Goal: Task Accomplishment & Management: Complete application form

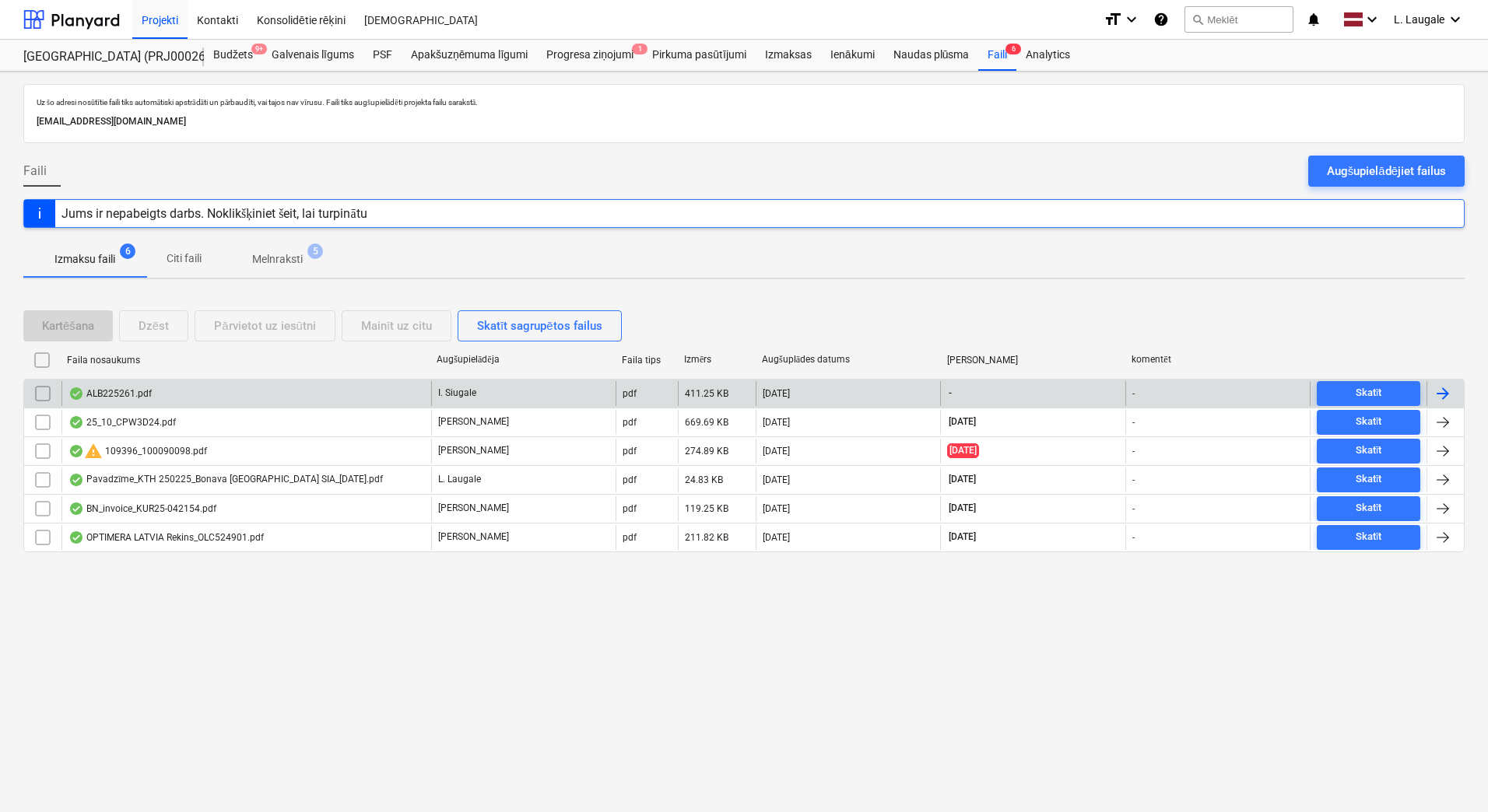
click at [311, 396] on div "ALB225261.pdf" at bounding box center [246, 394] width 370 height 25
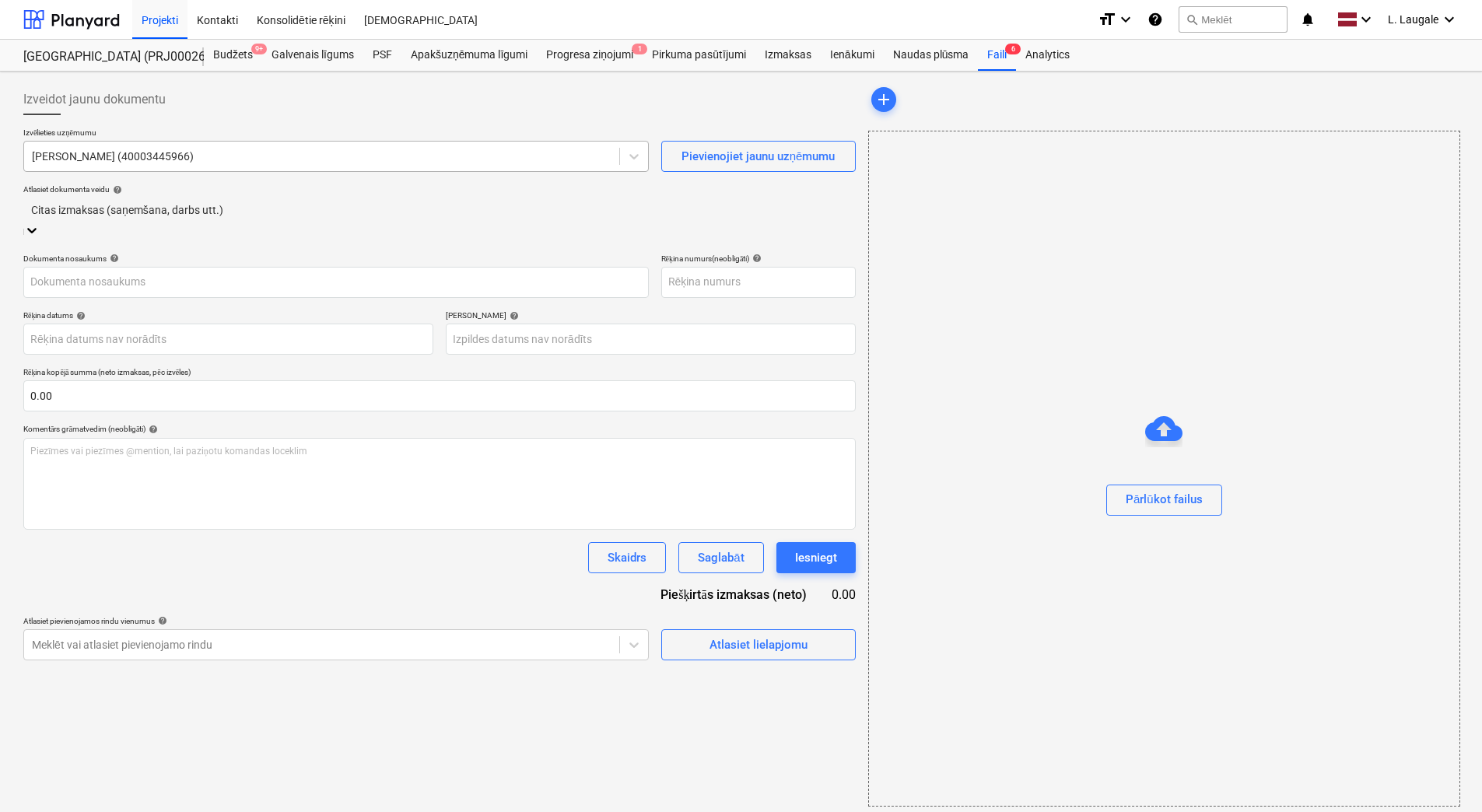
type input "ALB225261"
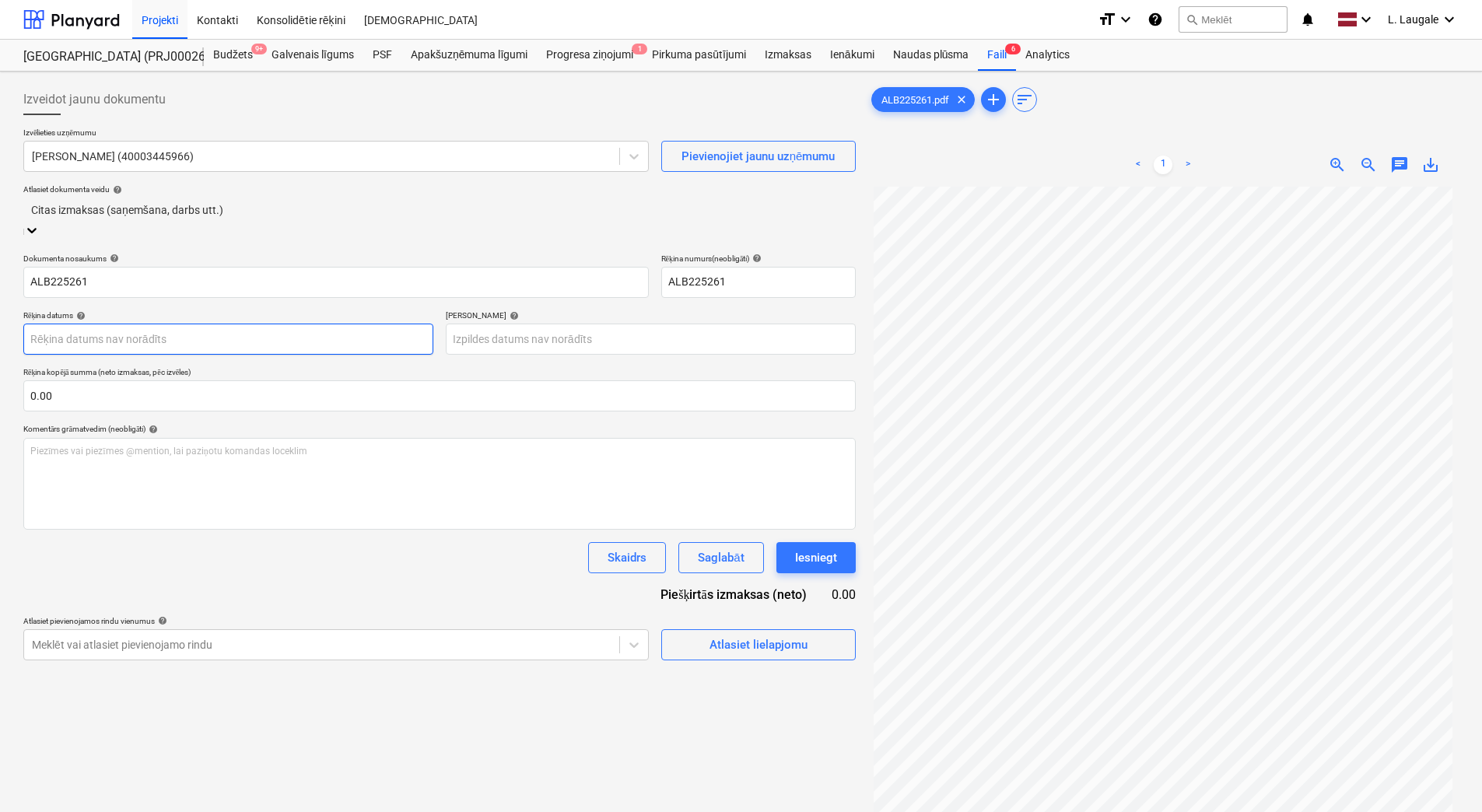
click at [292, 320] on body "Projekti Kontakti Konsolidētie rēķini Iesūtne format_size keyboard_arrow_down h…" at bounding box center [741, 406] width 1482 height 812
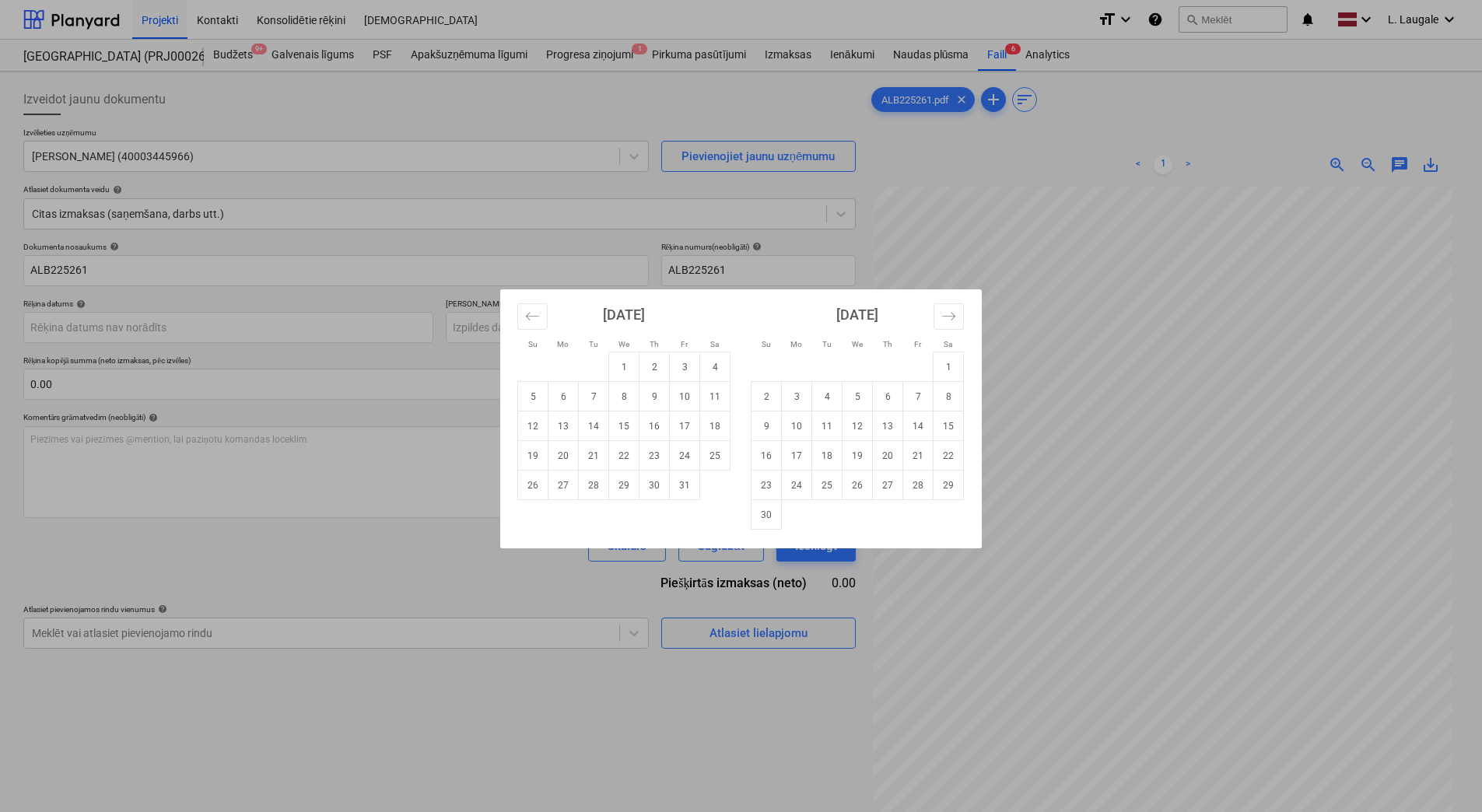
drag, startPoint x: 601, startPoint y: 427, endPoint x: 602, endPoint y: 410, distance: 17.0
click at [602, 427] on td "14" at bounding box center [594, 426] width 30 height 29
type input "[DATE]"
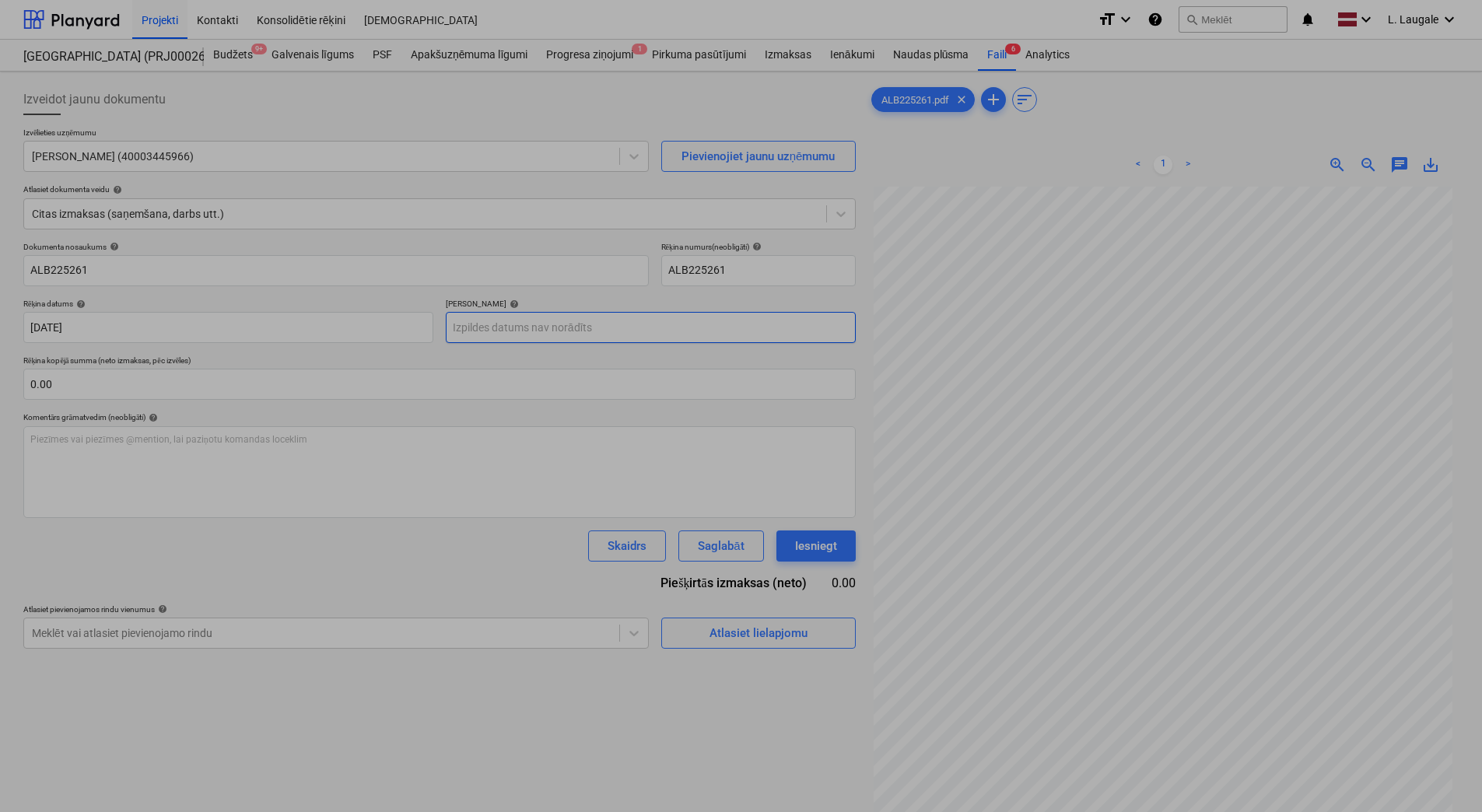
click at [589, 326] on body "Projekti Kontakti Konsolidētie rēķini Iesūtne format_size keyboard_arrow_down h…" at bounding box center [741, 406] width 1482 height 812
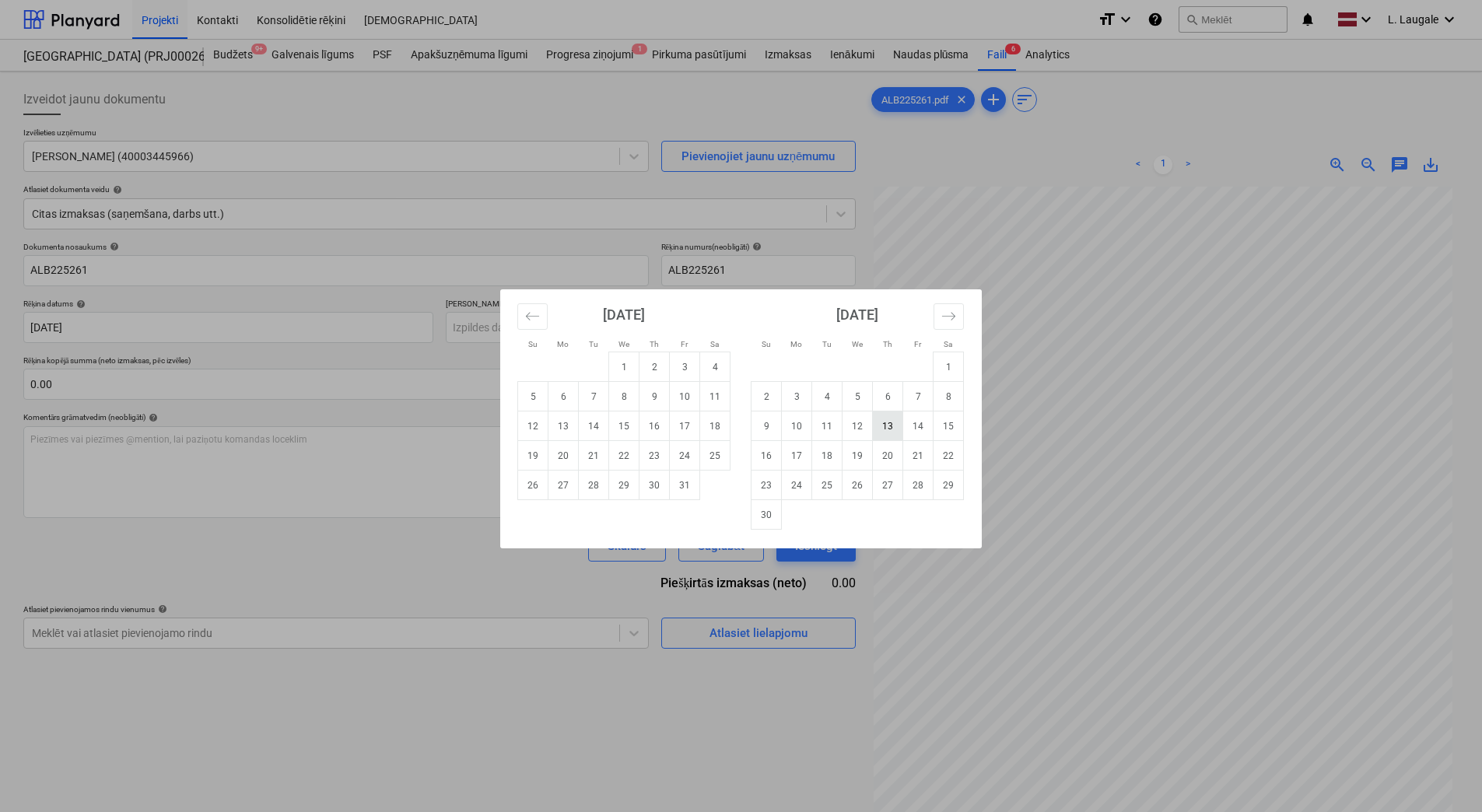
click at [881, 430] on td "13" at bounding box center [888, 426] width 30 height 29
type input "[DATE]"
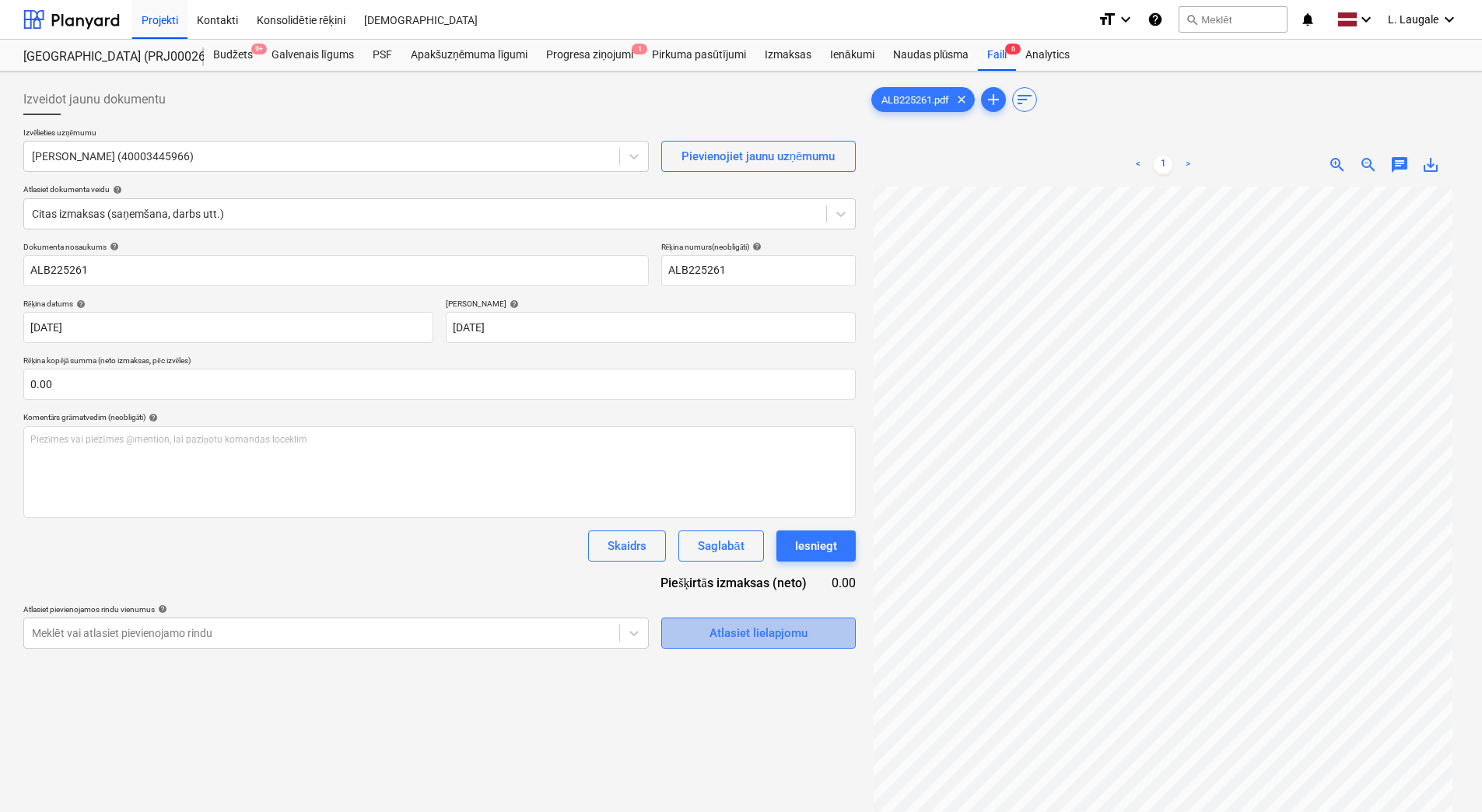
click at [781, 632] on div "Atlasiet lielapjomu" at bounding box center [759, 633] width 98 height 20
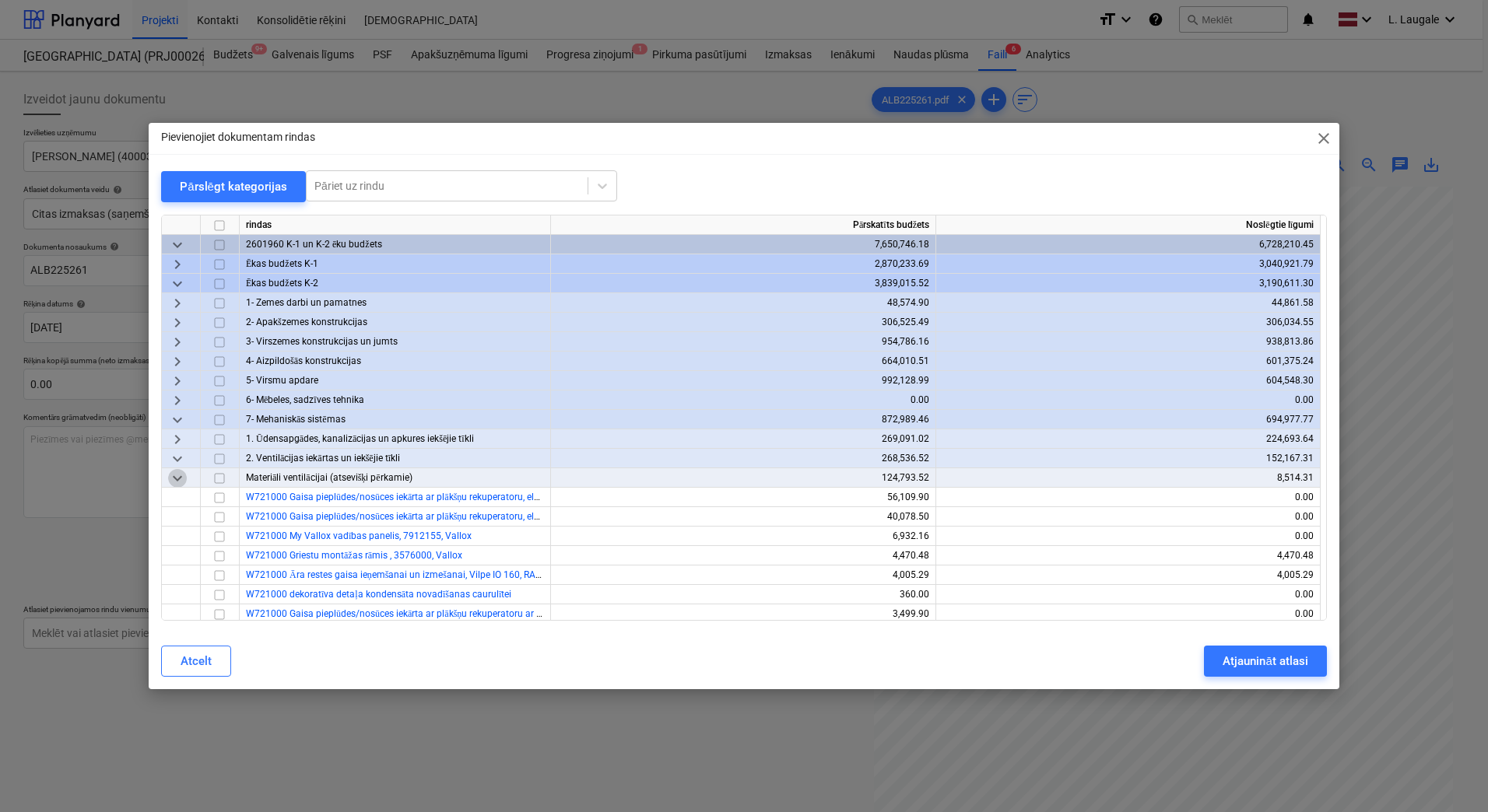
click at [175, 476] on span "keyboard_arrow_down" at bounding box center [177, 478] width 19 height 18
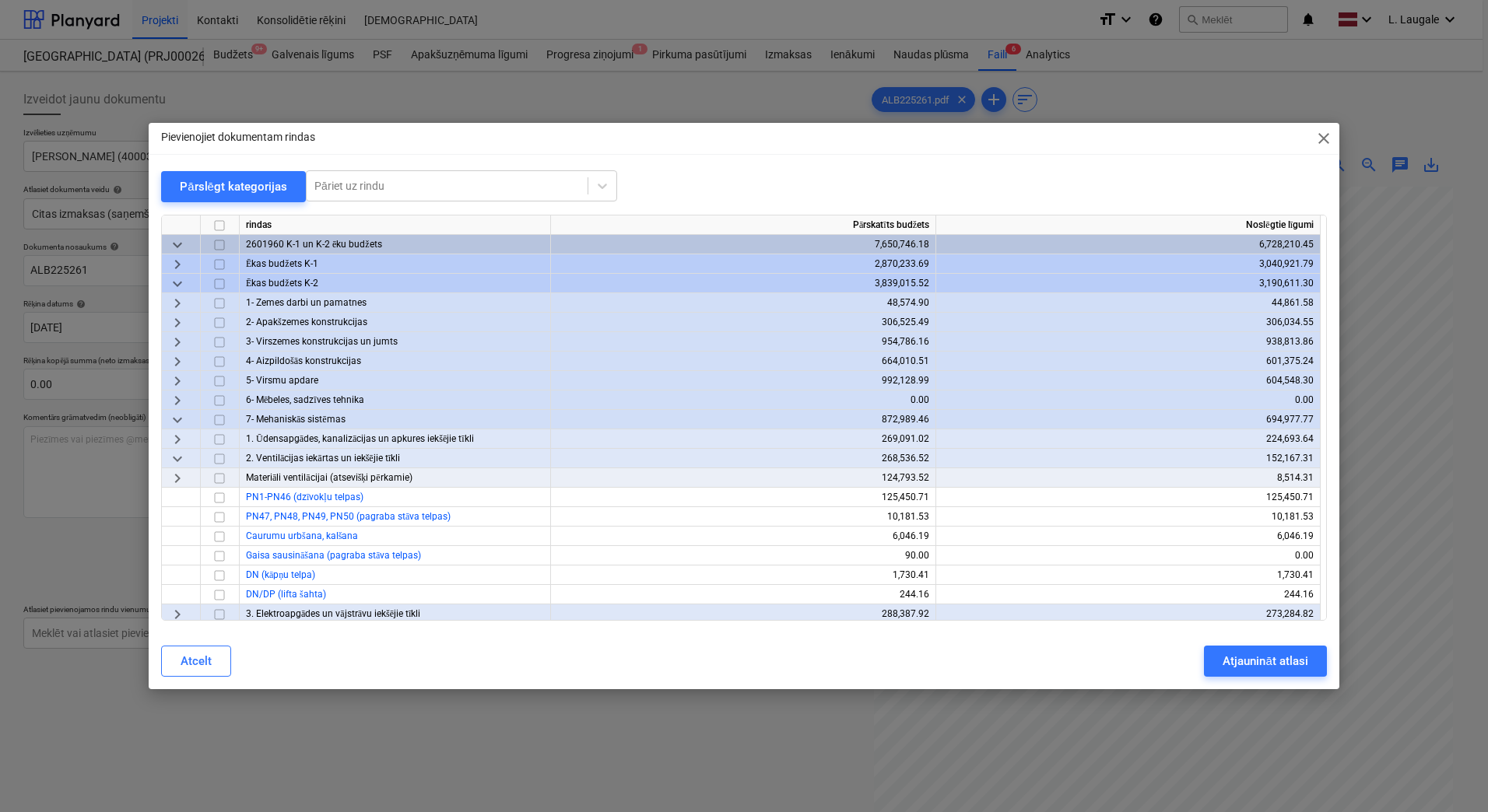
click at [178, 473] on span "keyboard_arrow_right" at bounding box center [177, 478] width 19 height 18
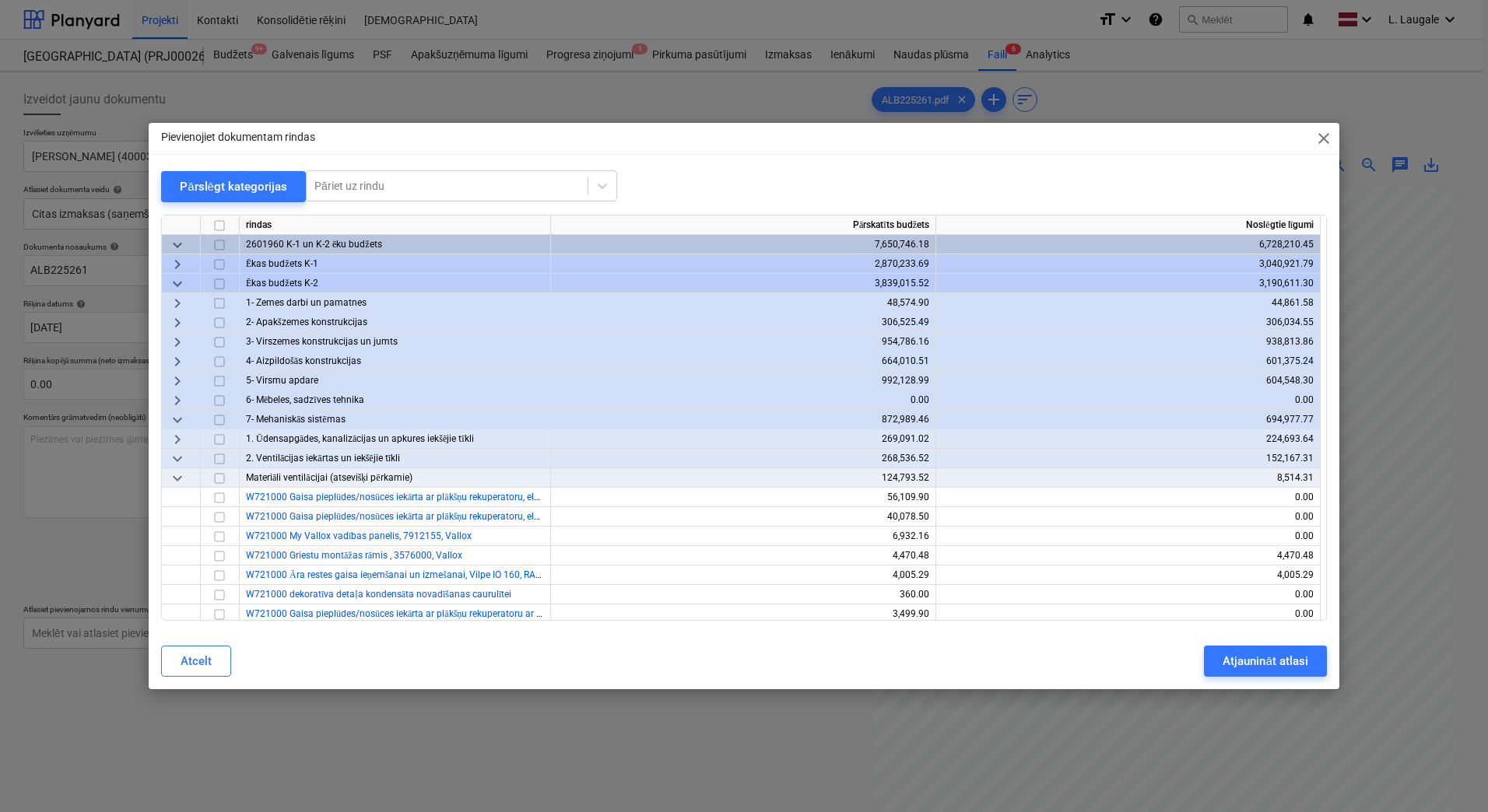
click at [176, 419] on span "keyboard_arrow_down" at bounding box center [177, 420] width 19 height 18
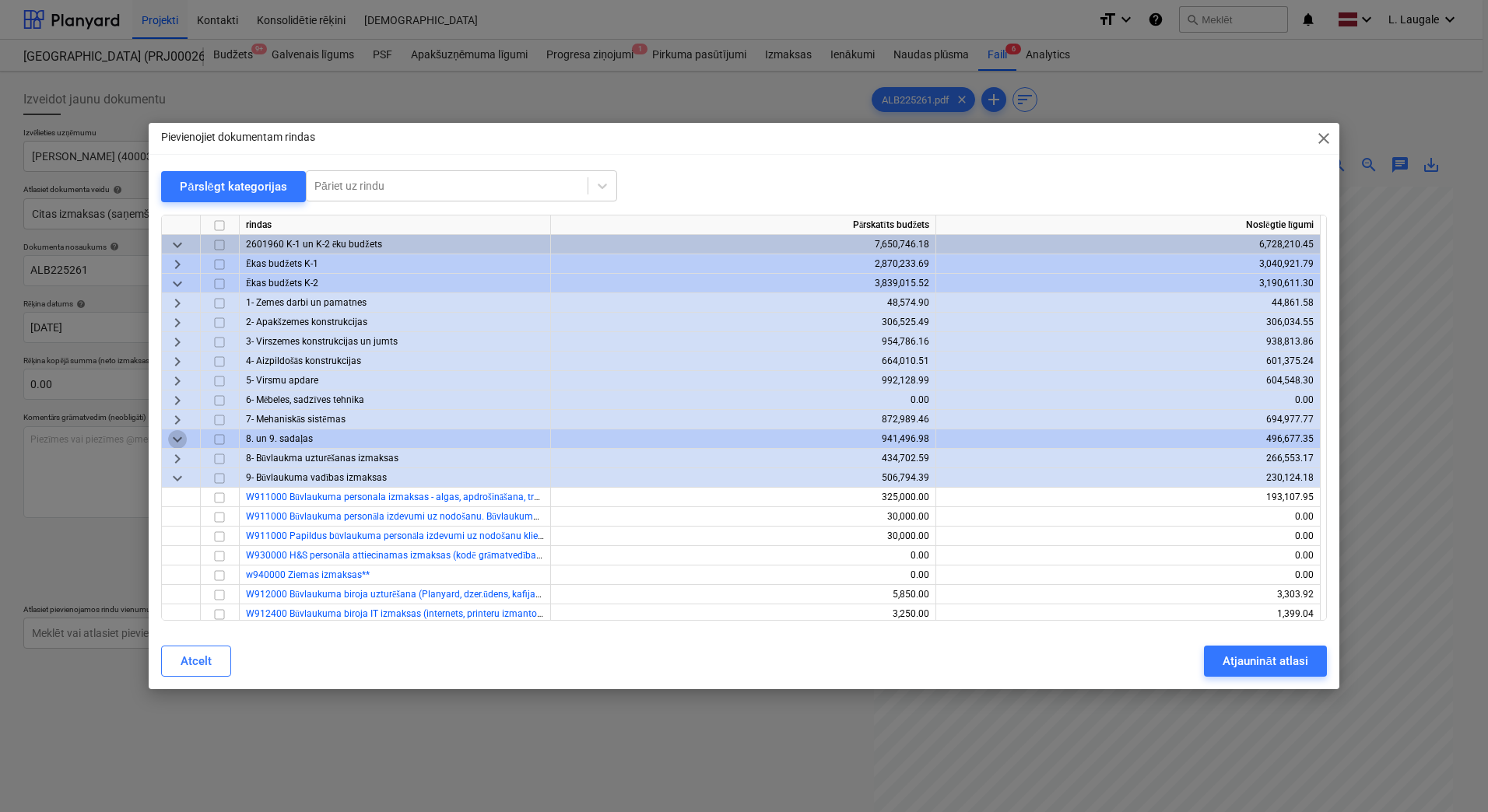
click at [176, 438] on span "keyboard_arrow_down" at bounding box center [177, 439] width 19 height 18
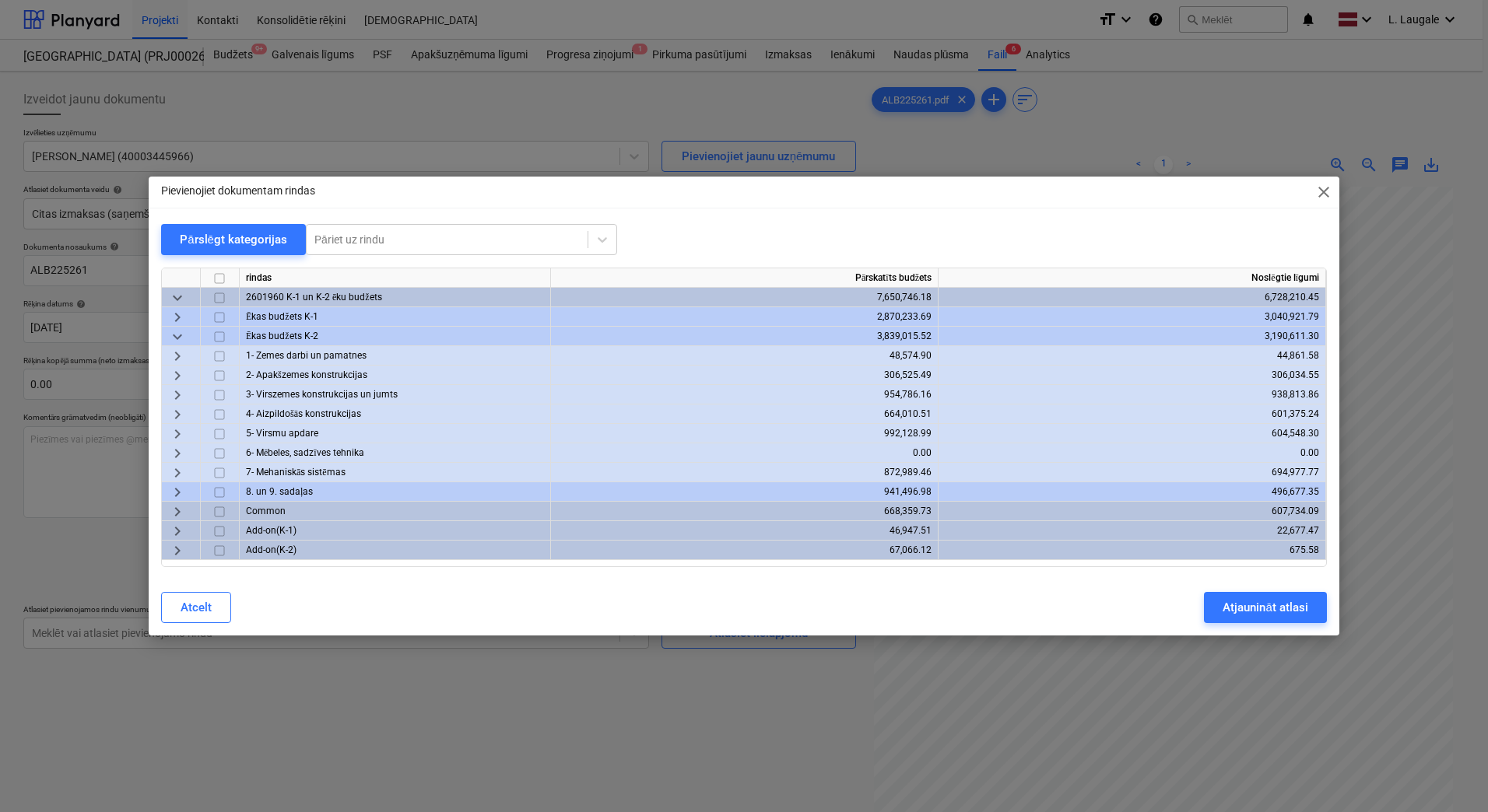
click at [179, 393] on span "keyboard_arrow_right" at bounding box center [177, 394] width 19 height 18
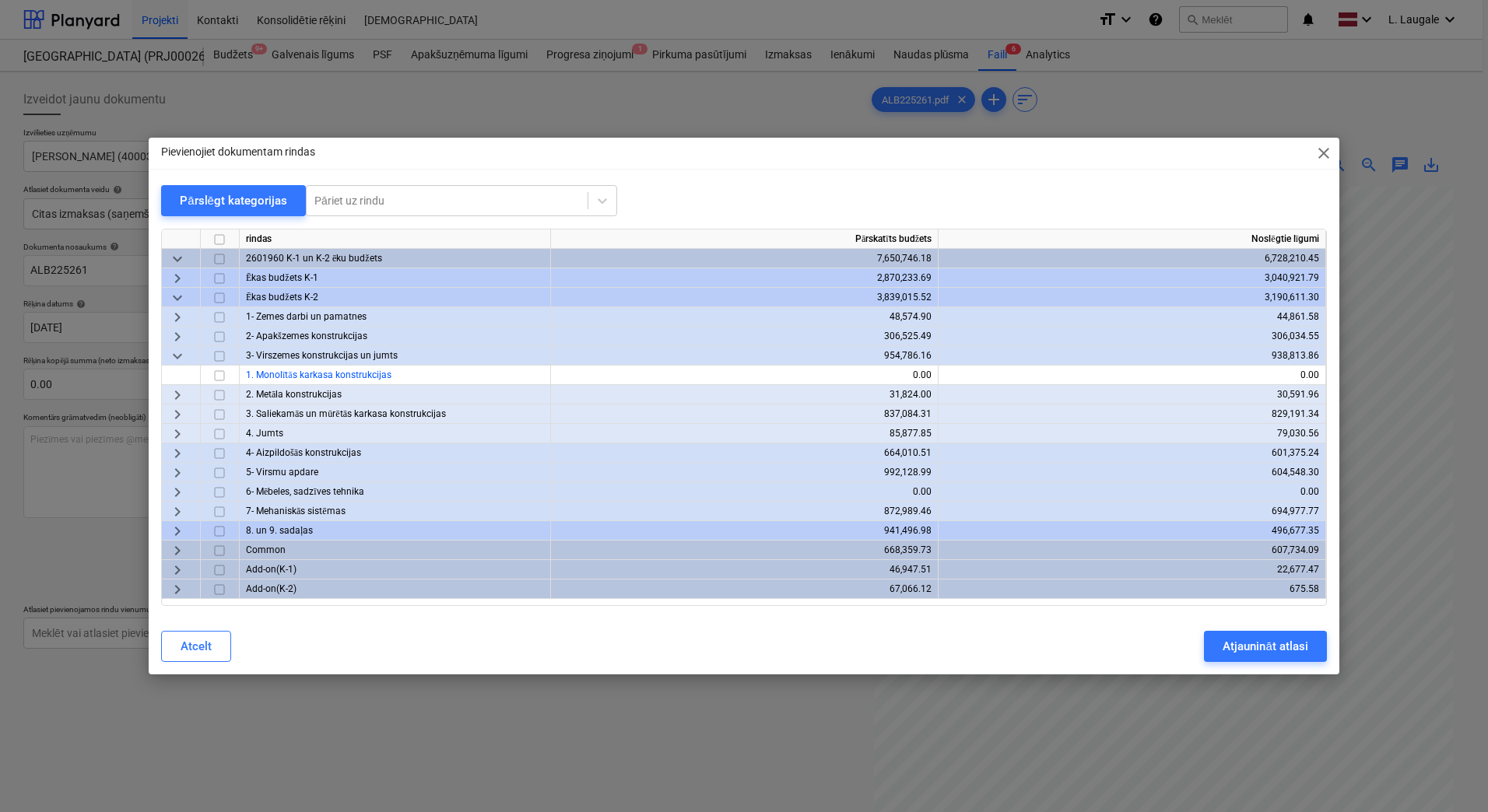
click at [179, 431] on span "keyboard_arrow_right" at bounding box center [177, 433] width 19 height 18
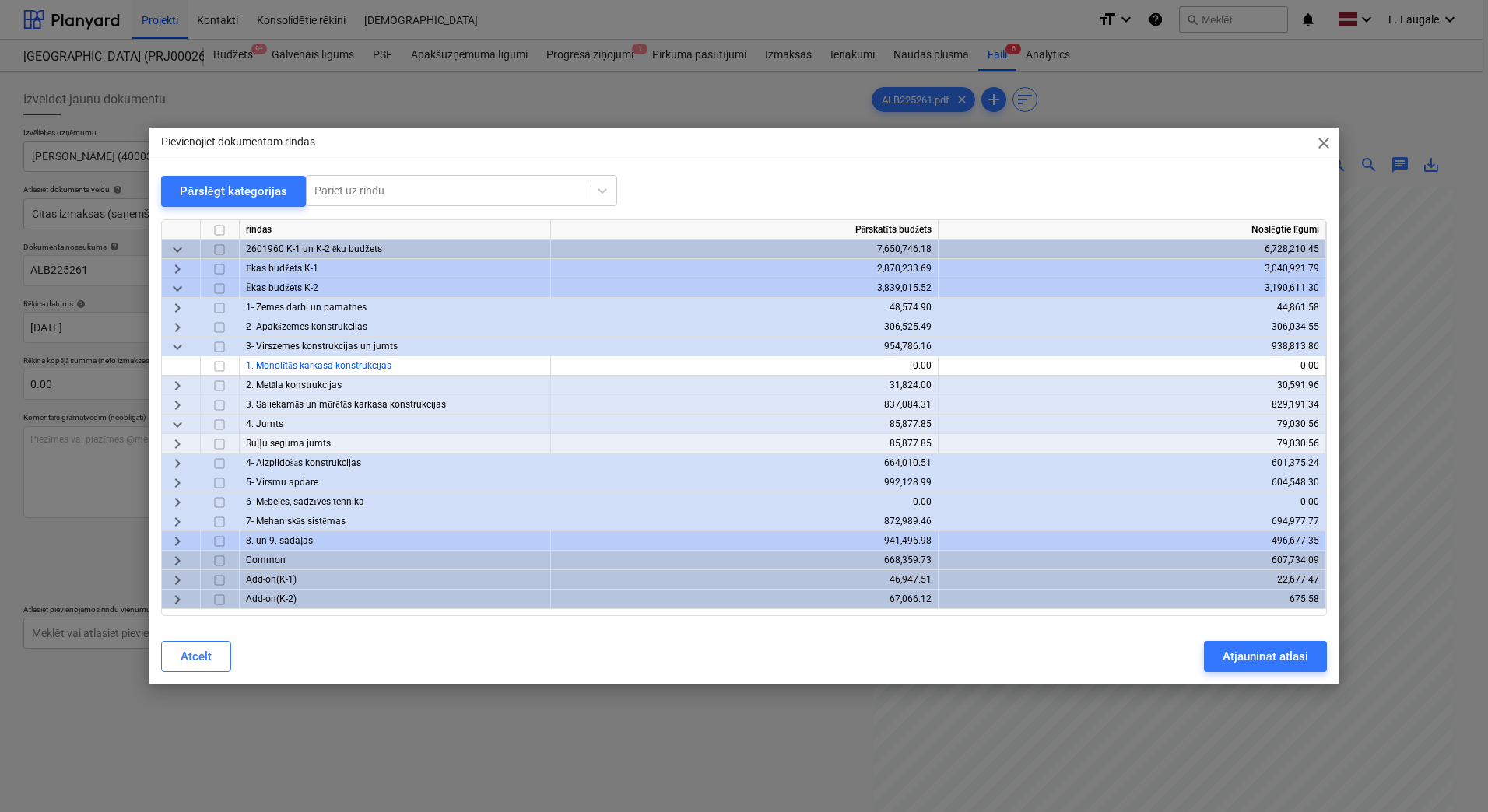
click at [178, 441] on span "keyboard_arrow_right" at bounding box center [177, 444] width 19 height 18
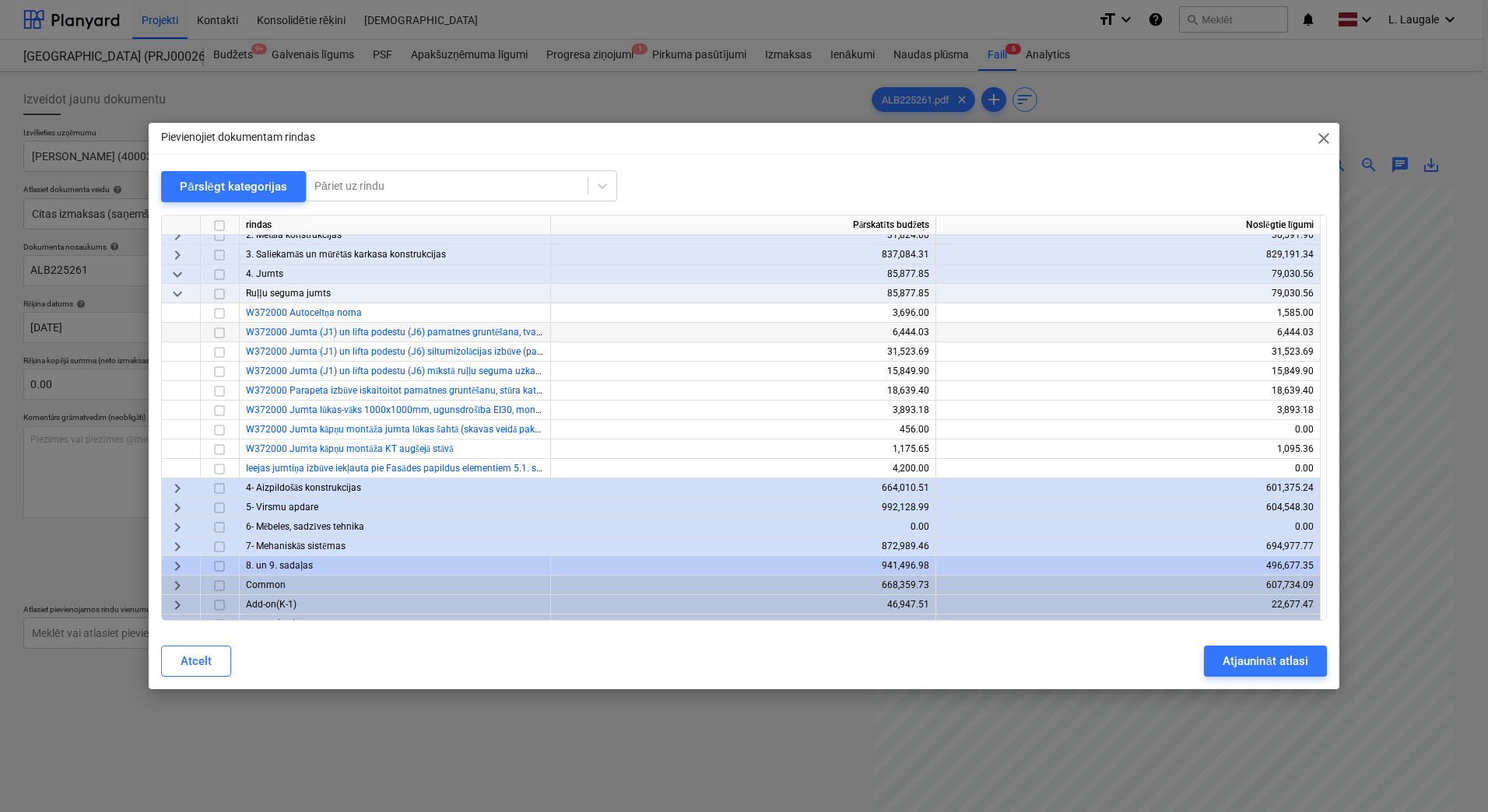
scroll to position [160, 0]
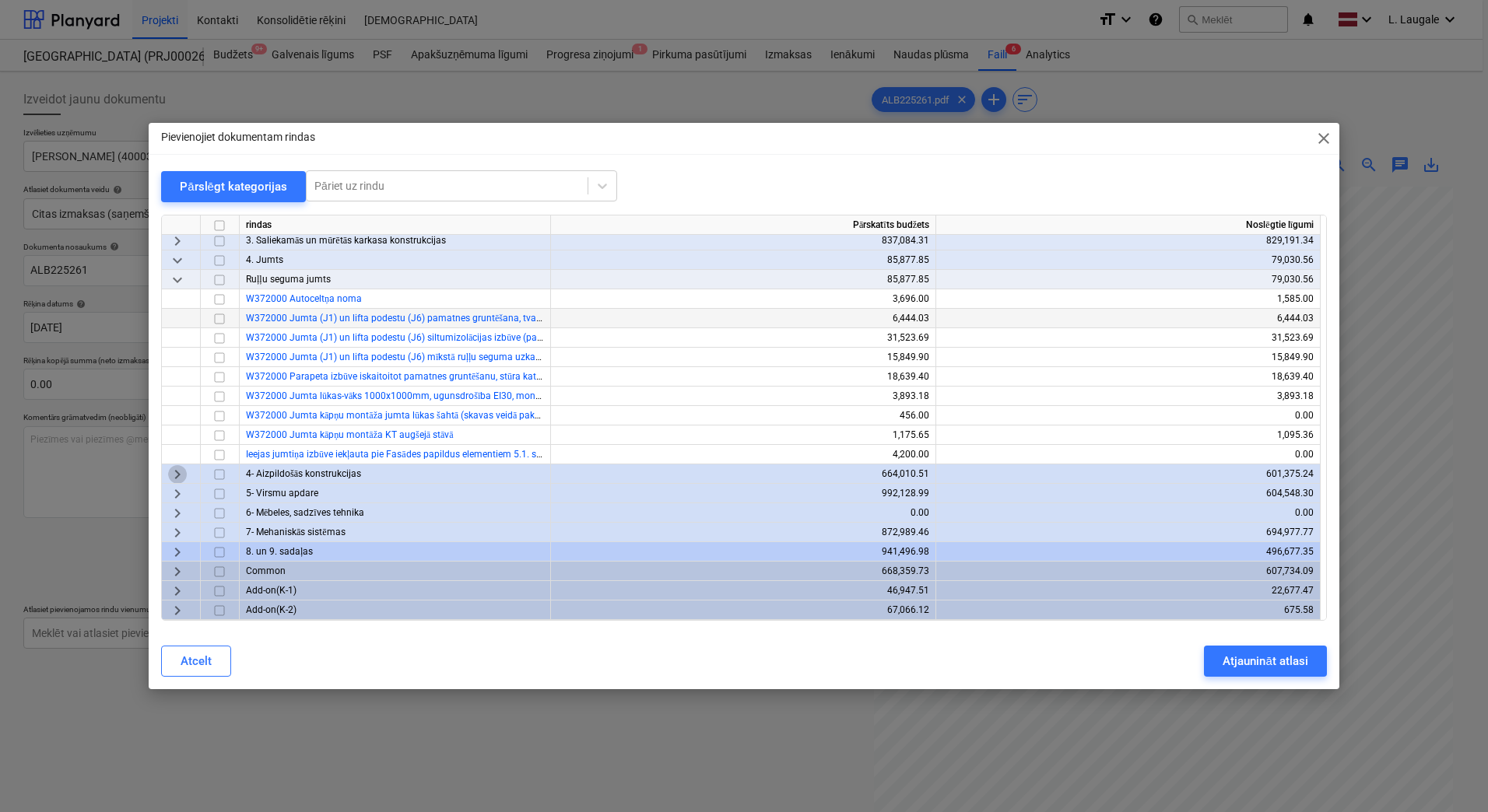
click at [172, 478] on span "keyboard_arrow_right" at bounding box center [177, 474] width 19 height 18
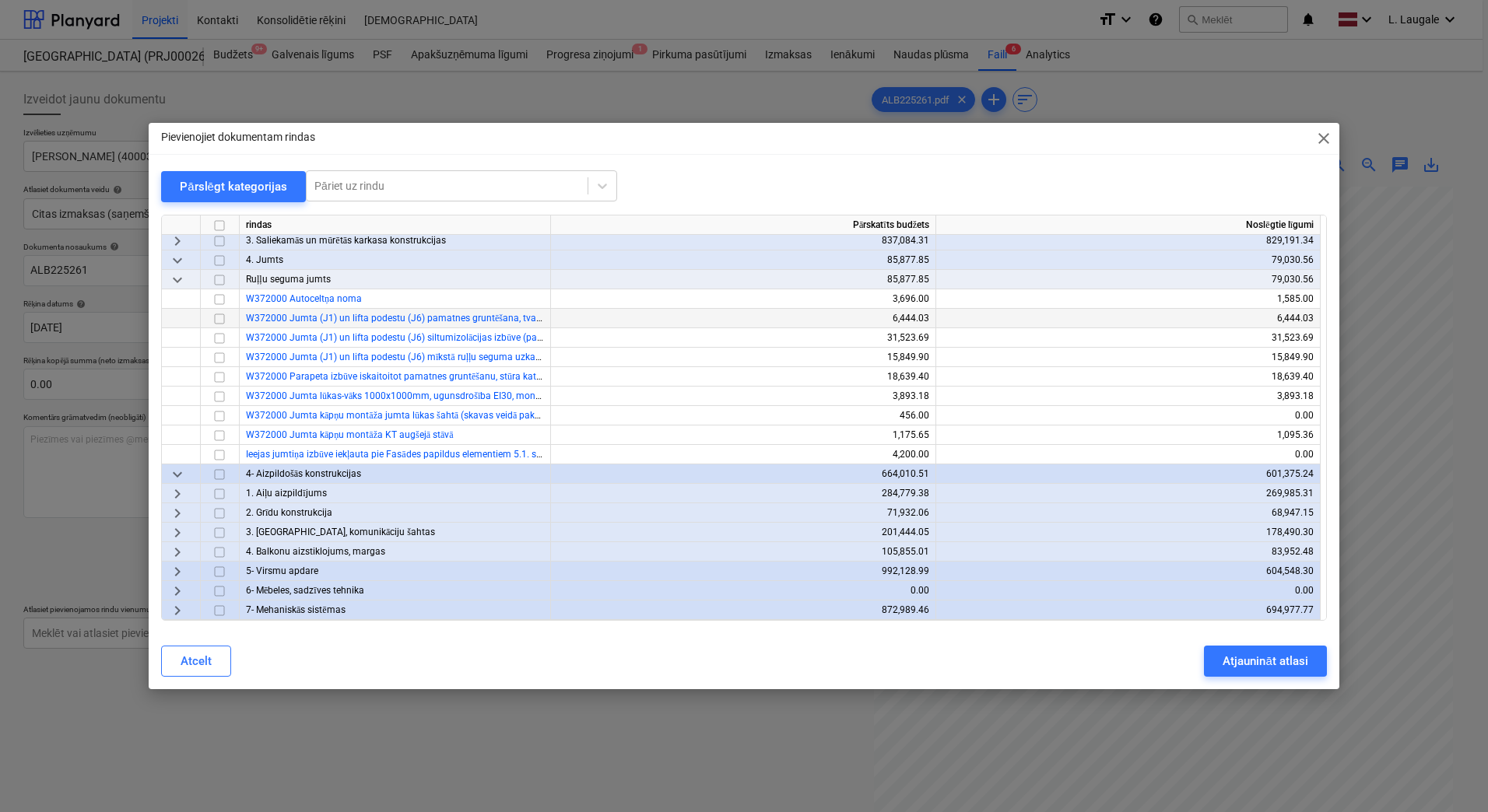
click at [172, 478] on span "keyboard_arrow_down" at bounding box center [177, 474] width 19 height 18
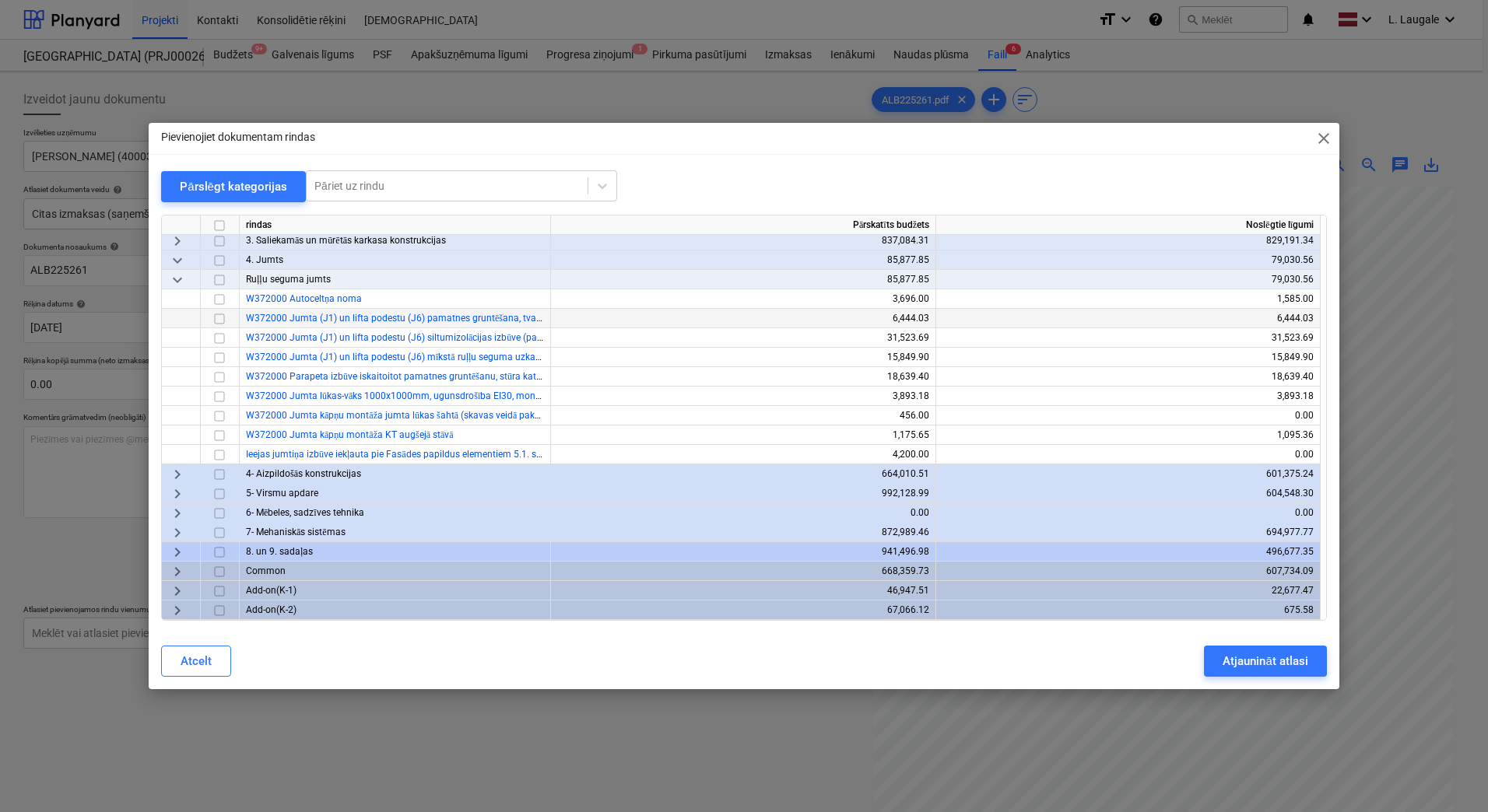
click at [173, 494] on span "keyboard_arrow_right" at bounding box center [177, 494] width 19 height 18
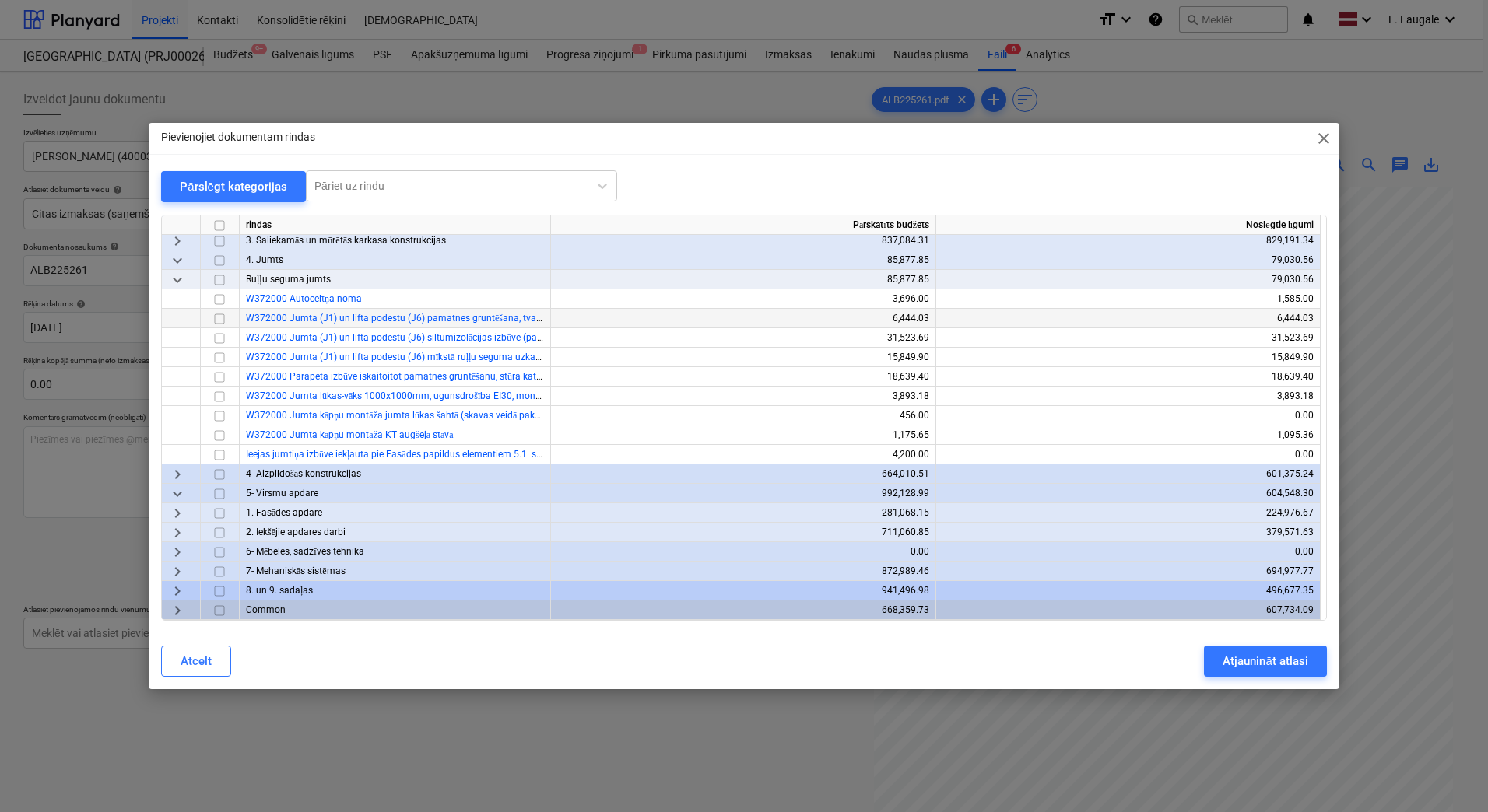
click at [180, 506] on span "keyboard_arrow_right" at bounding box center [177, 513] width 19 height 18
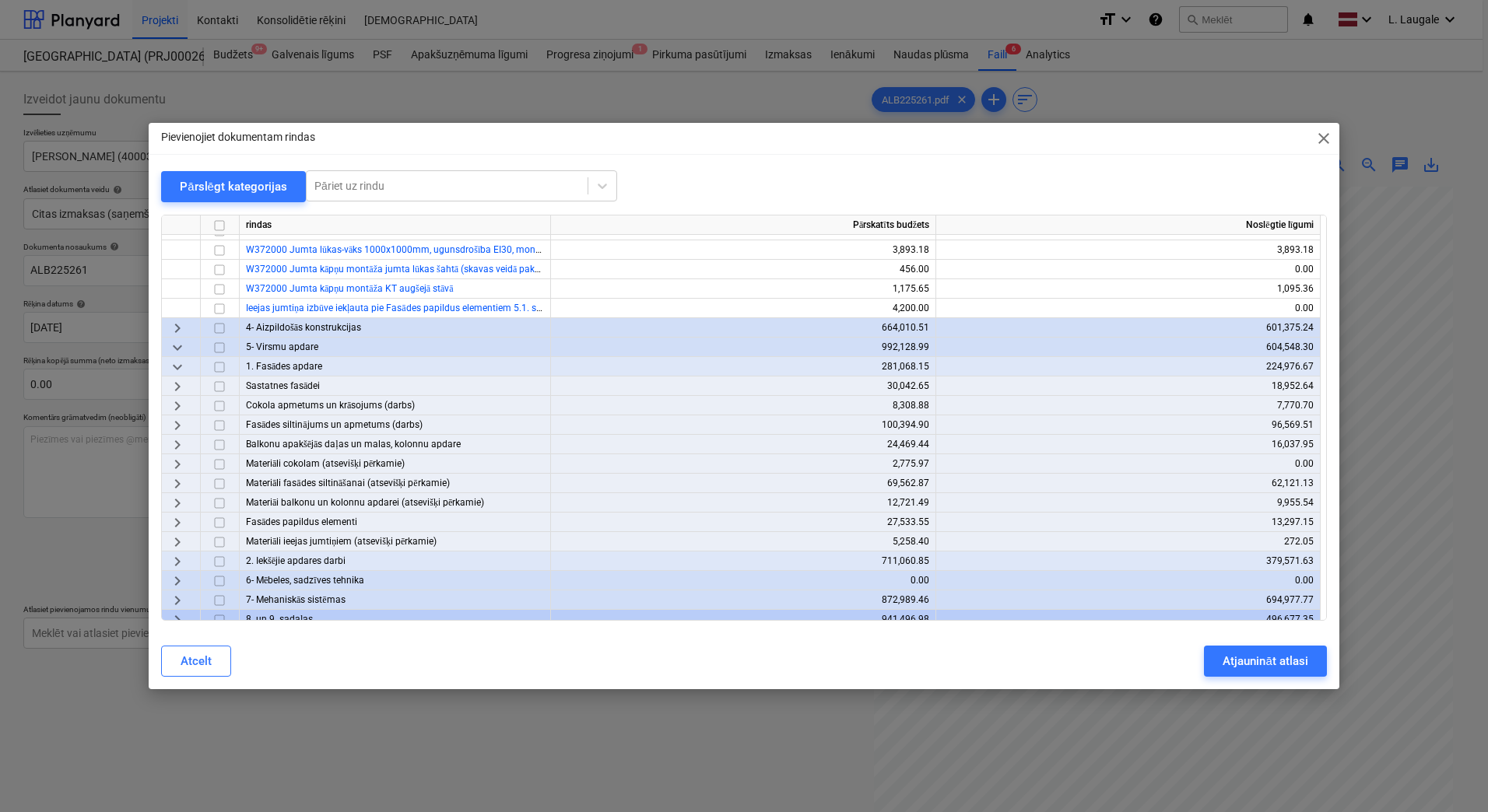
scroll to position [315, 0]
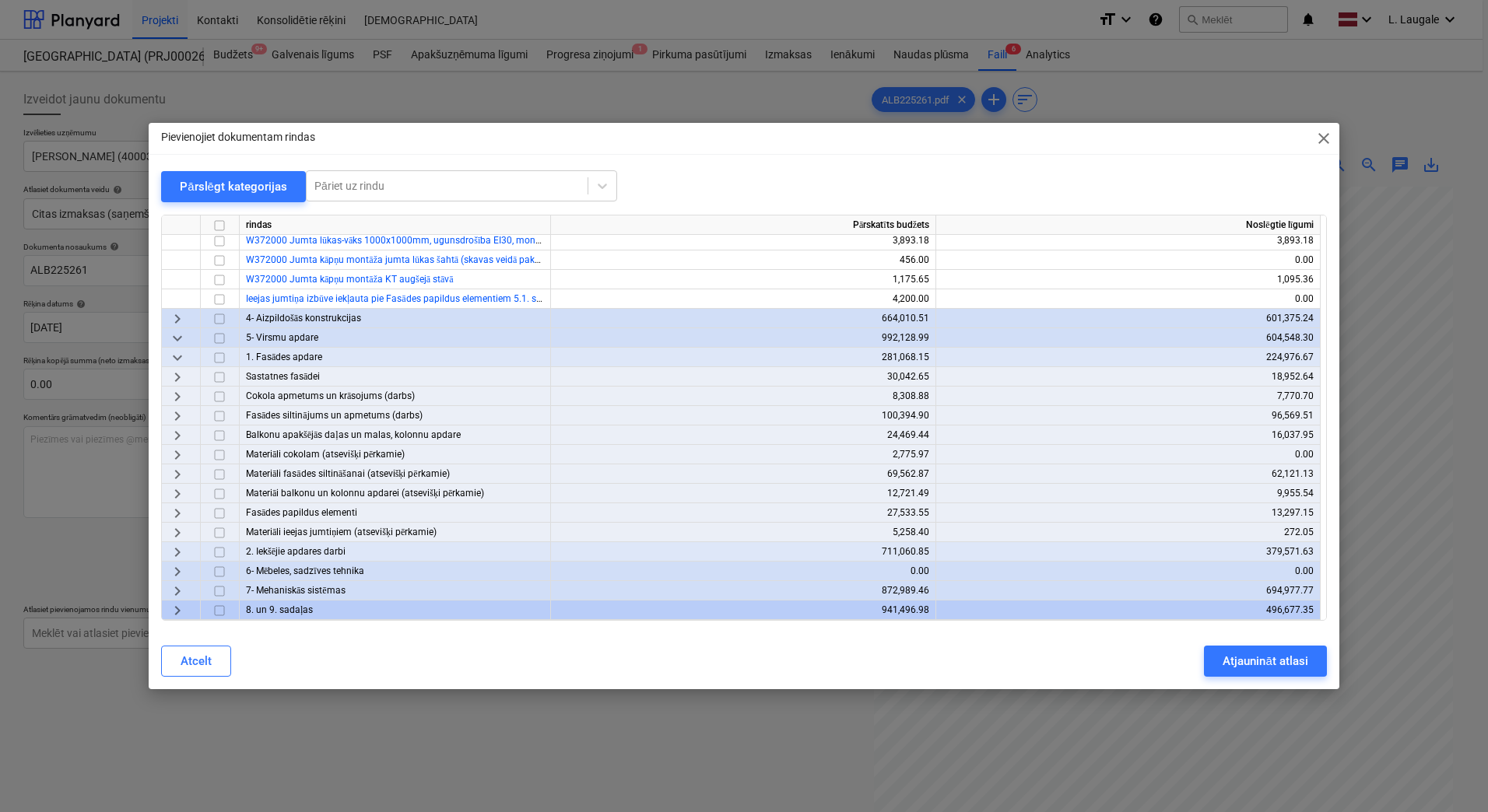
click at [176, 532] on span "keyboard_arrow_right" at bounding box center [177, 533] width 19 height 18
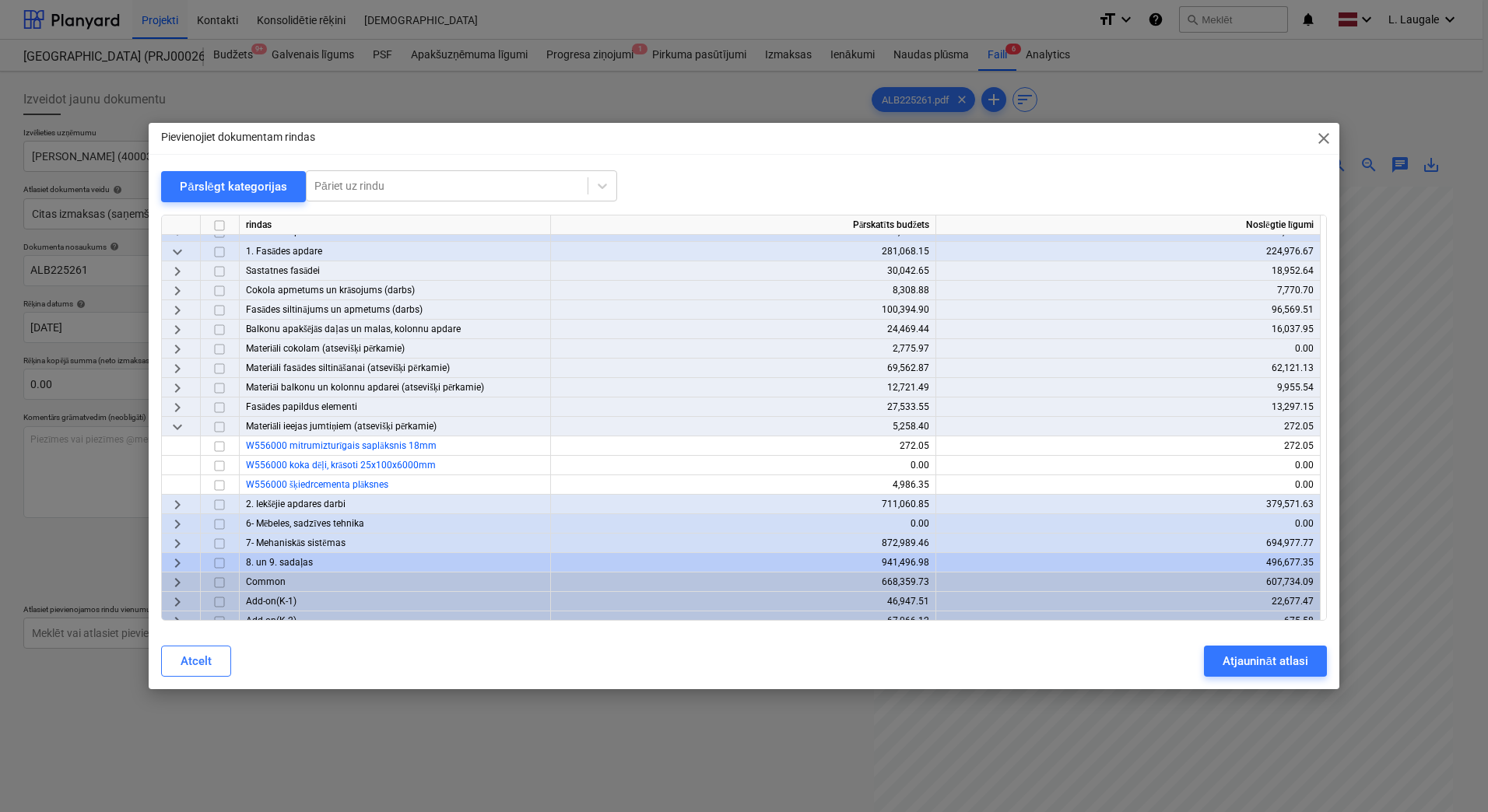
scroll to position [431, 0]
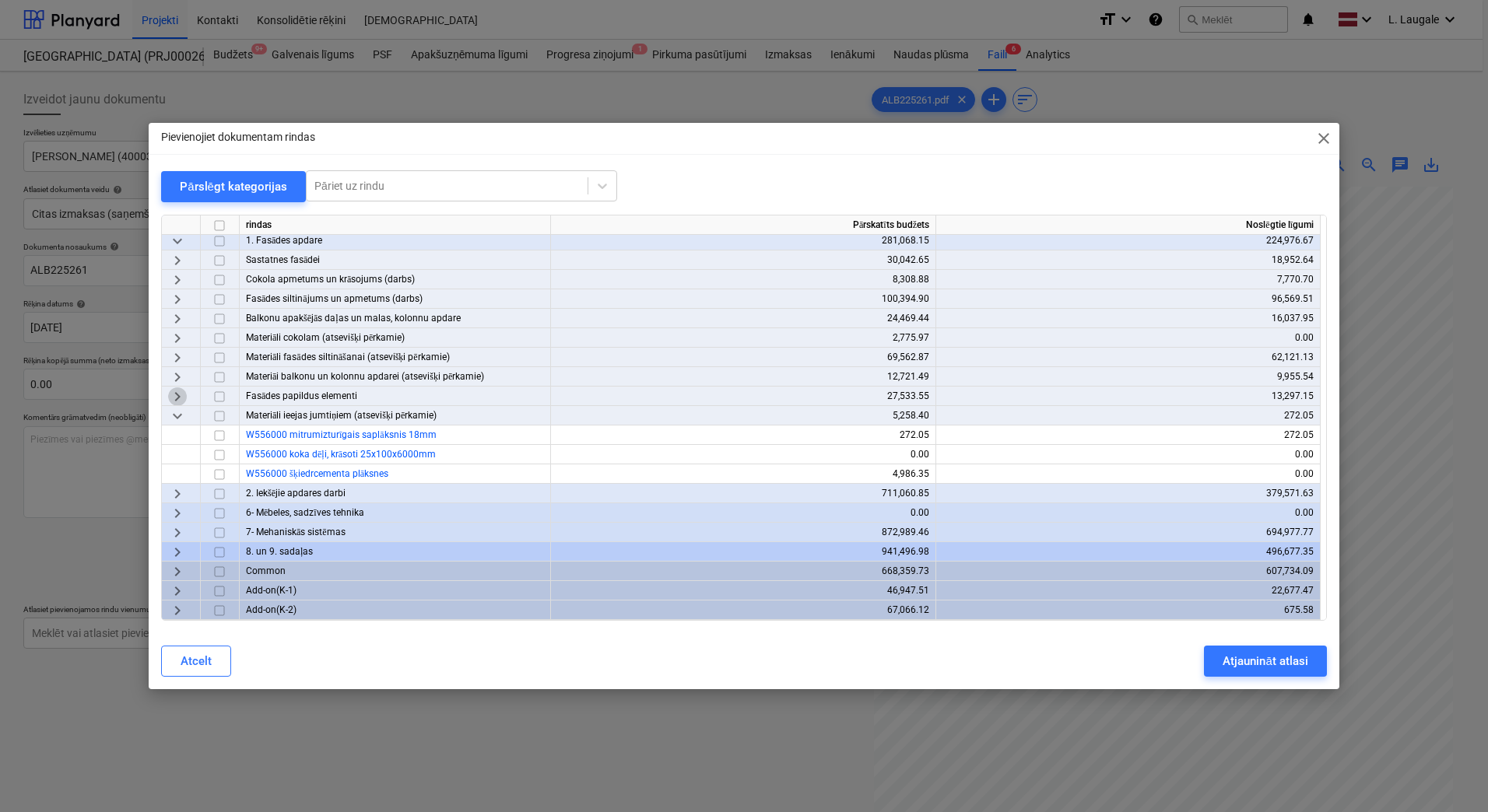
click at [178, 394] on span "keyboard_arrow_right" at bounding box center [177, 396] width 19 height 18
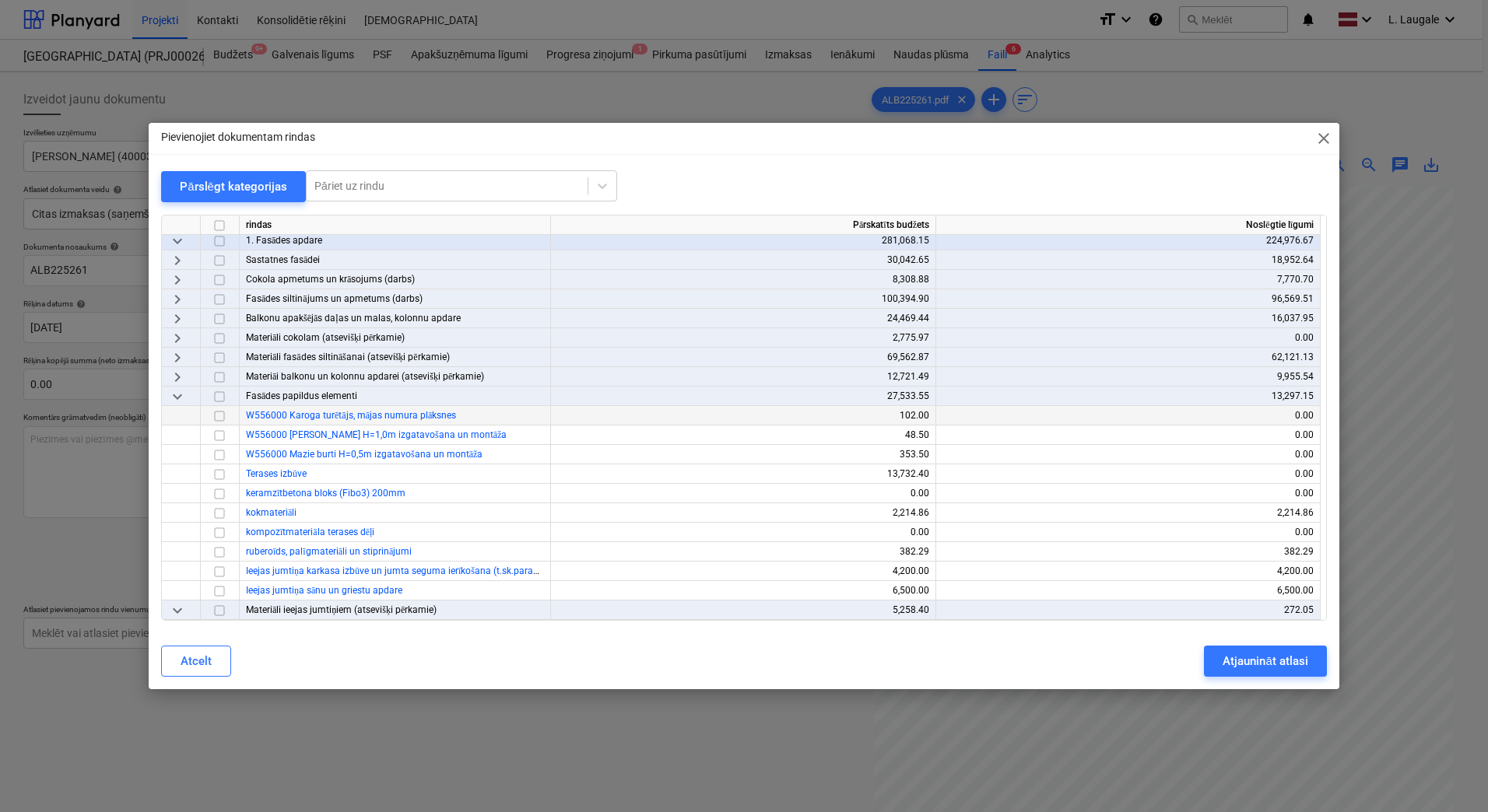
click at [178, 373] on span "keyboard_arrow_right" at bounding box center [177, 377] width 19 height 18
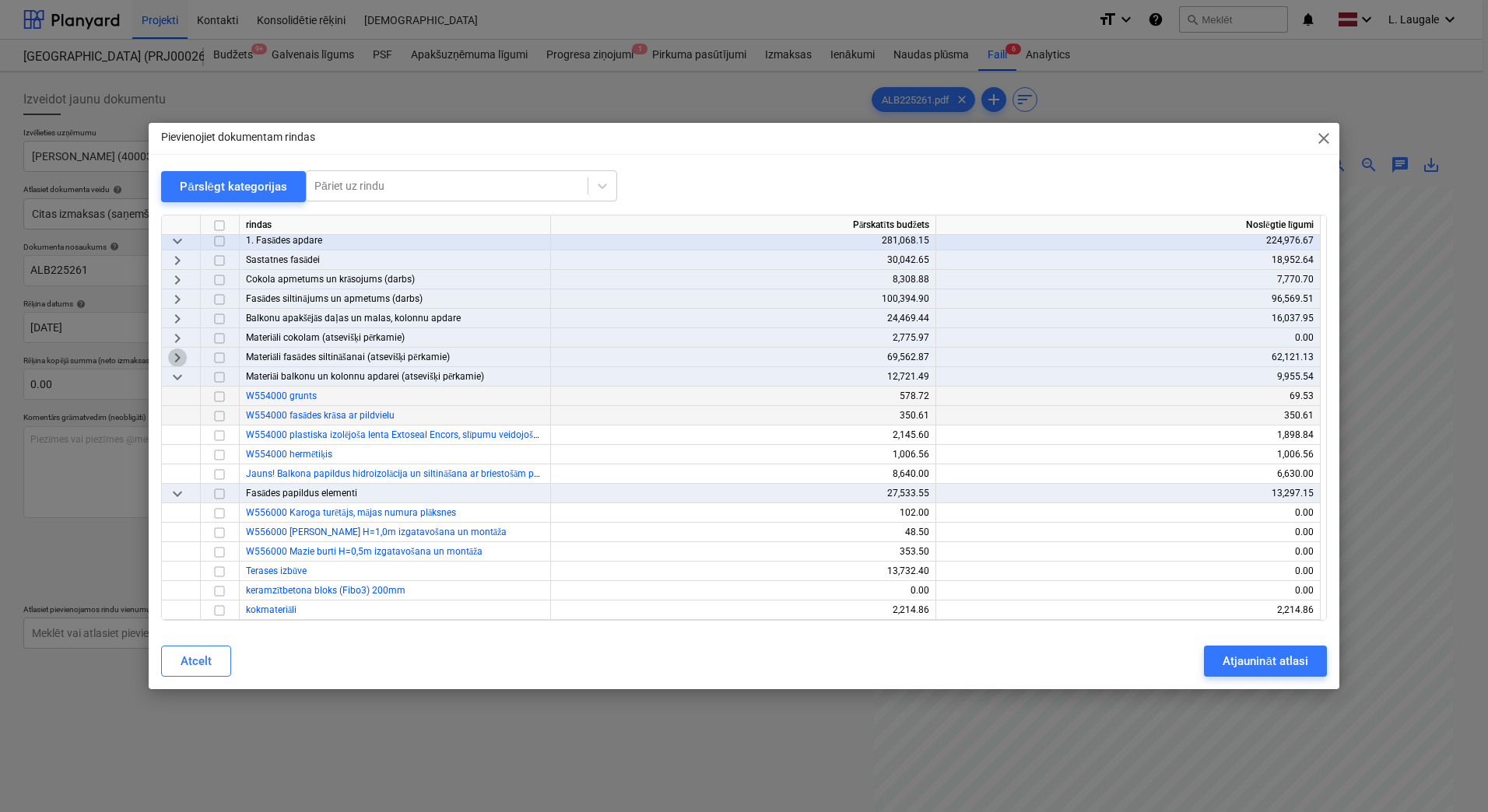
click at [177, 352] on span "keyboard_arrow_right" at bounding box center [177, 357] width 19 height 18
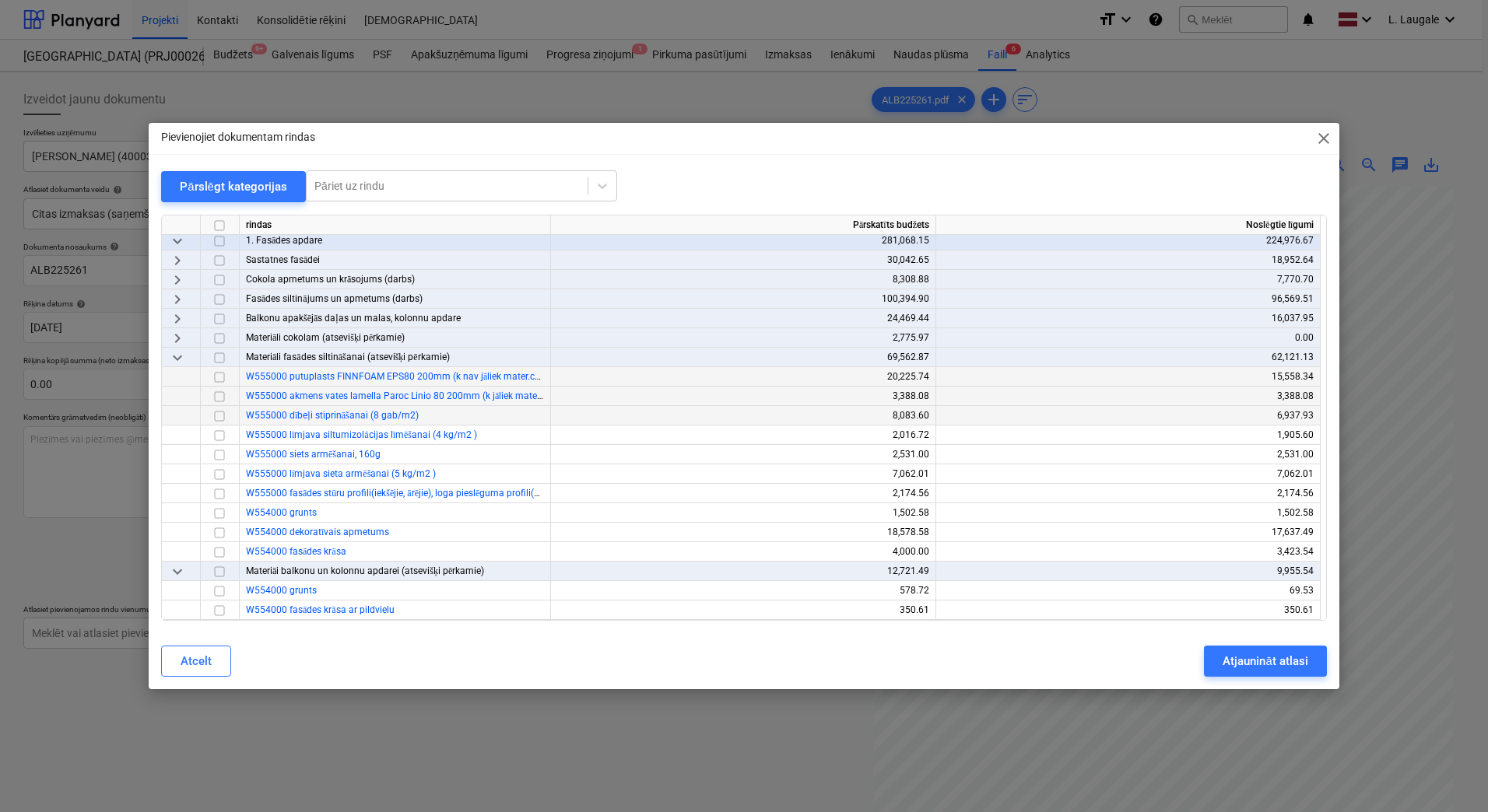
click at [169, 339] on span "keyboard_arrow_right" at bounding box center [177, 338] width 19 height 18
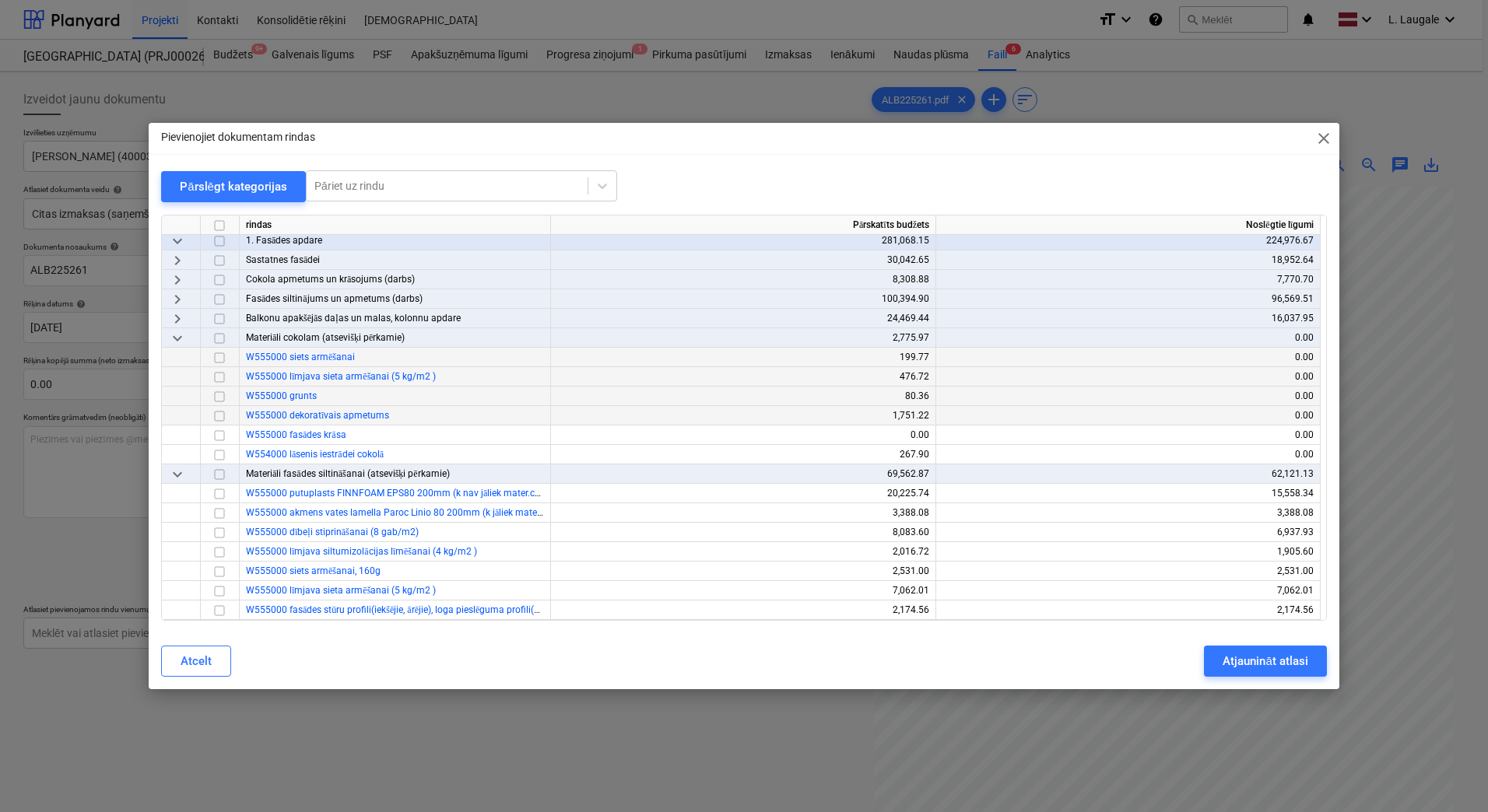
click at [174, 318] on span "keyboard_arrow_right" at bounding box center [177, 318] width 19 height 18
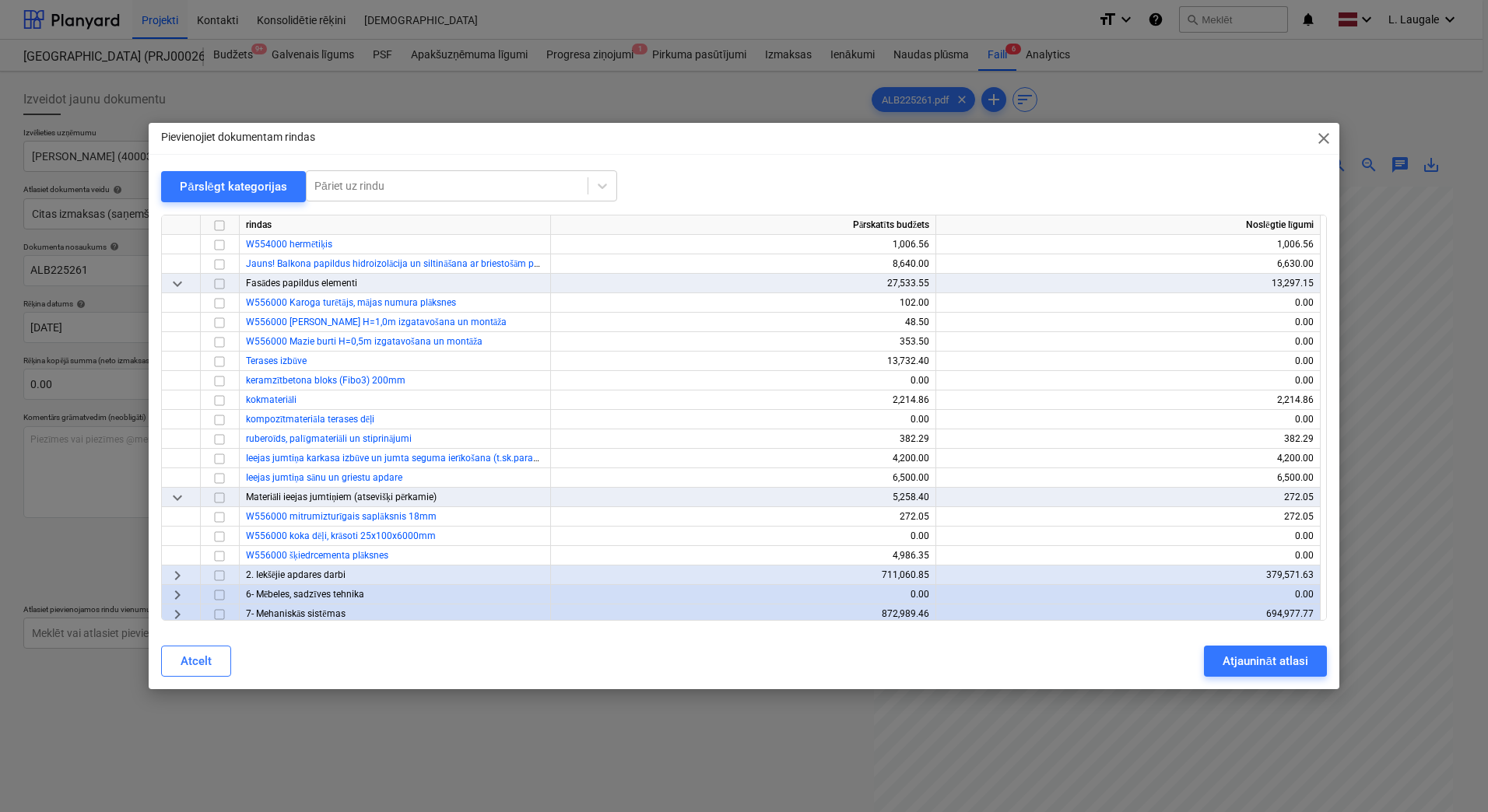
scroll to position [1093, 0]
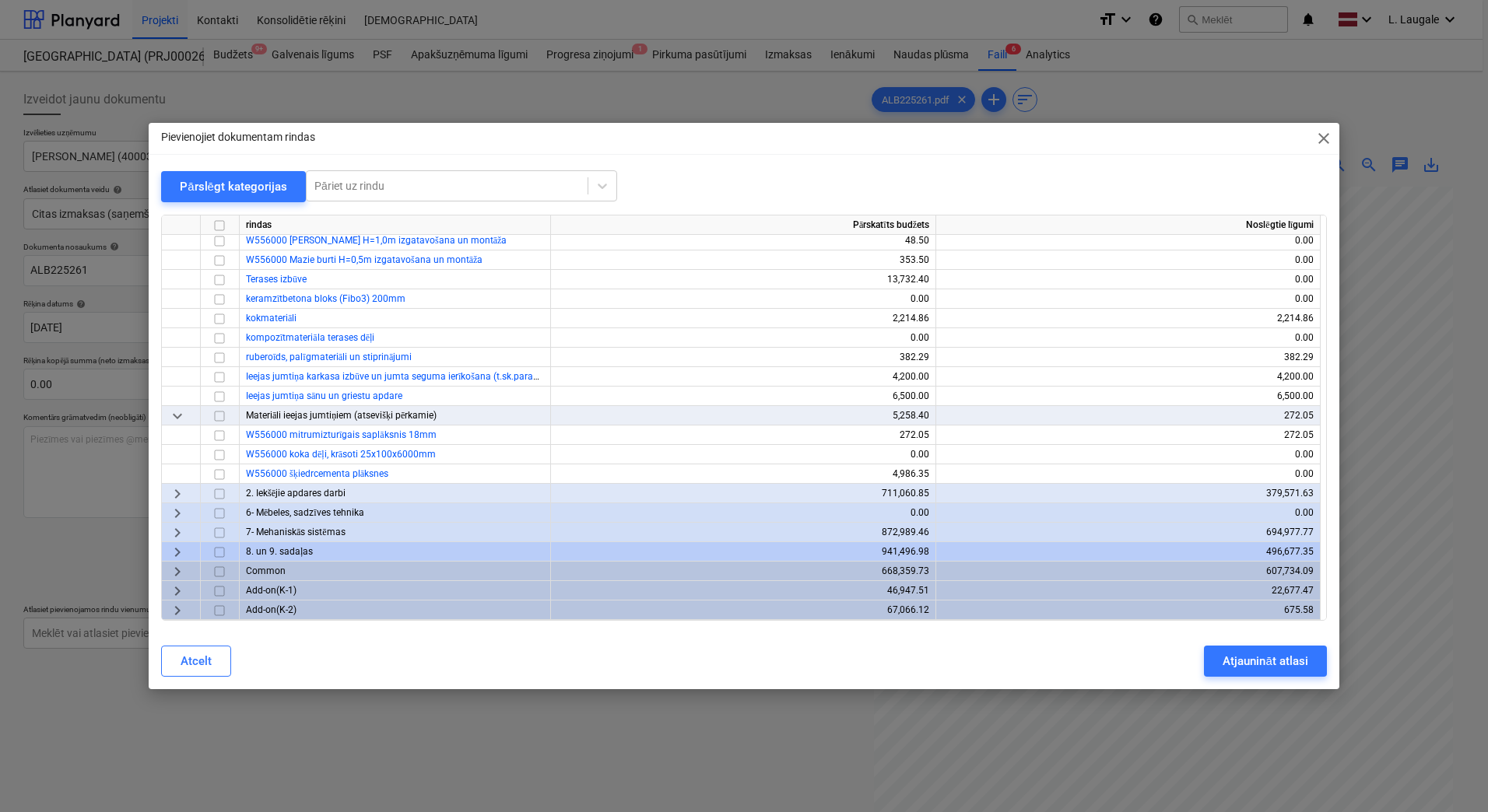
click at [172, 492] on span "keyboard_arrow_right" at bounding box center [177, 494] width 19 height 18
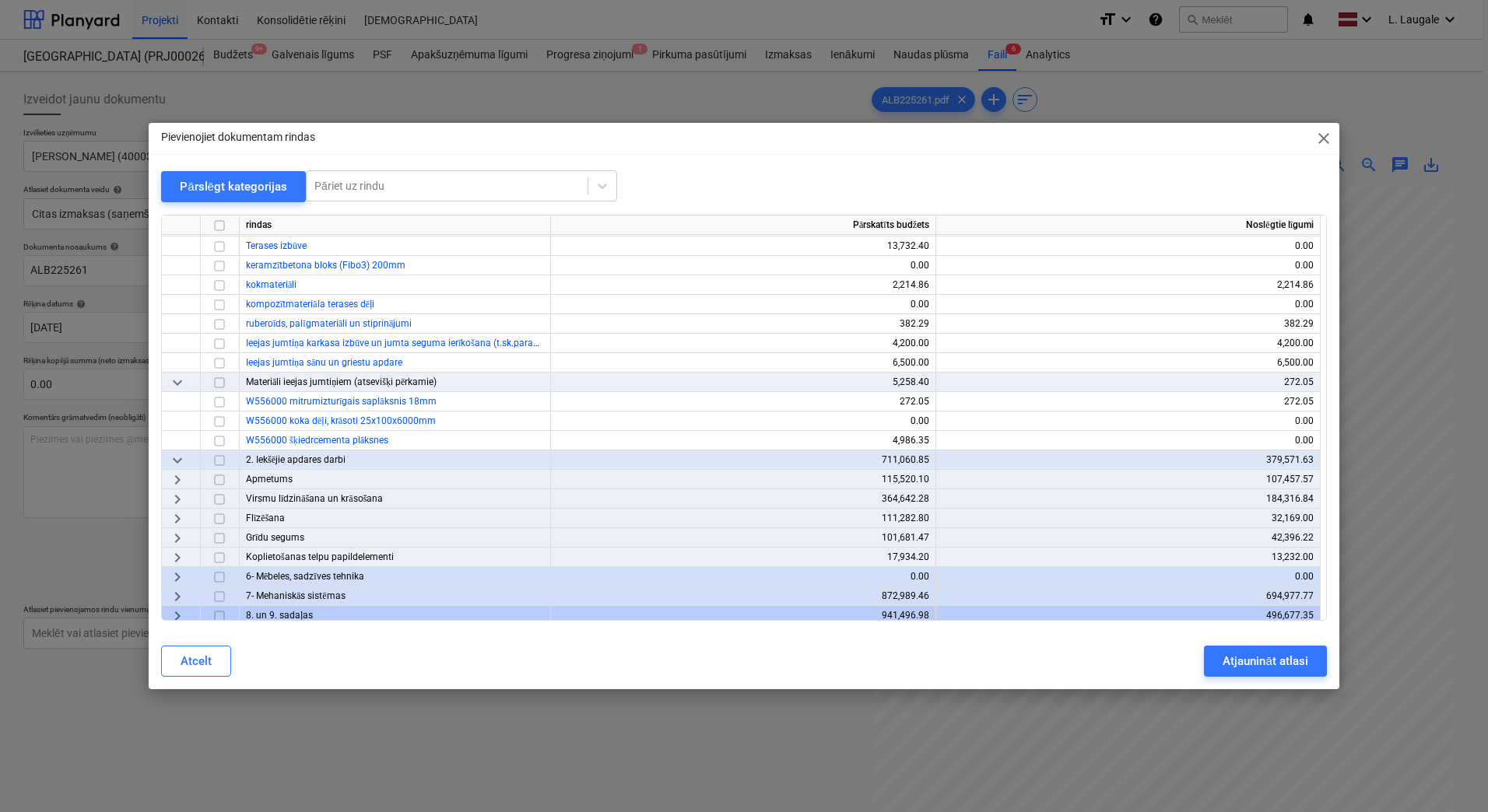
scroll to position [1145, 0]
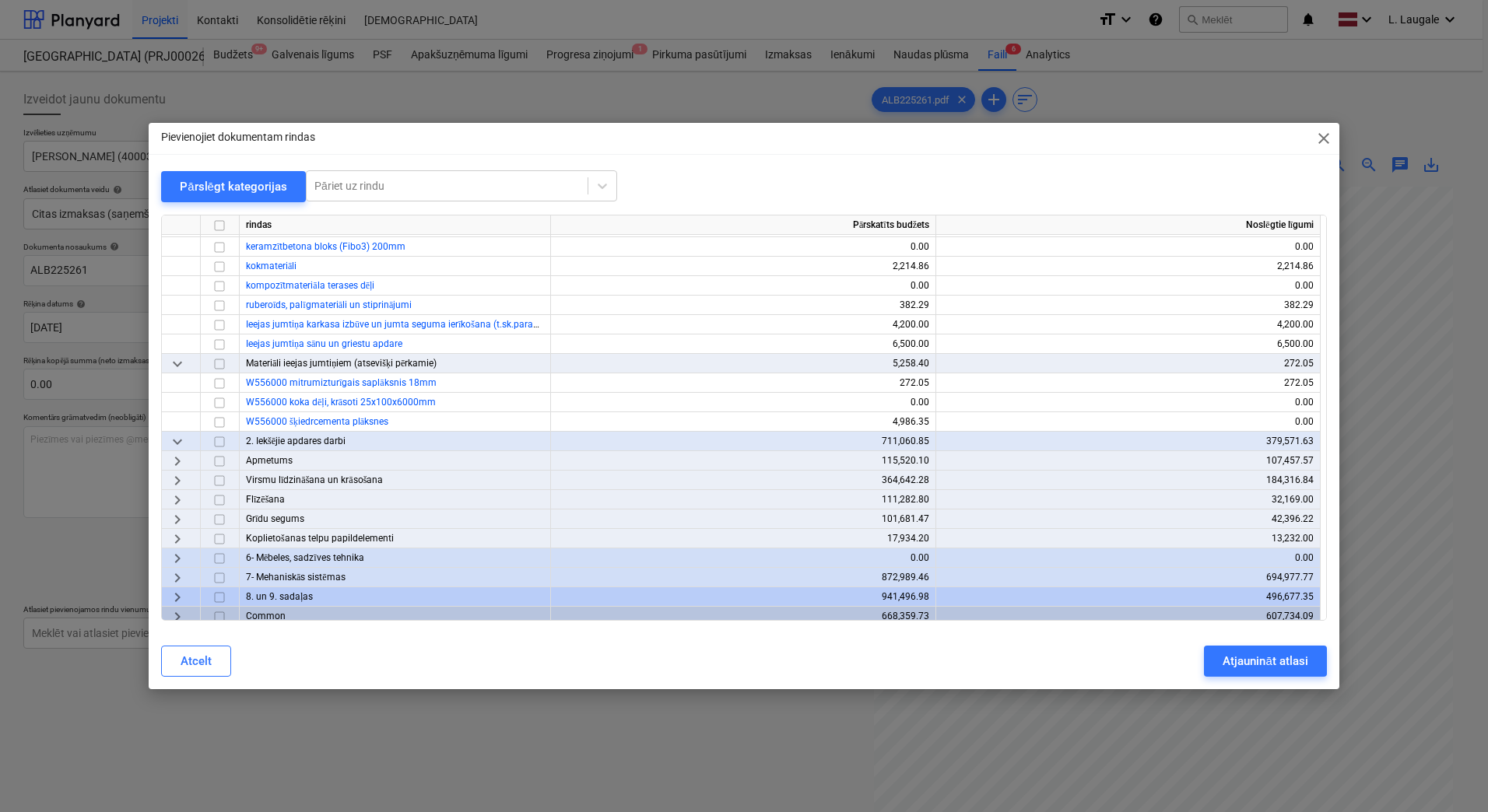
click at [173, 544] on span "keyboard_arrow_right" at bounding box center [177, 538] width 19 height 18
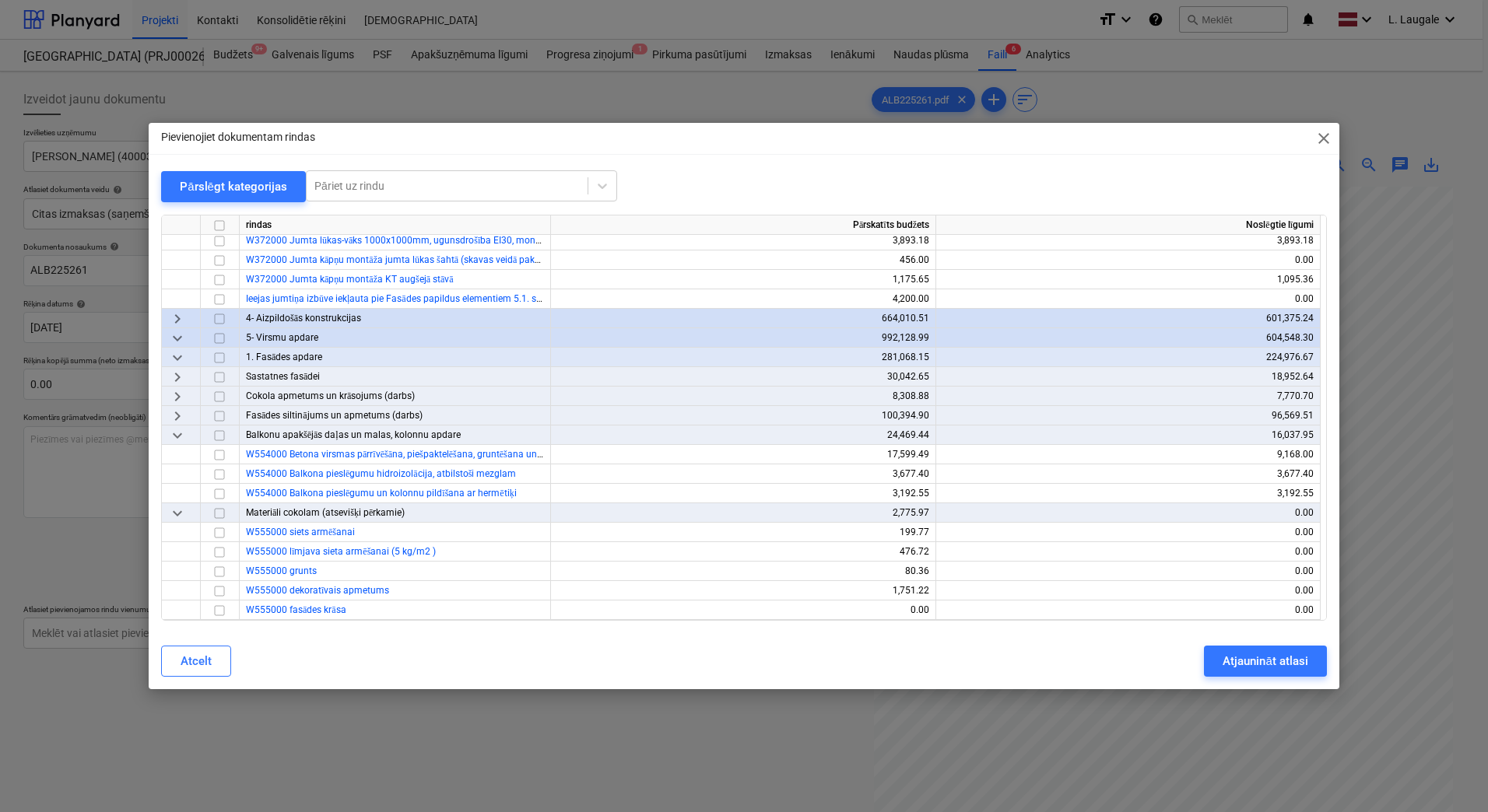
scroll to position [107, 0]
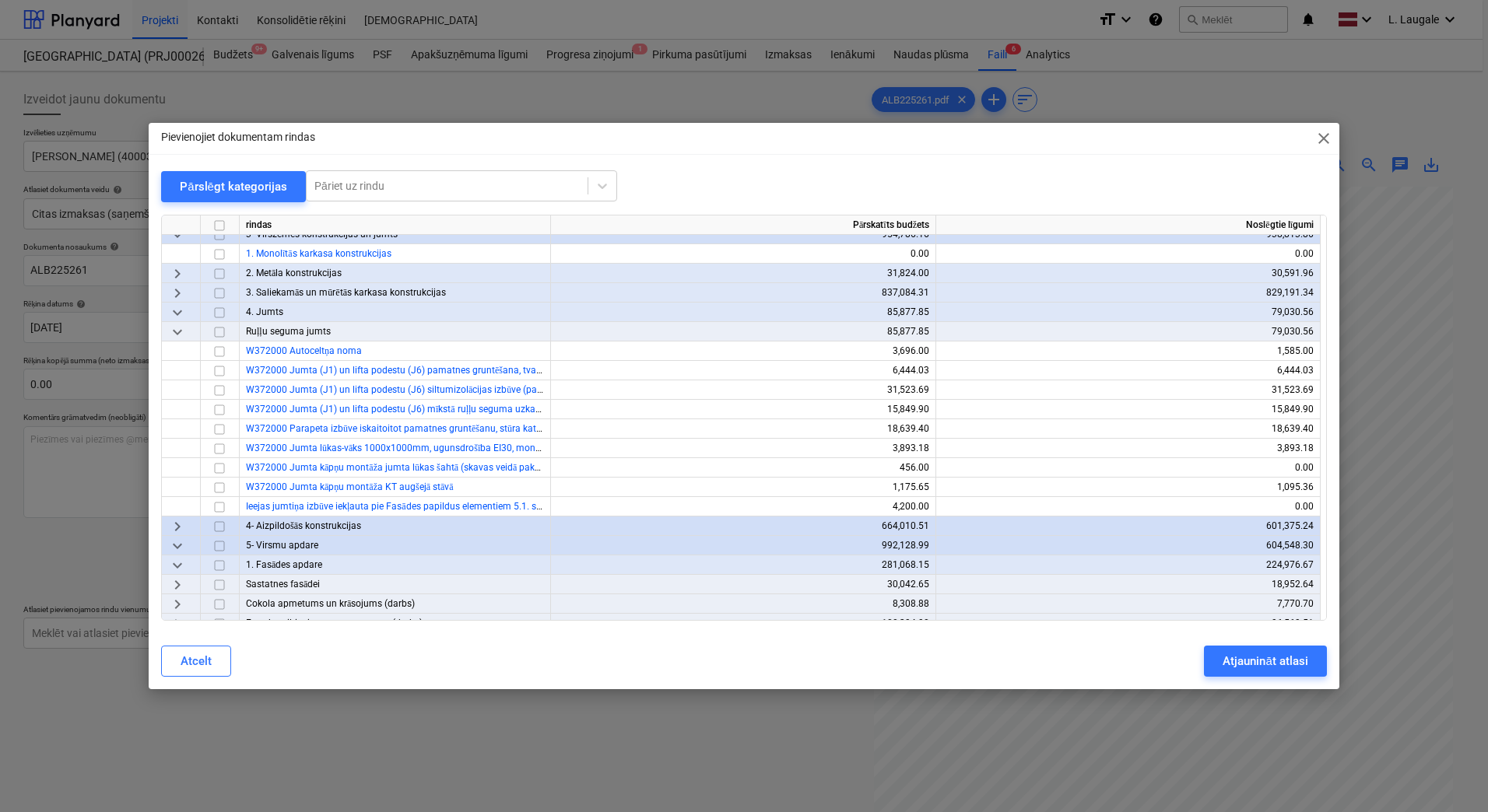
click at [177, 529] on span "keyboard_arrow_right" at bounding box center [177, 526] width 19 height 18
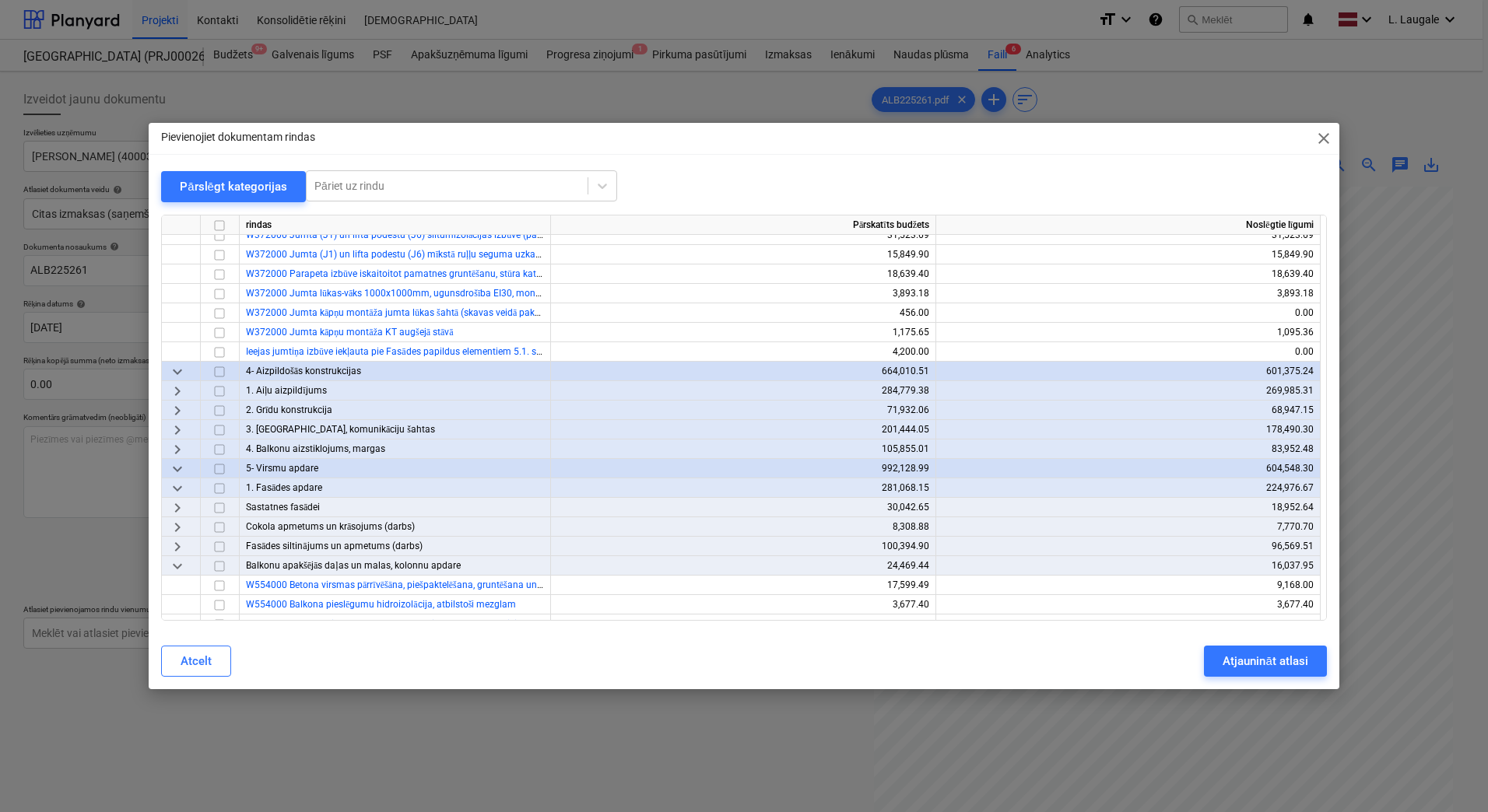
scroll to position [263, 0]
click at [172, 448] on span "keyboard_arrow_right" at bounding box center [177, 448] width 19 height 18
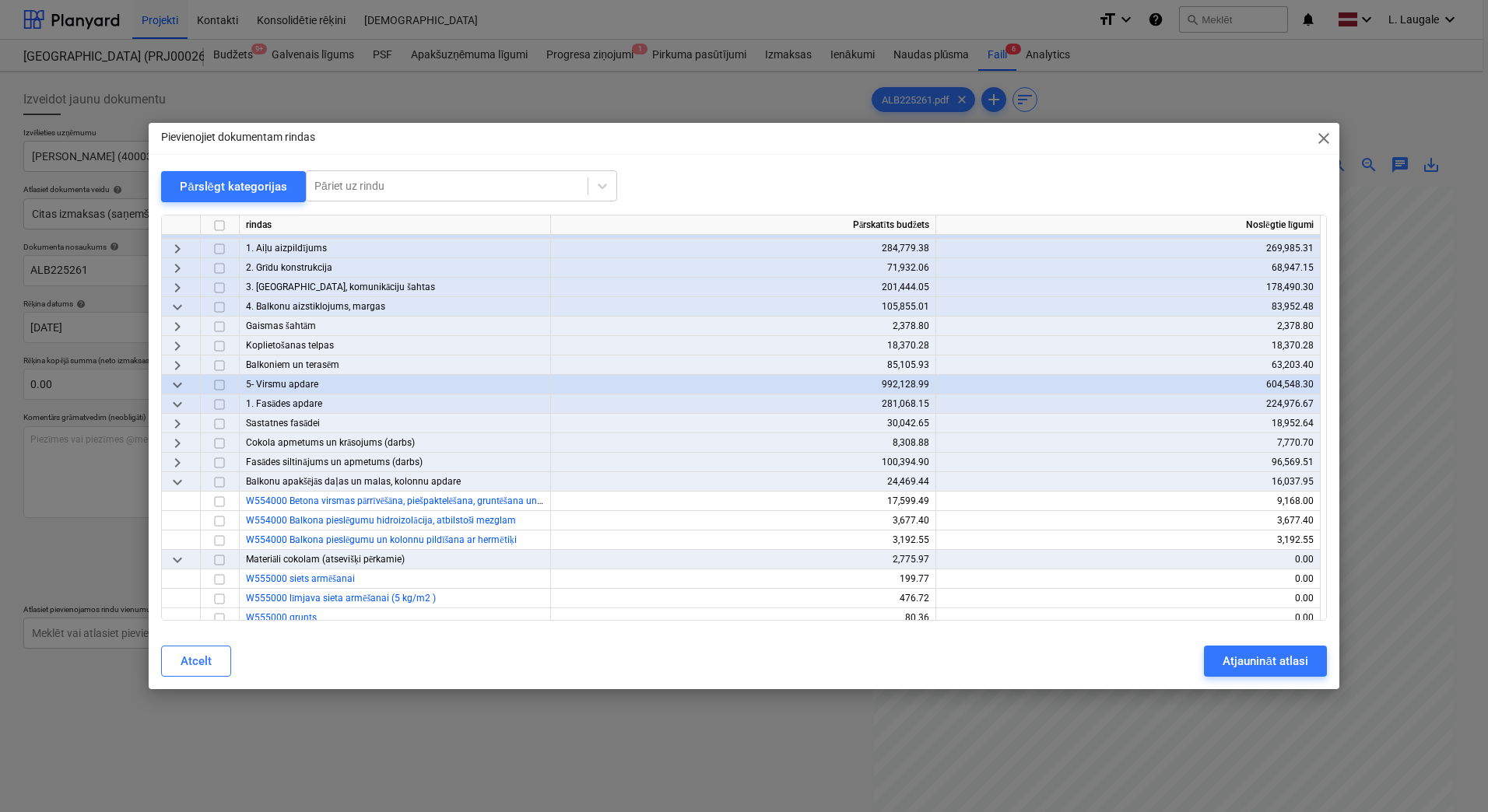
scroll to position [419, 0]
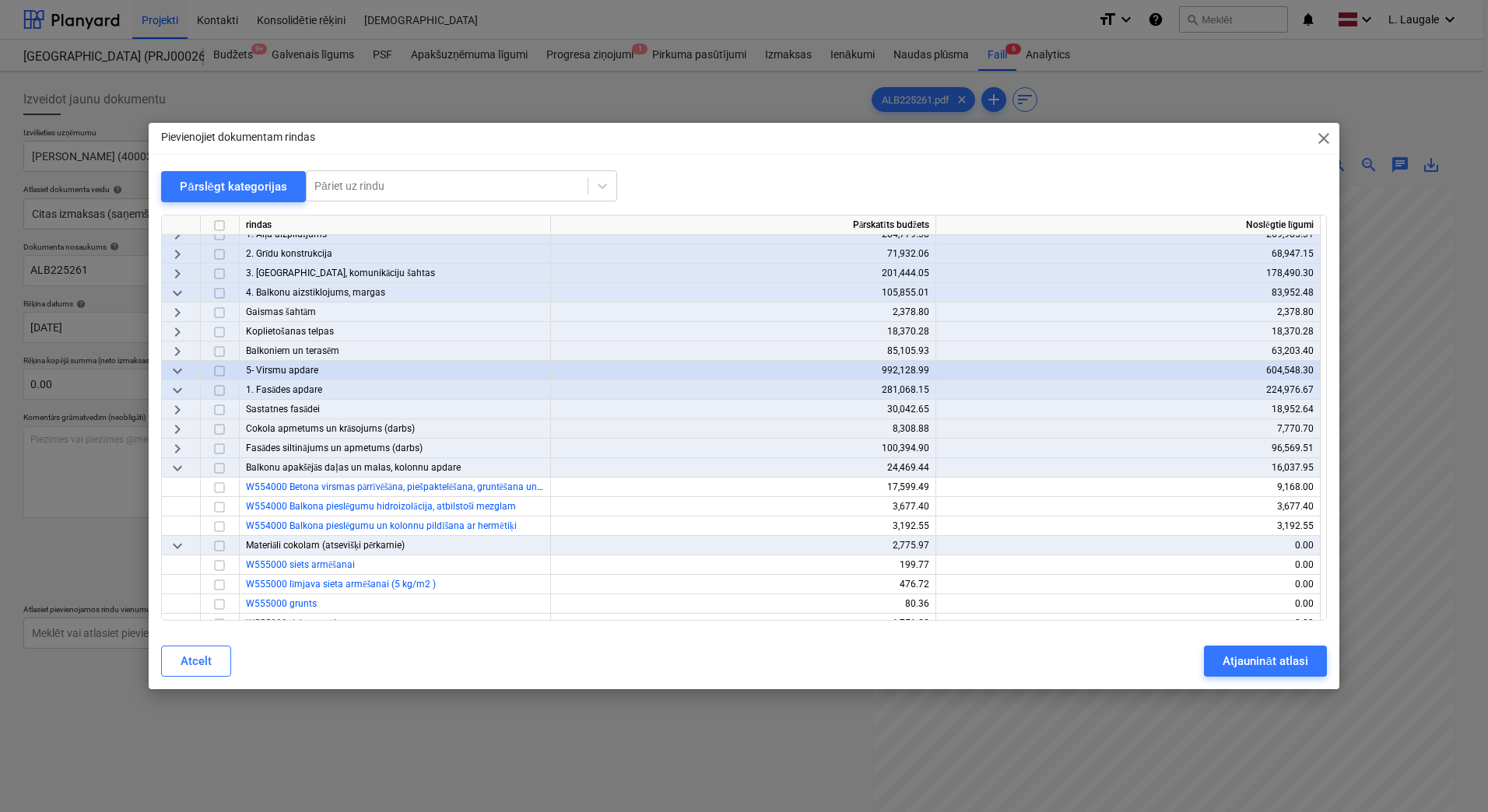
click at [176, 354] on span "keyboard_arrow_right" at bounding box center [177, 351] width 19 height 18
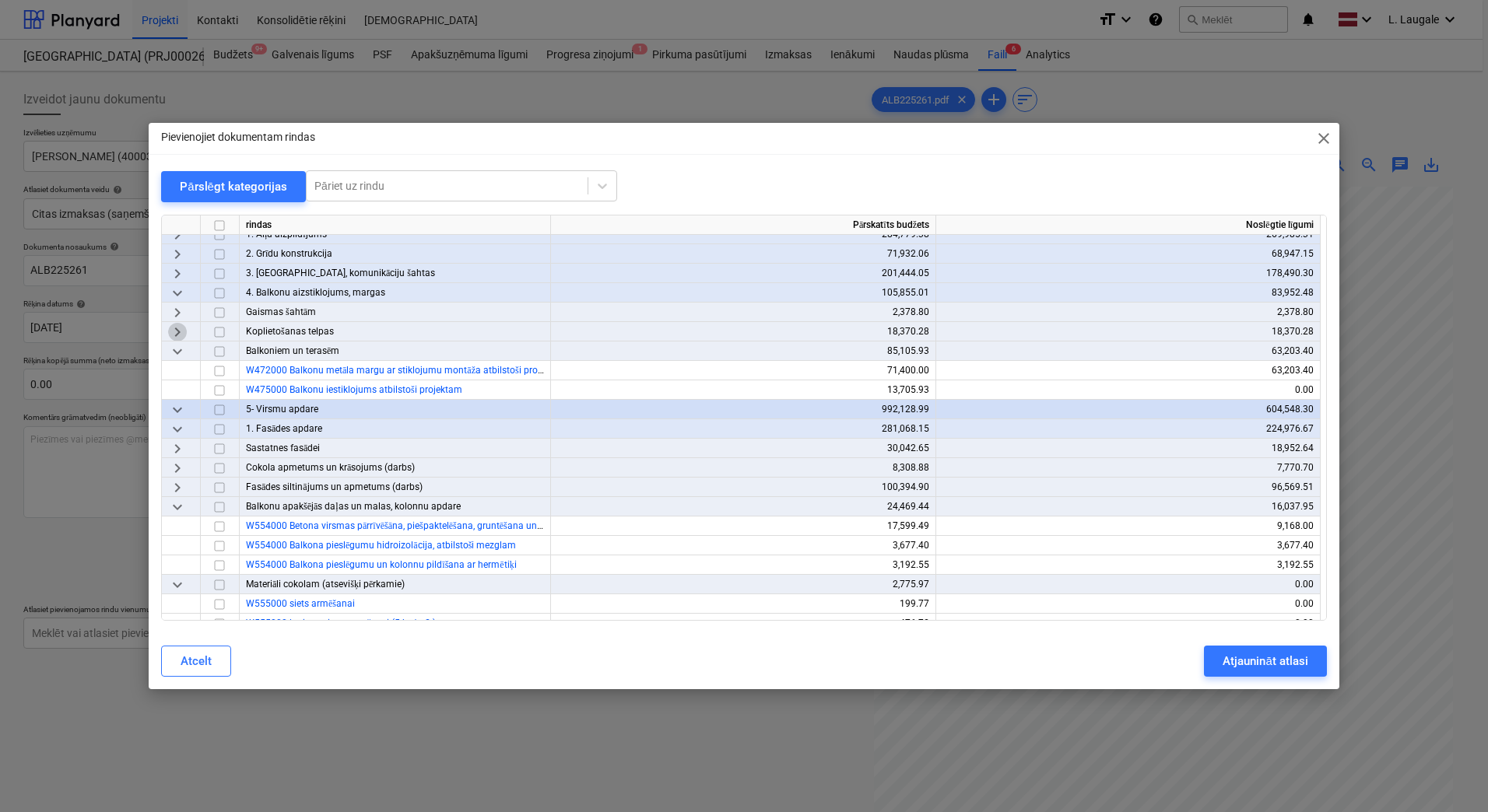
click at [175, 335] on span "keyboard_arrow_right" at bounding box center [177, 332] width 19 height 18
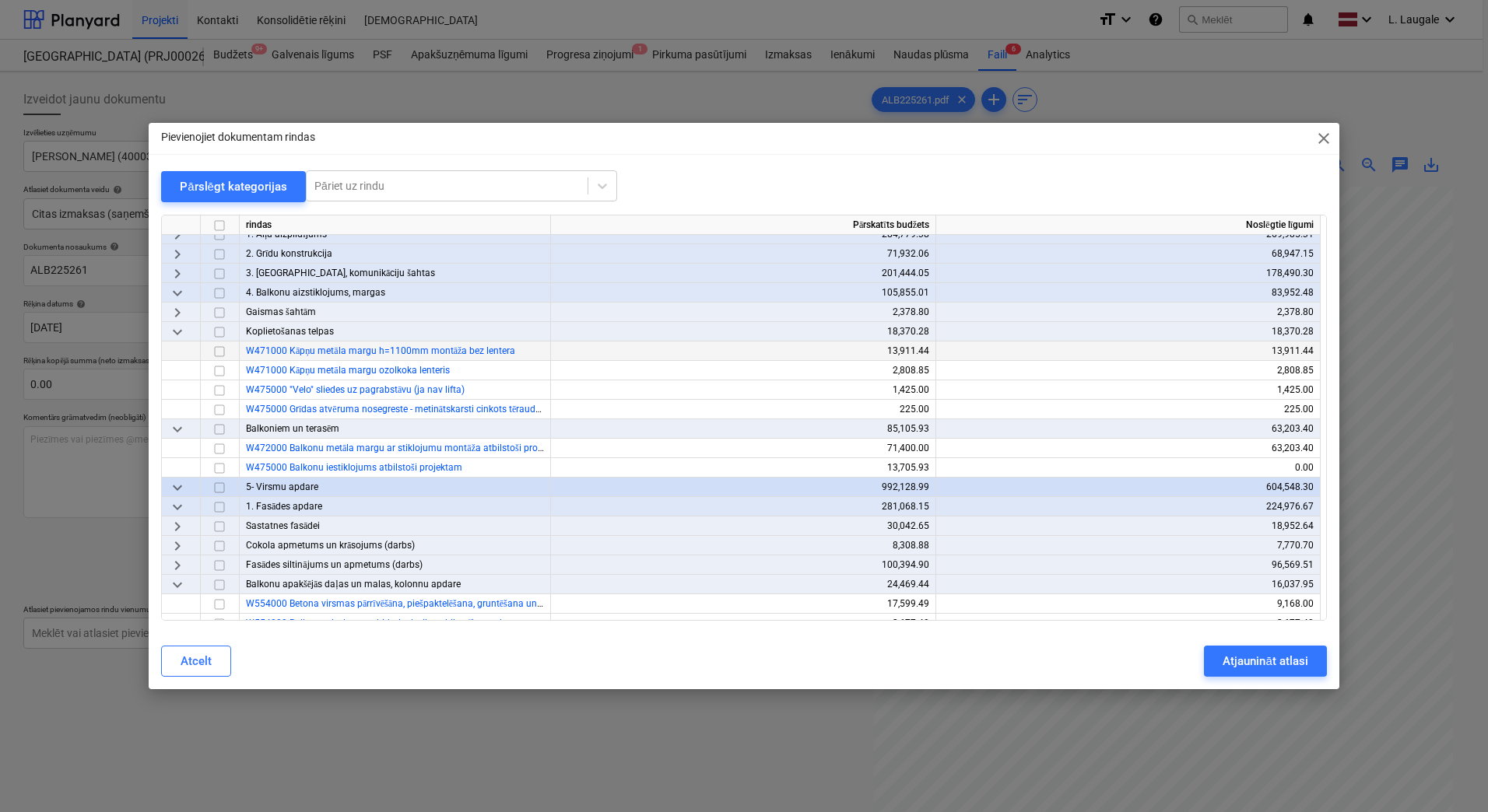
click at [179, 309] on span "keyboard_arrow_right" at bounding box center [177, 313] width 19 height 18
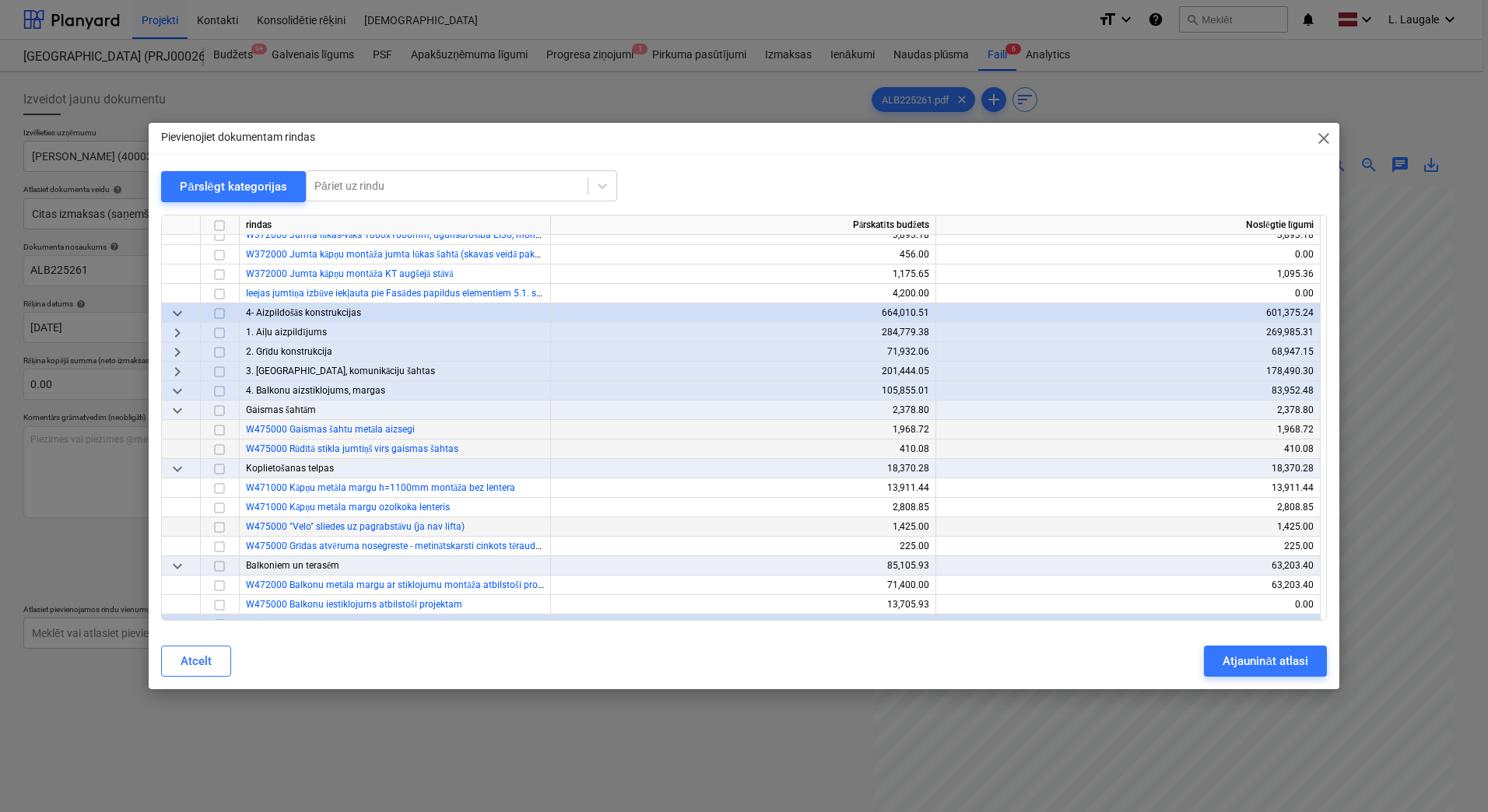
scroll to position [315, 0]
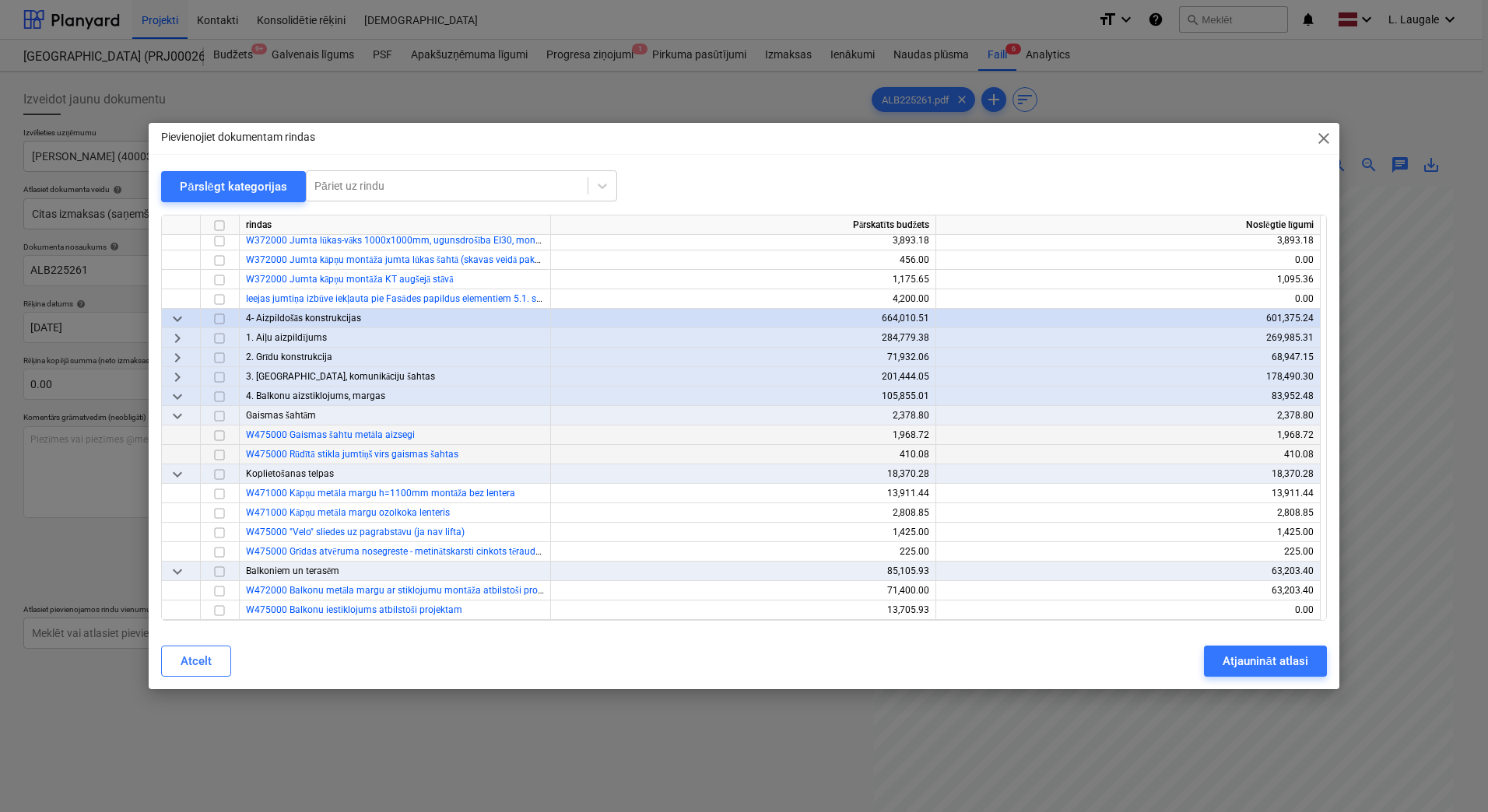
click at [178, 393] on span "keyboard_arrow_down" at bounding box center [177, 396] width 19 height 18
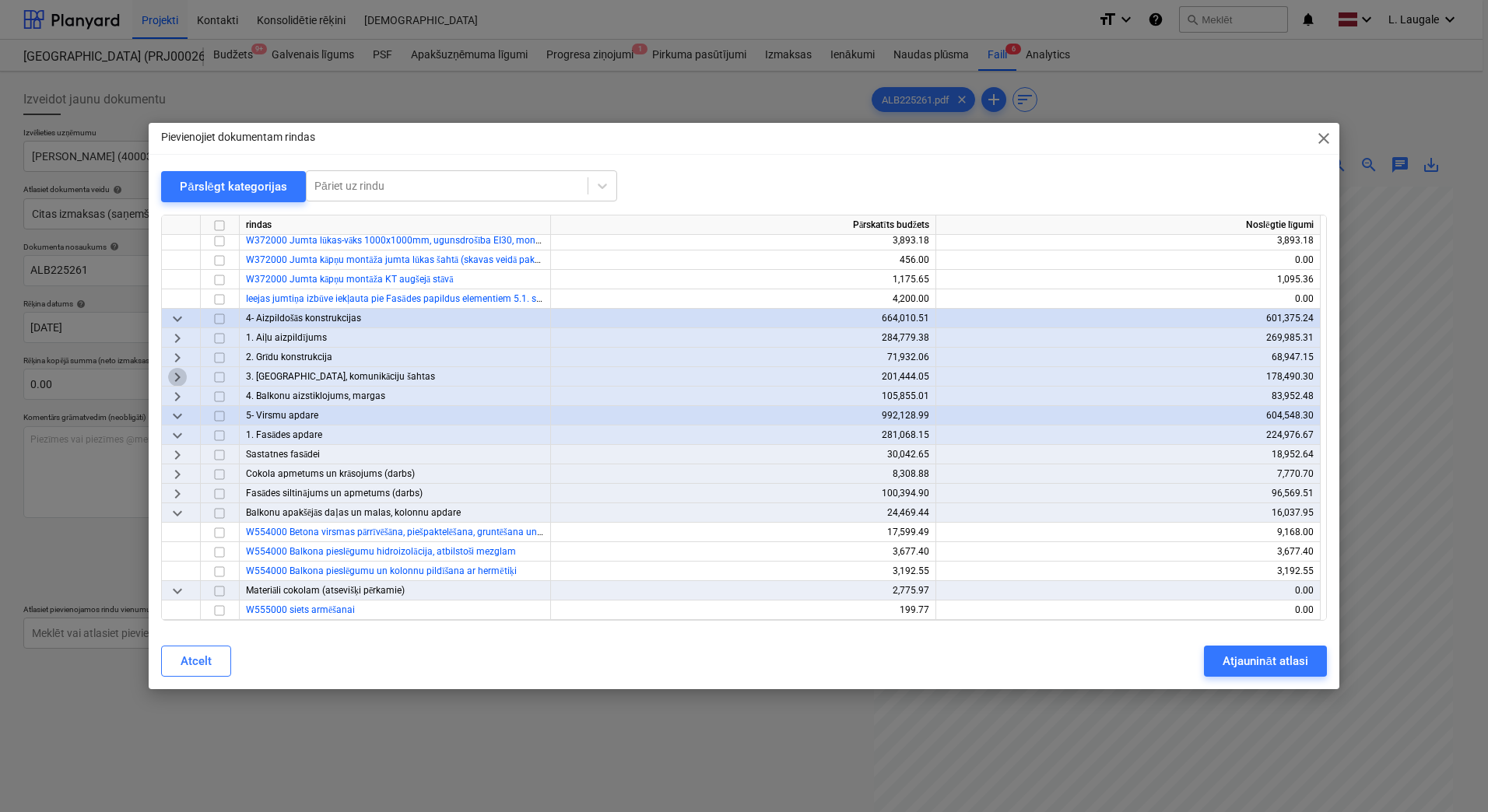
click at [176, 373] on span "keyboard_arrow_right" at bounding box center [177, 377] width 19 height 18
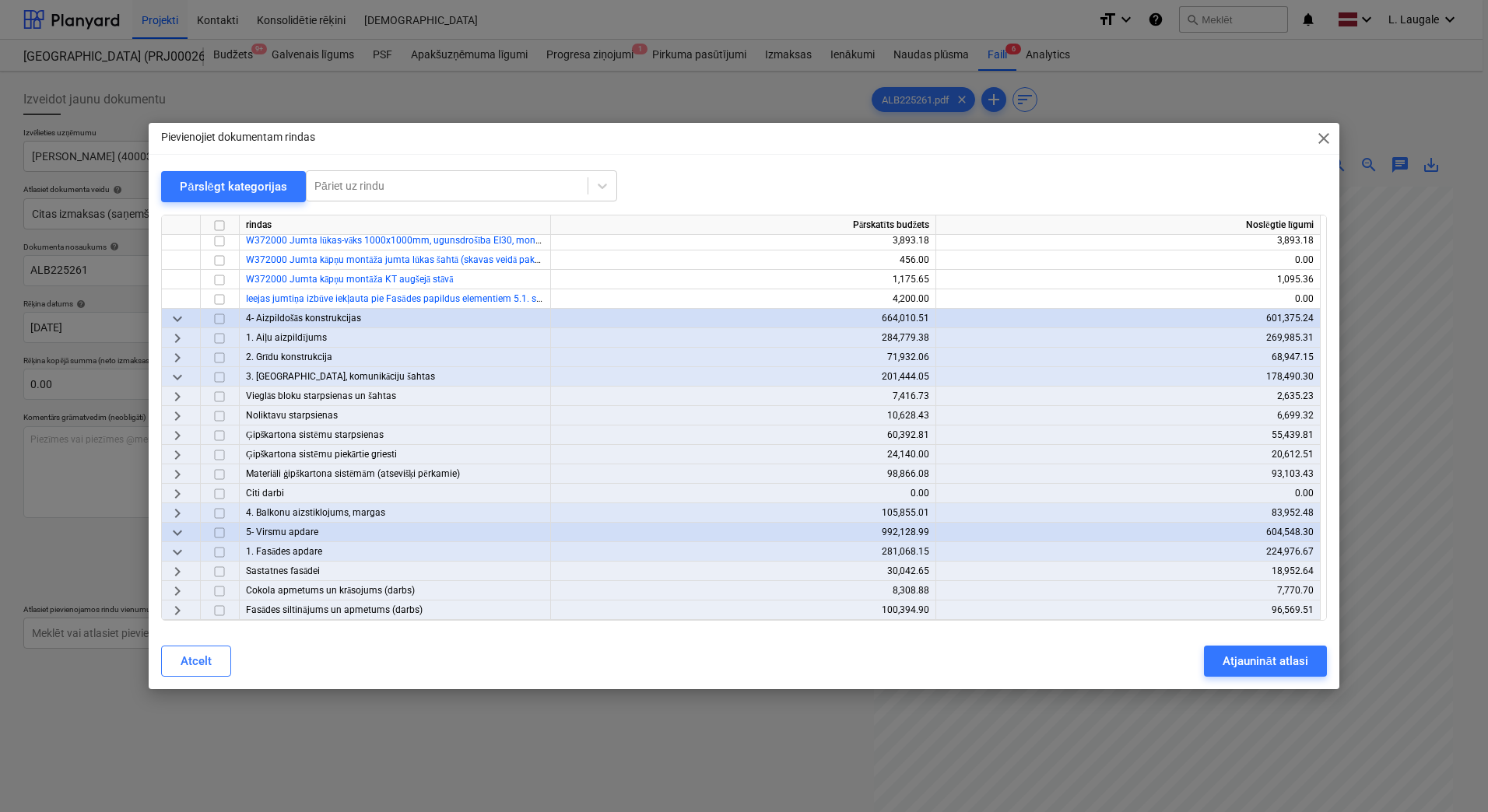
click at [178, 496] on span "keyboard_arrow_right" at bounding box center [177, 494] width 19 height 18
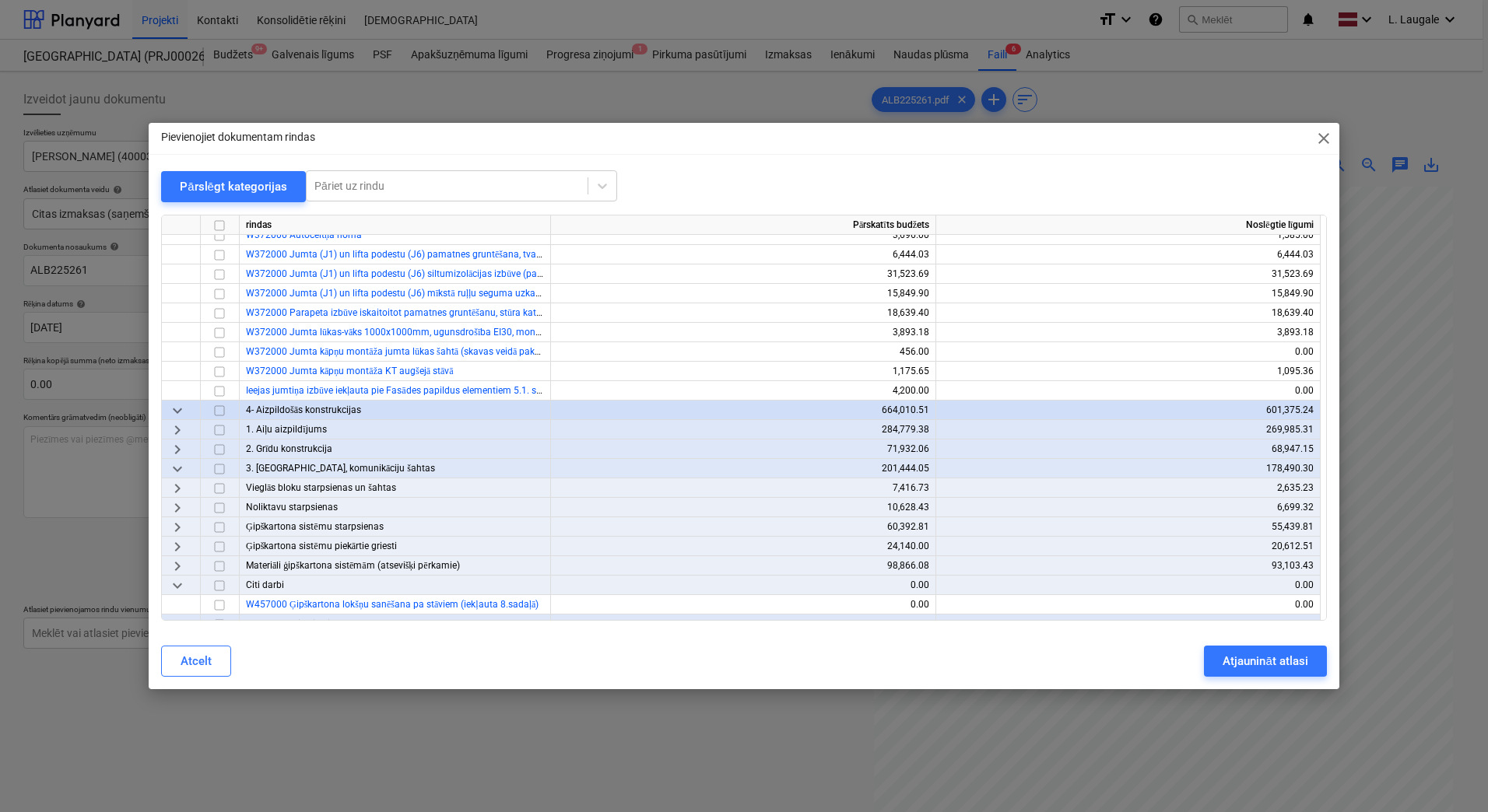
scroll to position [211, 0]
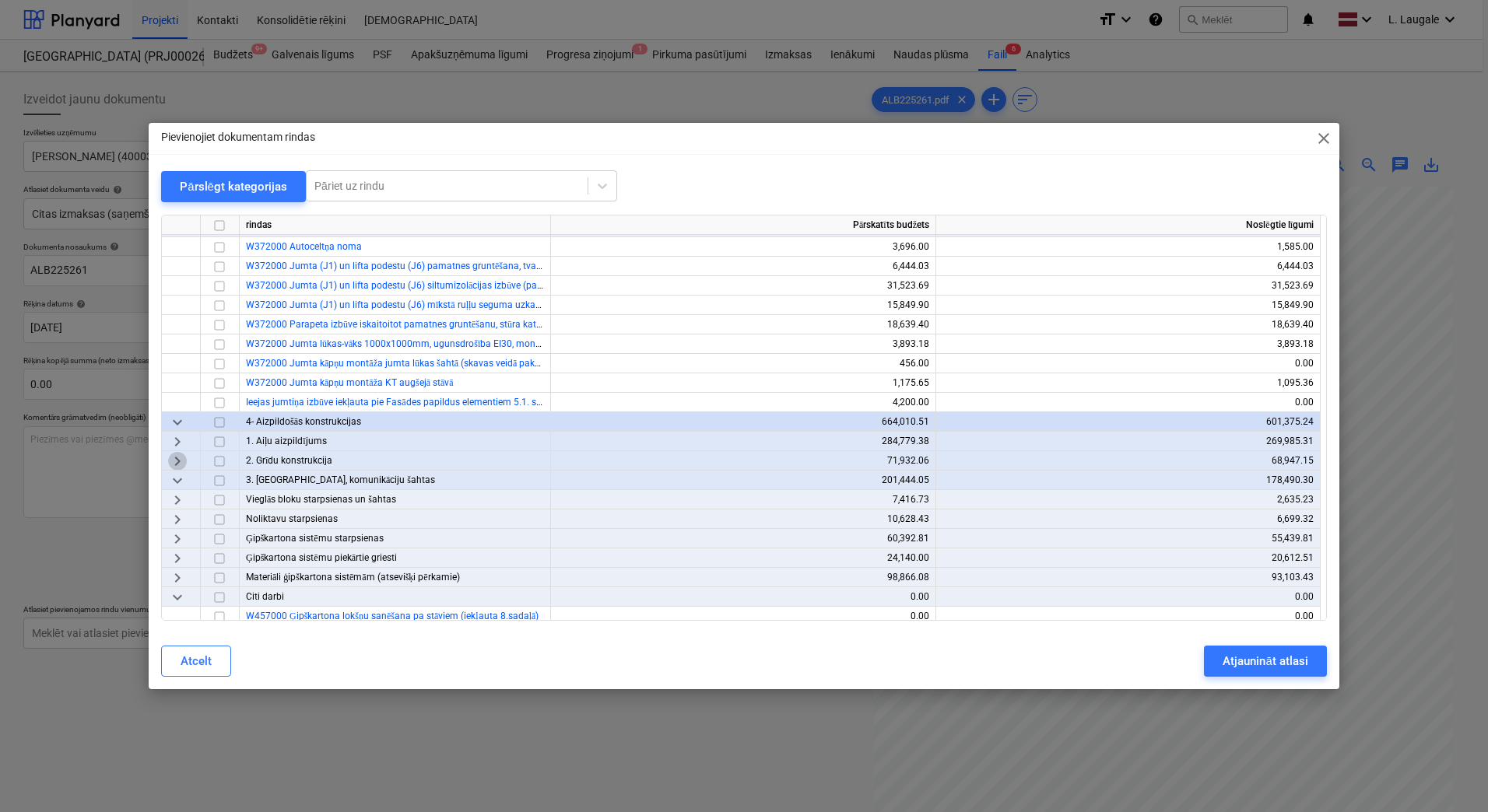
click at [173, 460] on span "keyboard_arrow_right" at bounding box center [177, 461] width 19 height 18
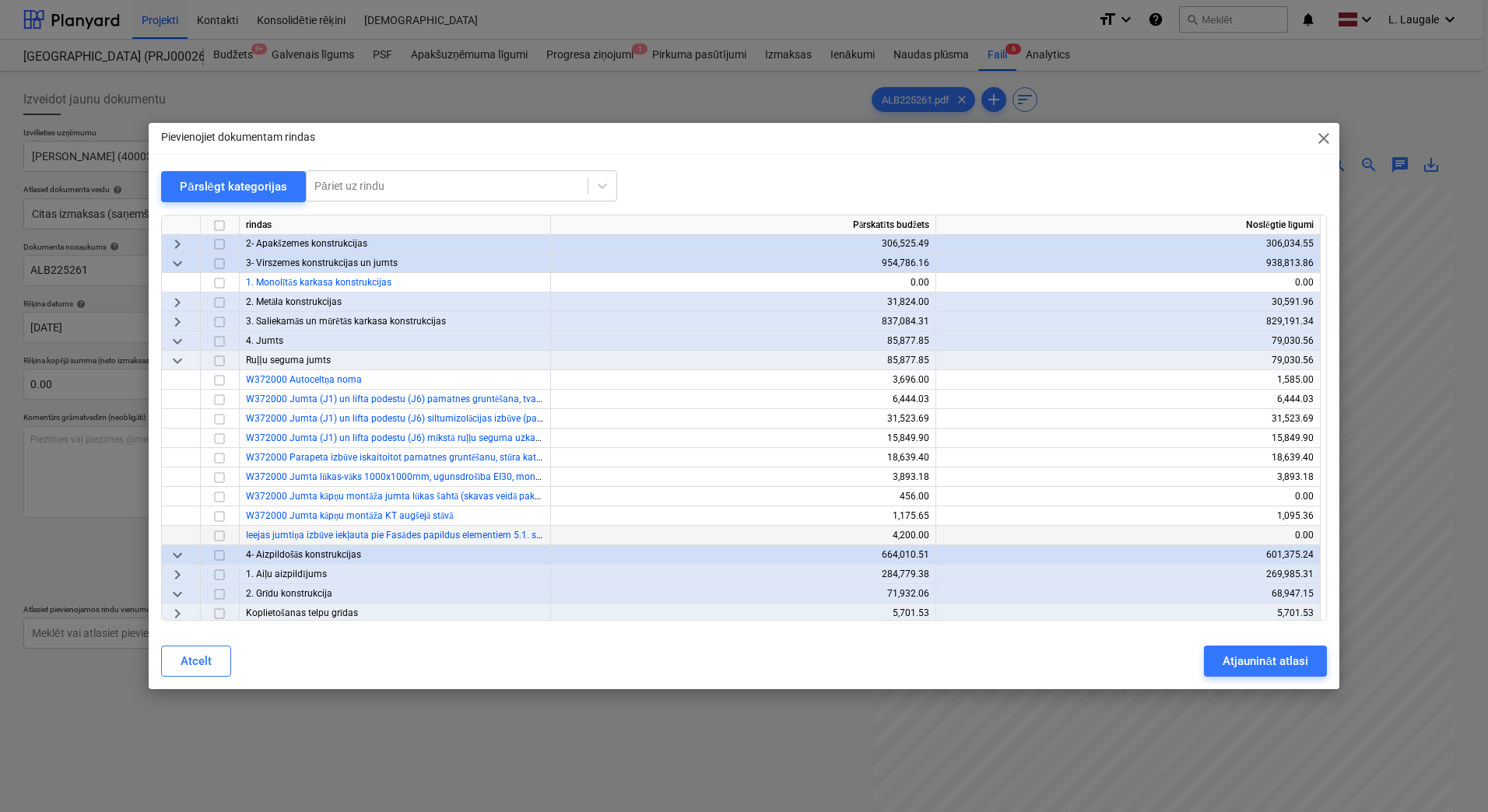
scroll to position [56, 0]
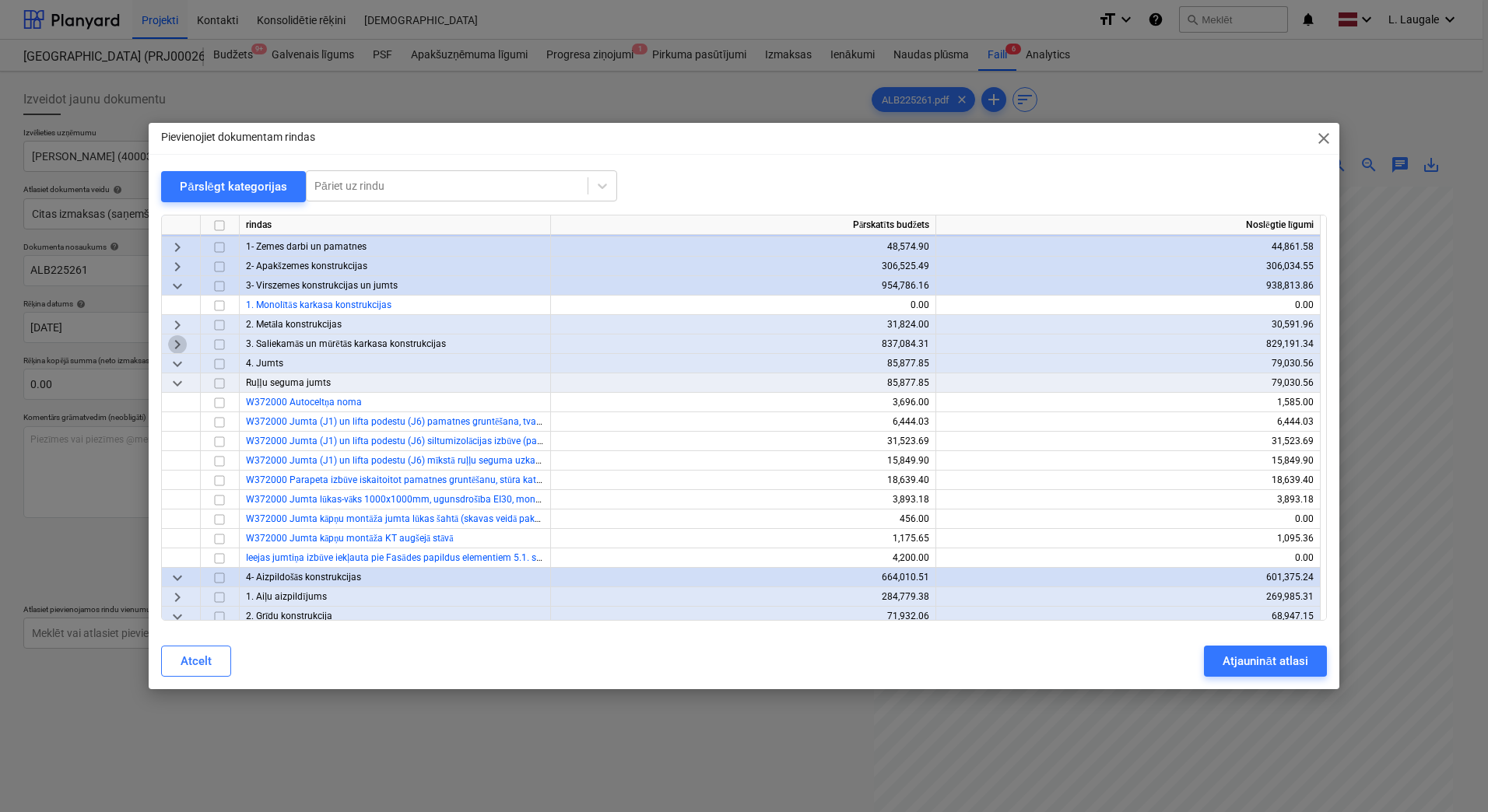
click at [181, 347] on span "keyboard_arrow_right" at bounding box center [177, 344] width 19 height 18
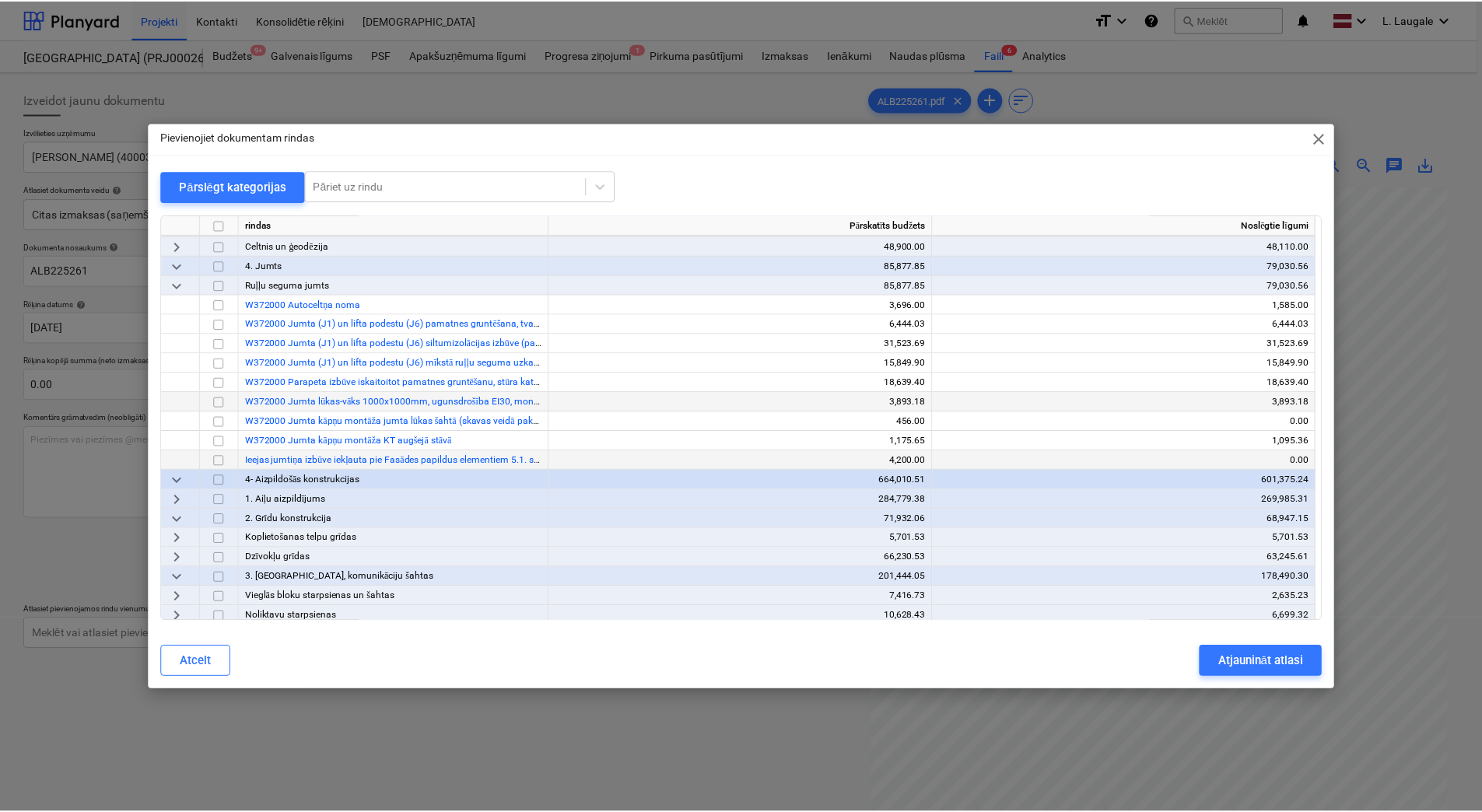
scroll to position [263, 0]
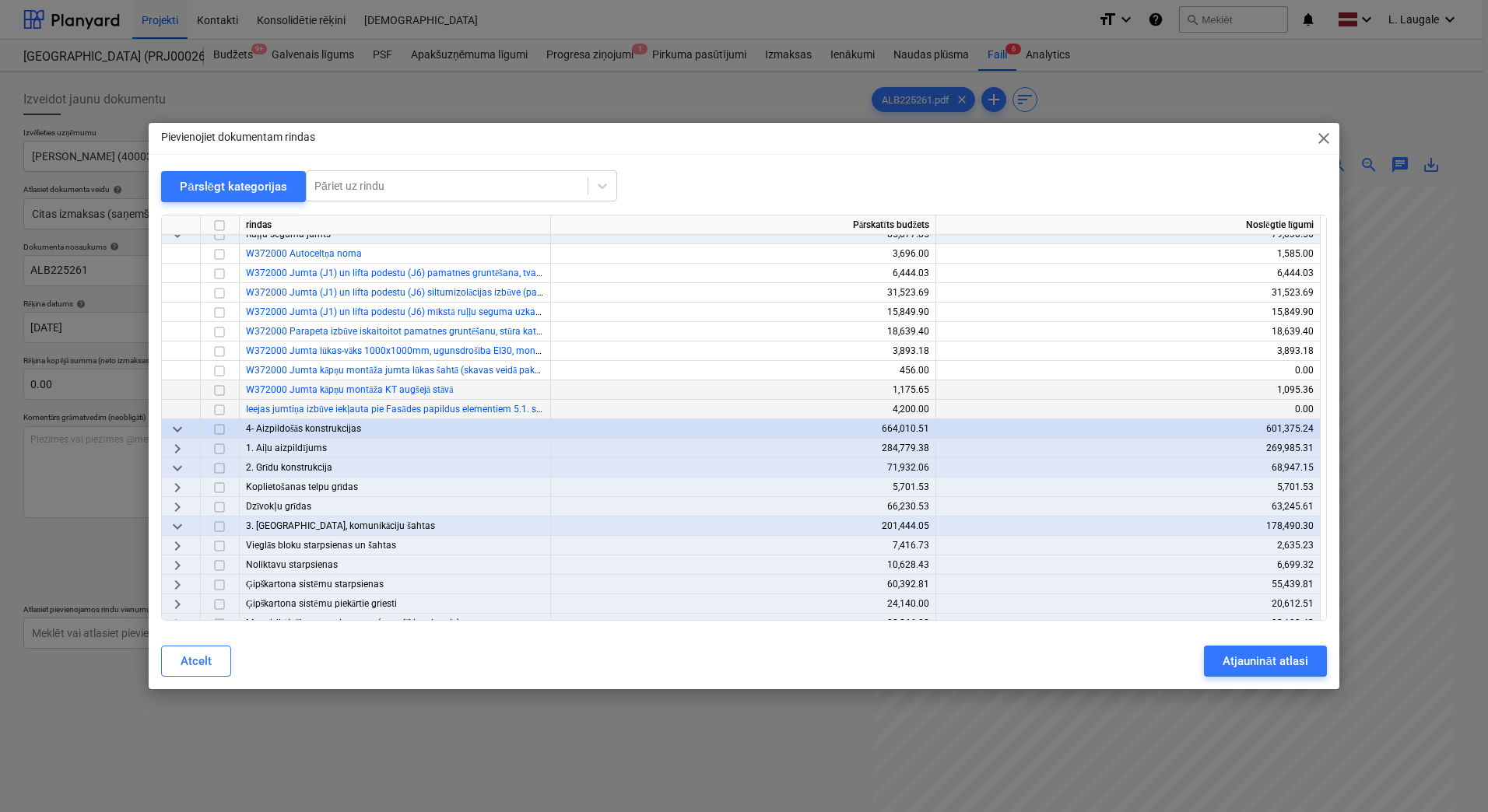
click at [214, 391] on input "checkbox" at bounding box center [219, 390] width 19 height 18
click at [1231, 666] on div "Atjaunināt atlasi" at bounding box center [1264, 661] width 85 height 20
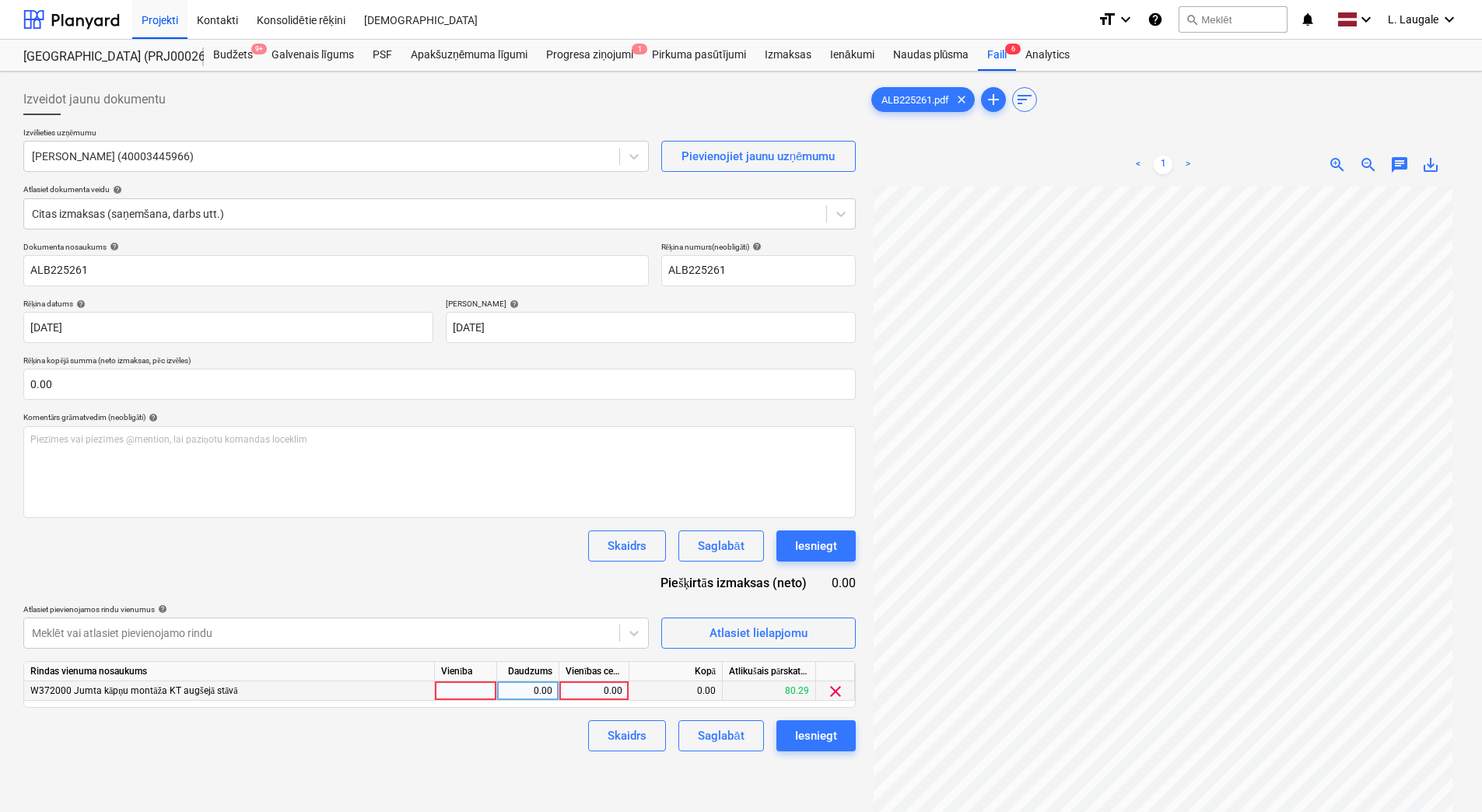
click at [486, 694] on div at bounding box center [466, 691] width 62 height 19
click at [529, 694] on div "0.00" at bounding box center [528, 691] width 49 height 19
type input "1"
click at [606, 687] on div "0.00" at bounding box center [594, 691] width 56 height 19
type input "19"
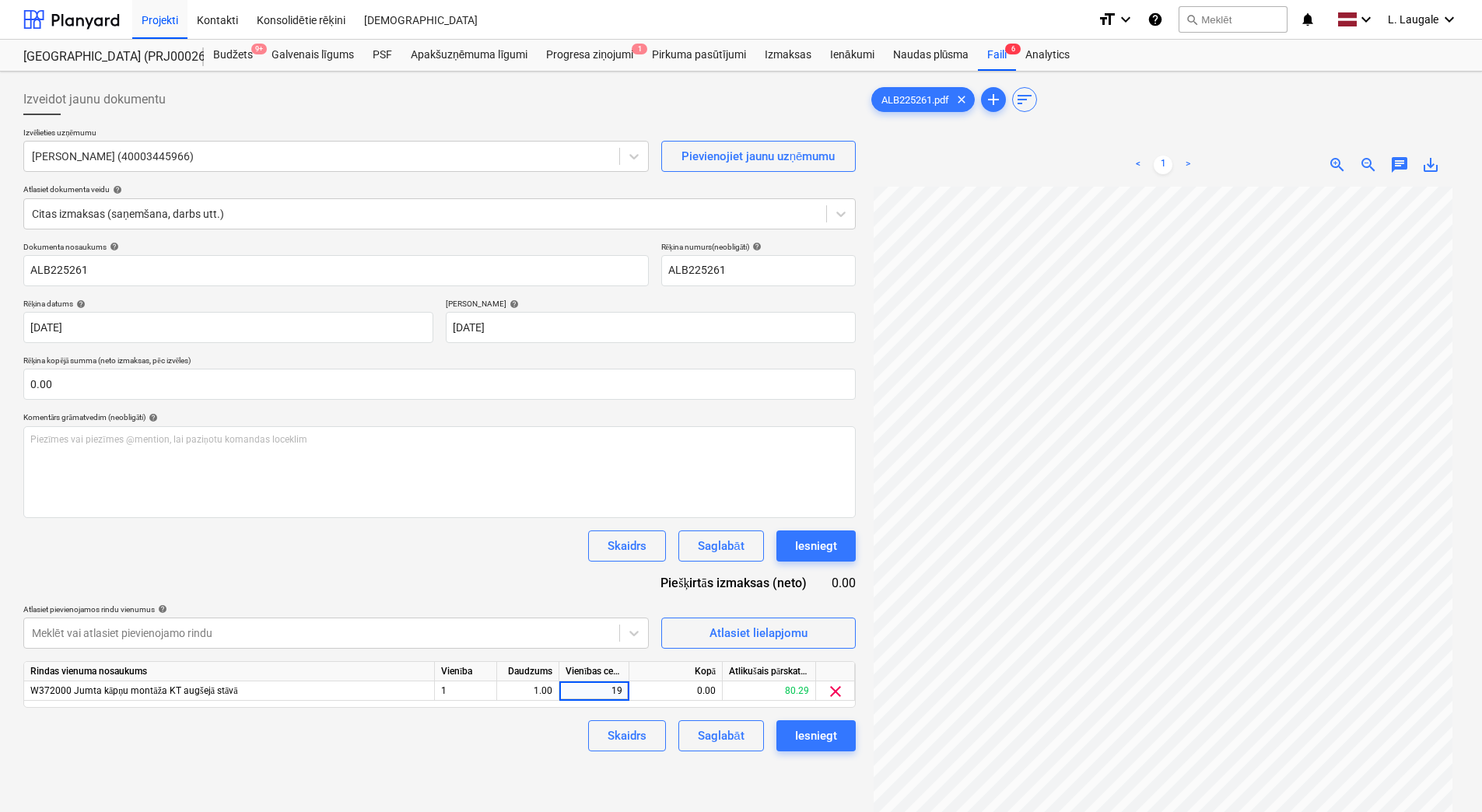
click at [505, 737] on div "Skaidrs Saglabāt Iesniegt" at bounding box center [439, 736] width 833 height 31
click at [720, 741] on div "Saglabāt" at bounding box center [721, 736] width 46 height 20
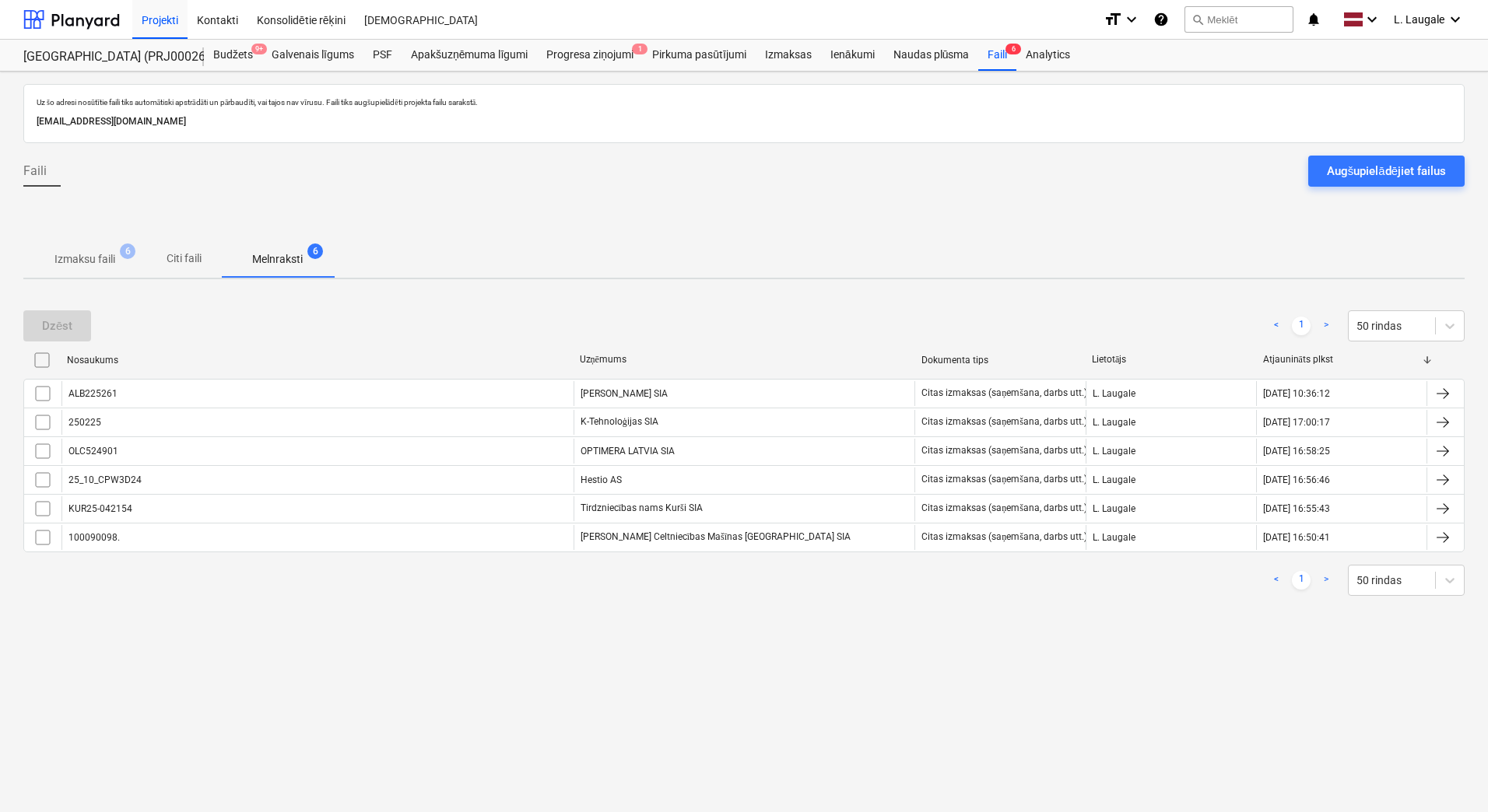
click at [120, 261] on span "Izmaksu faili 6" at bounding box center [85, 259] width 86 height 17
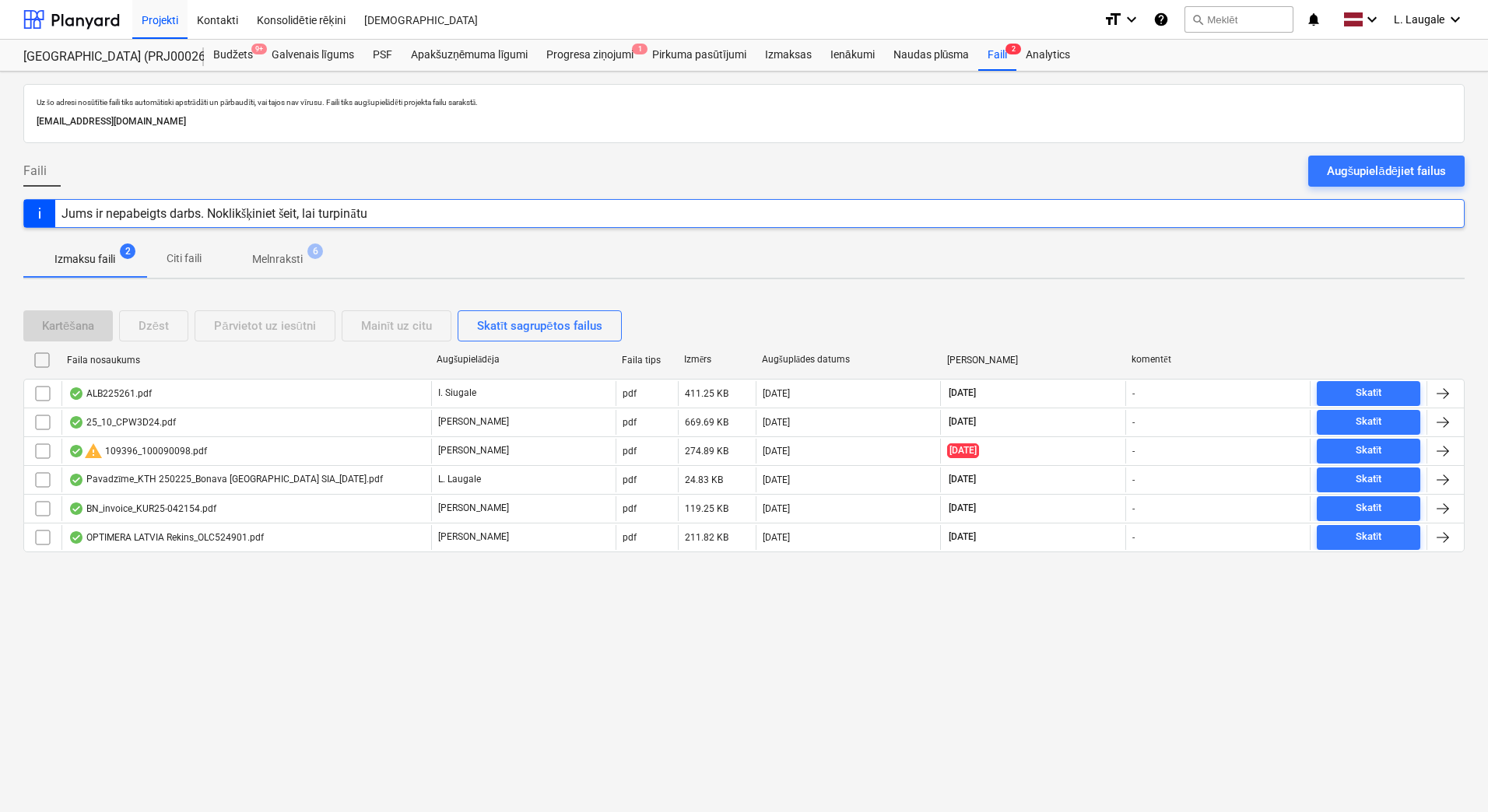
click at [574, 254] on div "Izmaksu faili 2 Citi faili Melnraksti 6" at bounding box center [744, 259] width 1441 height 37
drag, startPoint x: 295, startPoint y: 257, endPoint x: 200, endPoint y: 259, distance: 95.0
click at [295, 257] on p "Melnraksti" at bounding box center [278, 259] width 51 height 17
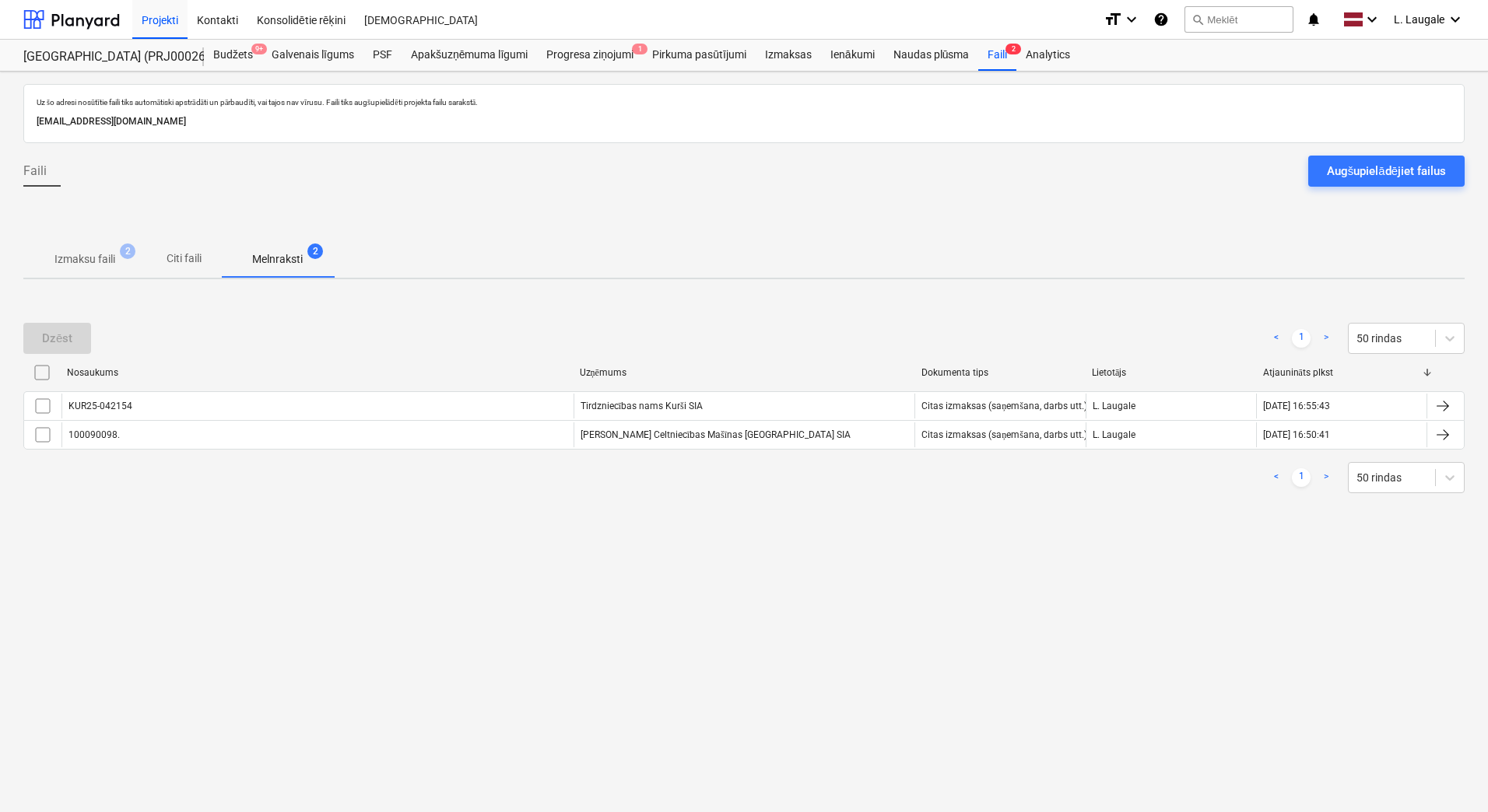
click at [118, 262] on span "Izmaksu faili 2" at bounding box center [85, 259] width 86 height 17
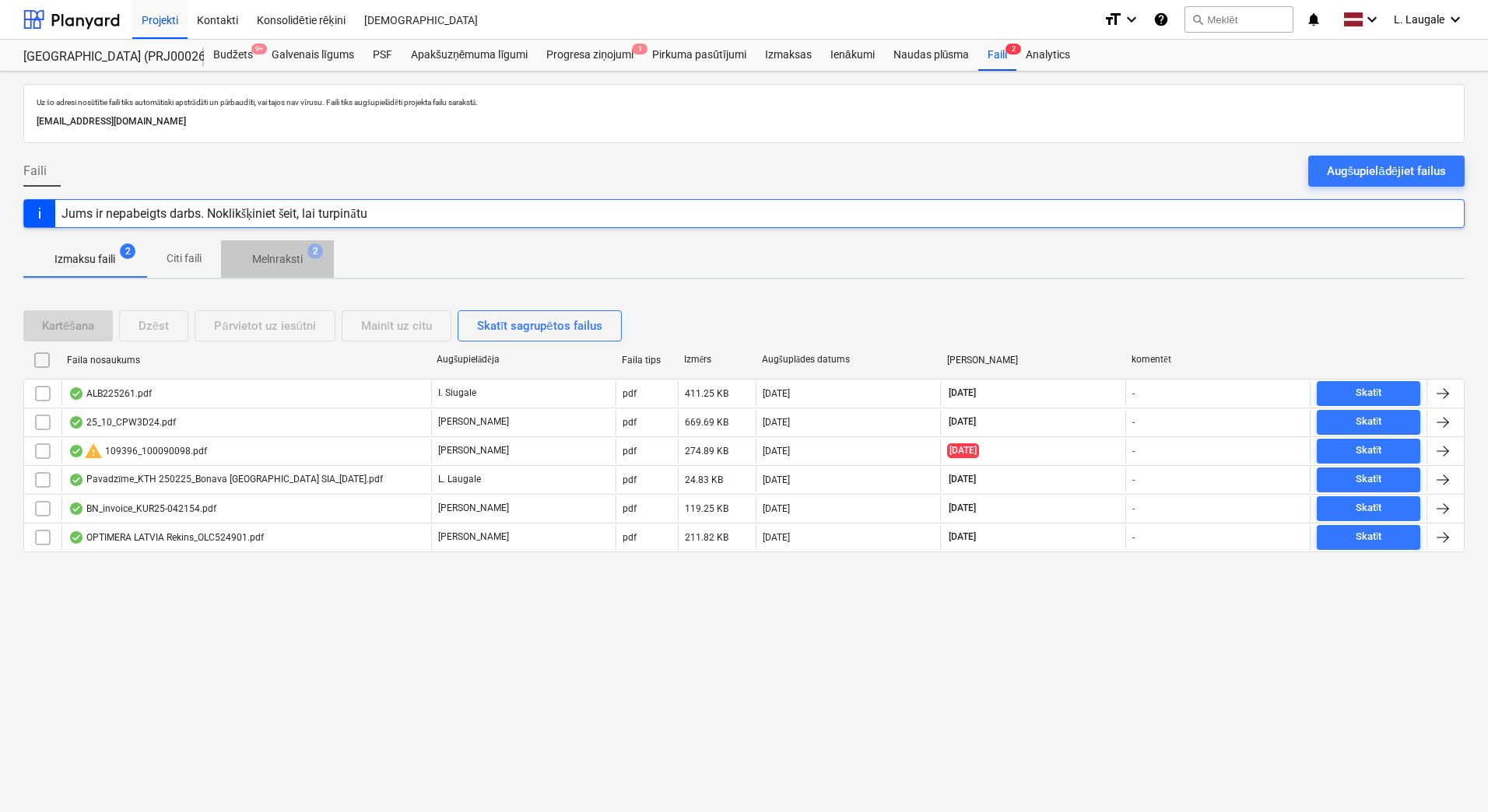
click at [276, 257] on p "Melnraksti" at bounding box center [278, 259] width 51 height 17
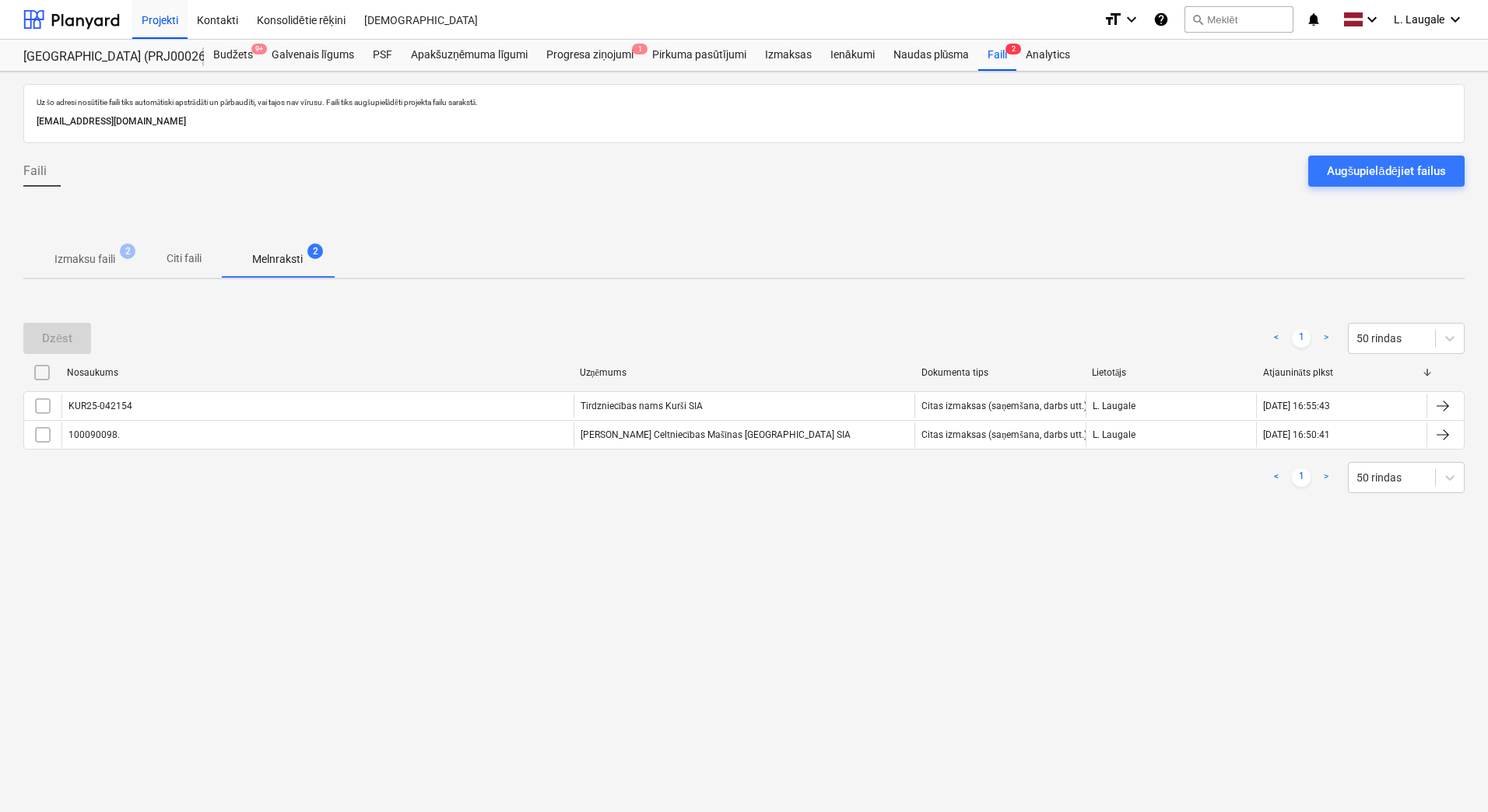
click at [98, 252] on p "Izmaksu faili" at bounding box center [85, 259] width 60 height 17
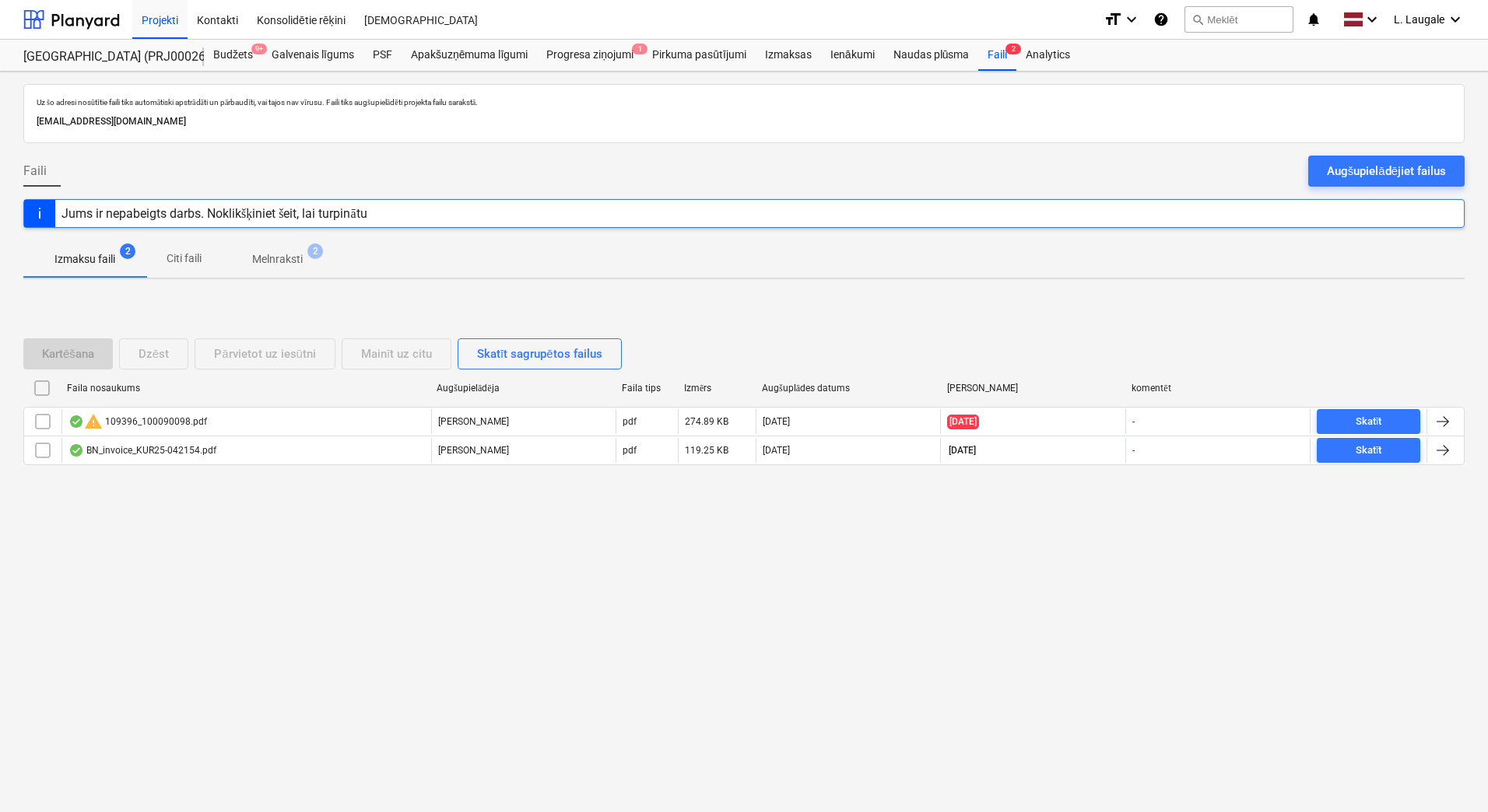
click at [477, 259] on div "Izmaksu faili 2 Citi faili Melnraksti 2" at bounding box center [744, 259] width 1441 height 37
click at [277, 259] on p "Melnraksti" at bounding box center [278, 259] width 51 height 17
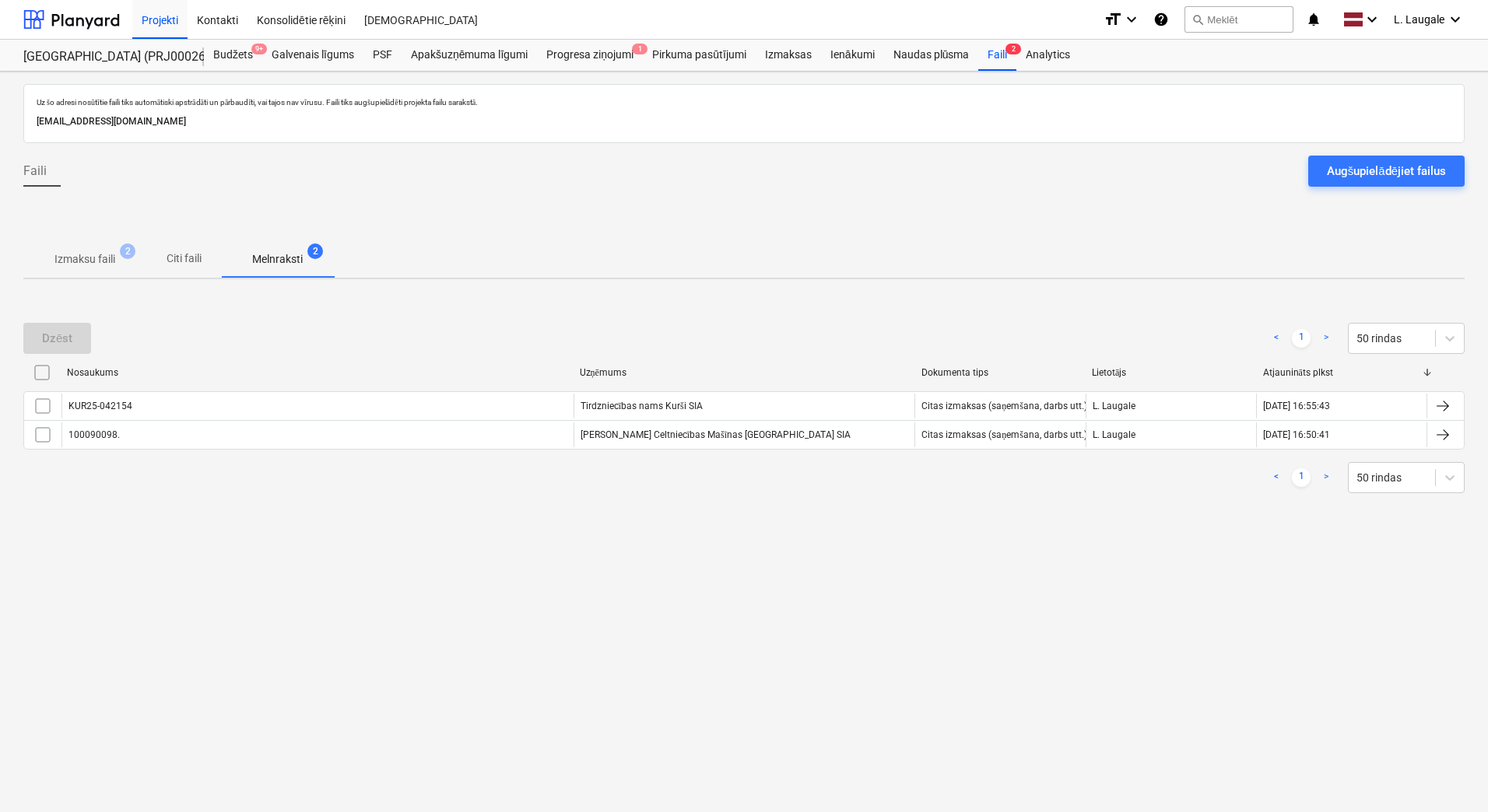
click at [102, 267] on p "Izmaksu faili" at bounding box center [85, 259] width 60 height 17
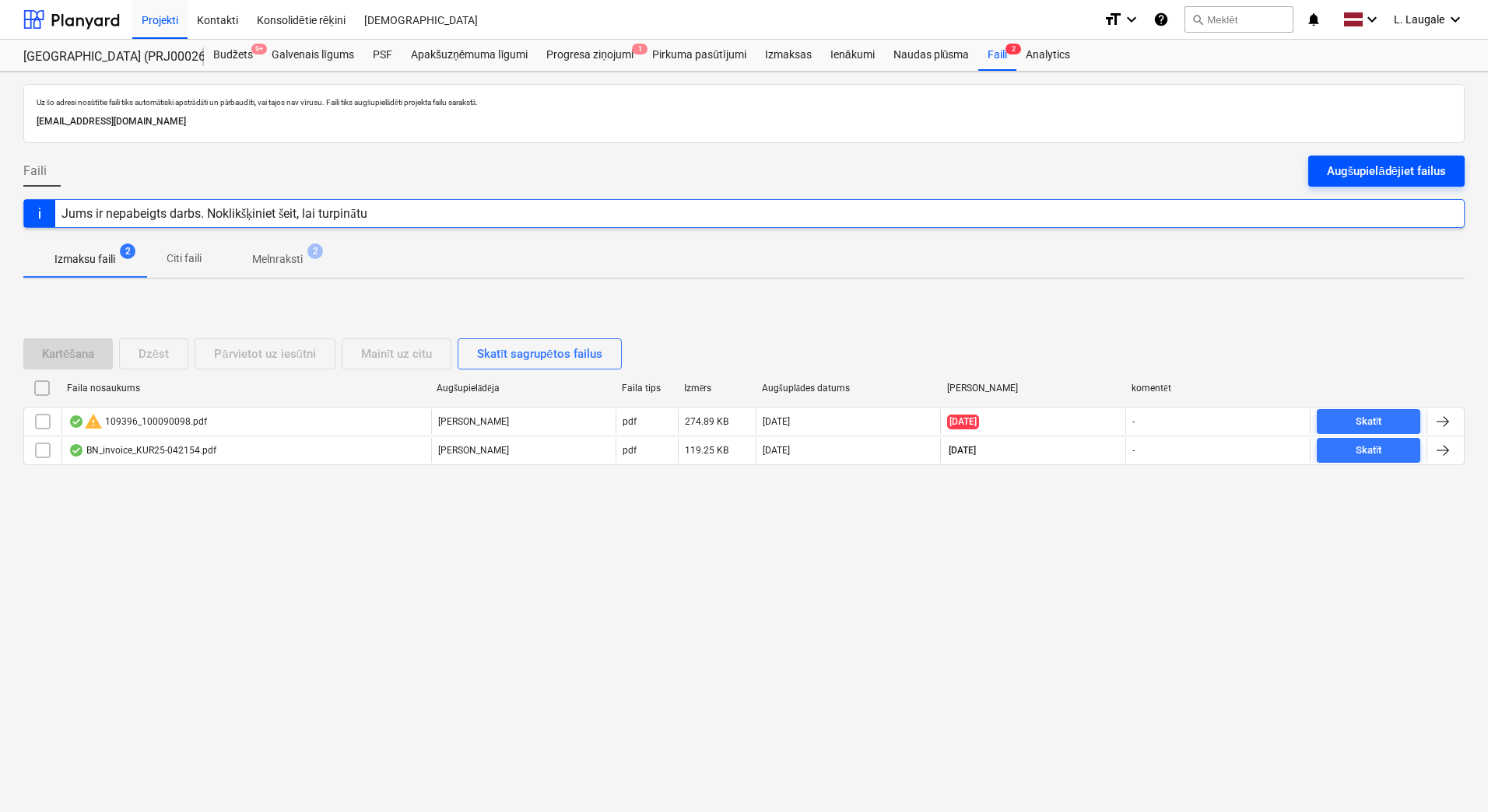
click at [1382, 162] on div "Augšupielādējiet failus" at bounding box center [1386, 170] width 119 height 20
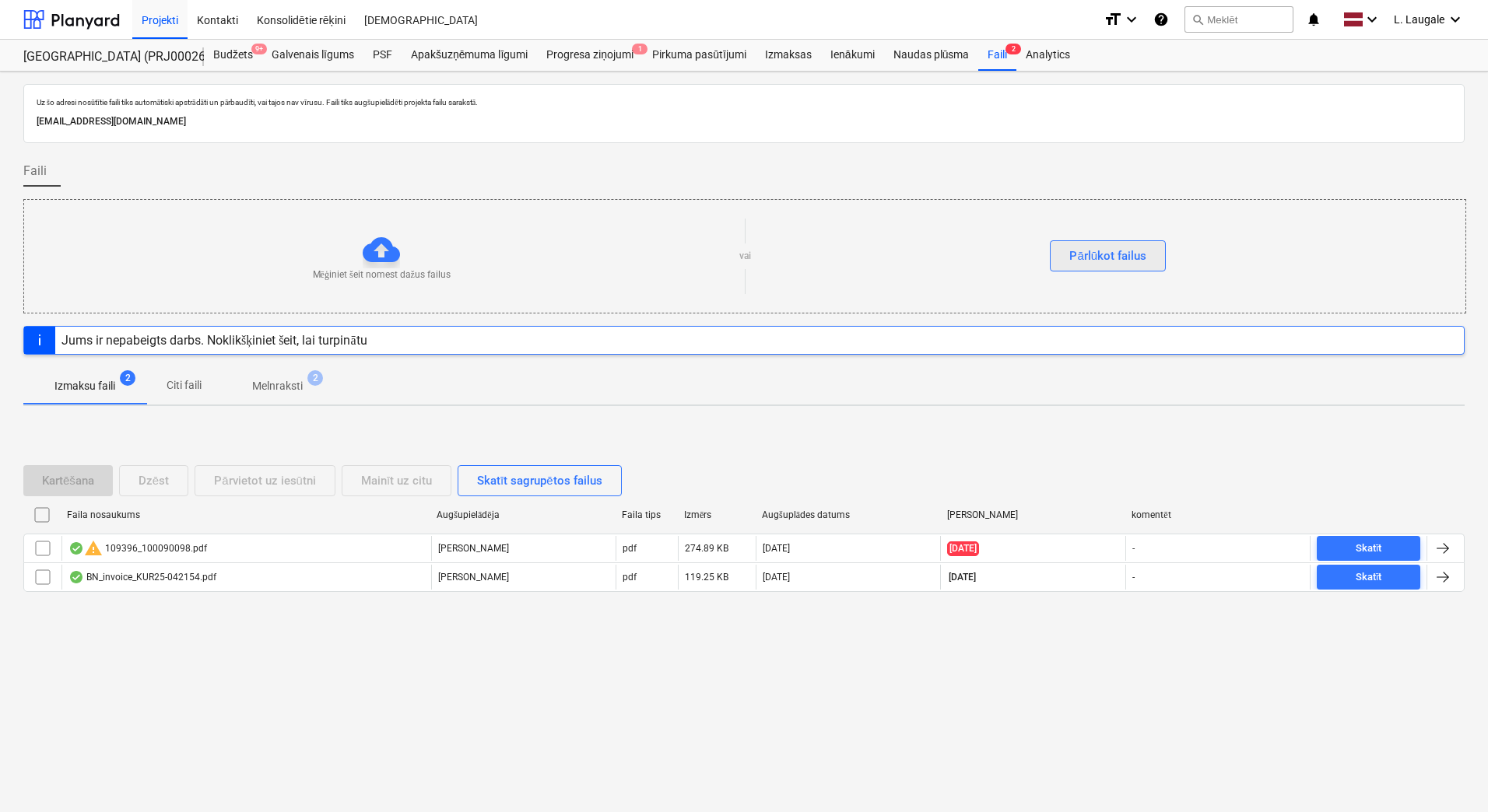
click at [1094, 261] on div "Pārlūkot failus" at bounding box center [1107, 256] width 77 height 20
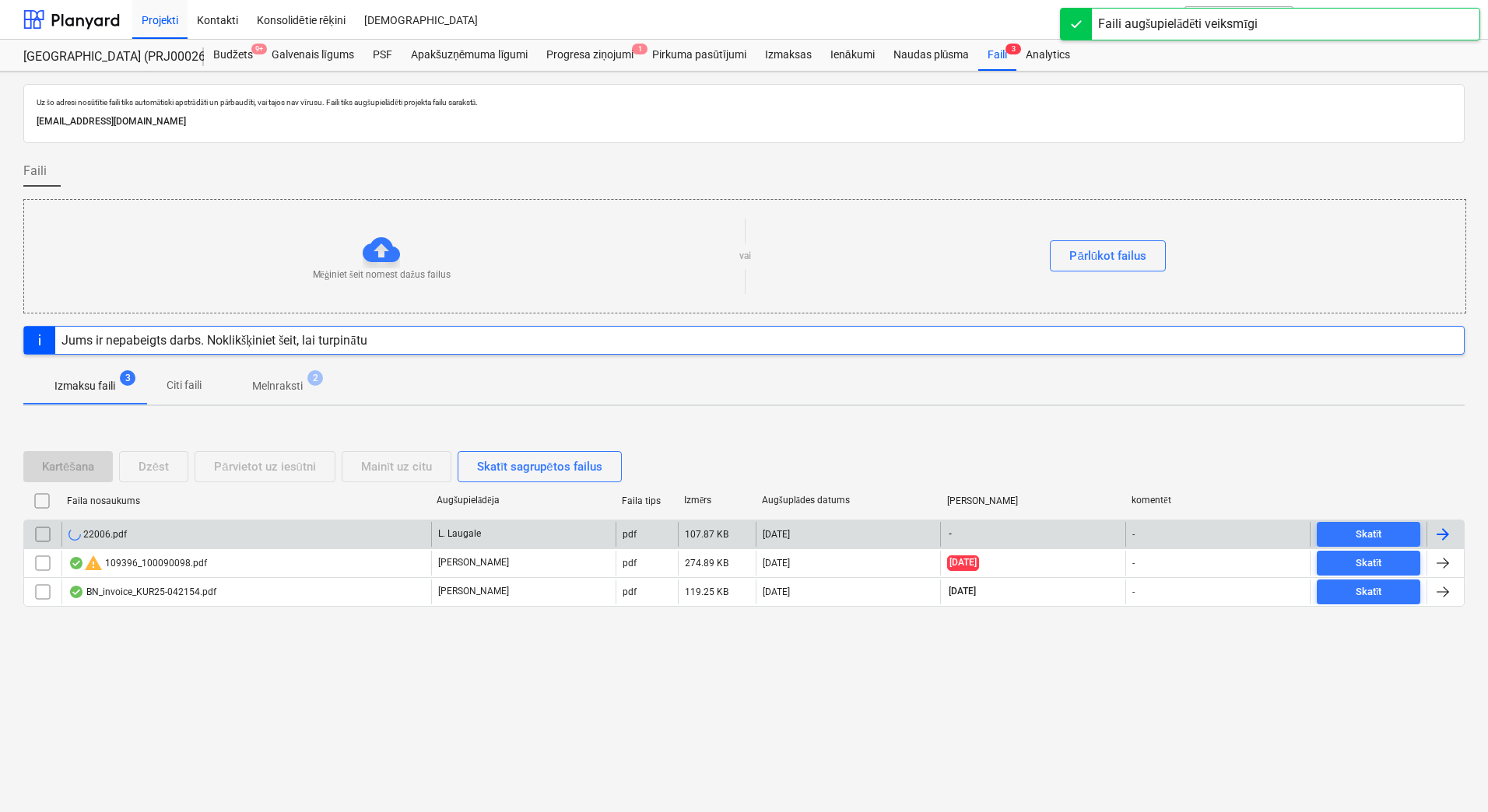
click at [223, 534] on div "22006.pdf" at bounding box center [246, 535] width 370 height 25
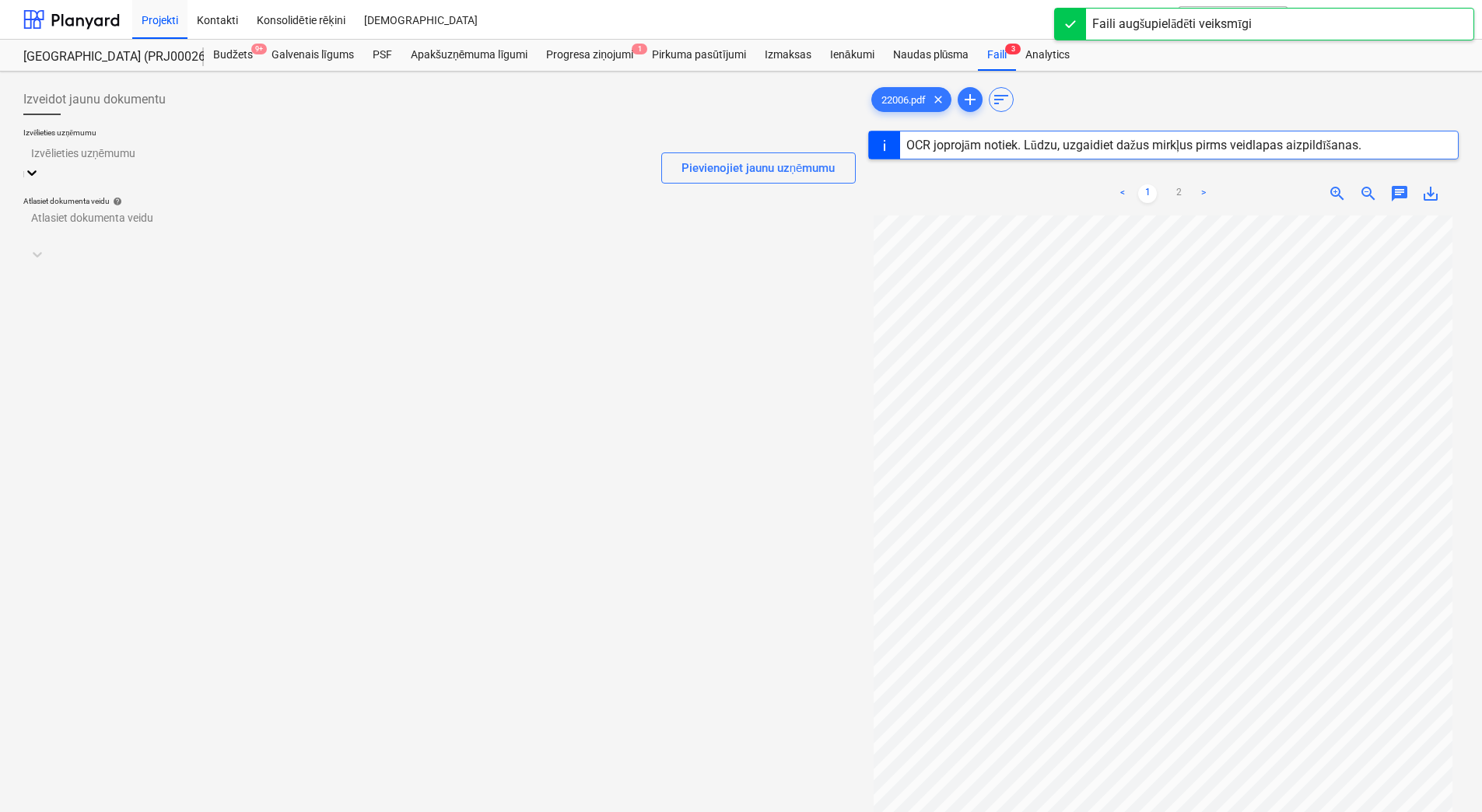
click at [283, 169] on div "Izvēlieties uzņēmumu" at bounding box center [336, 163] width 625 height 43
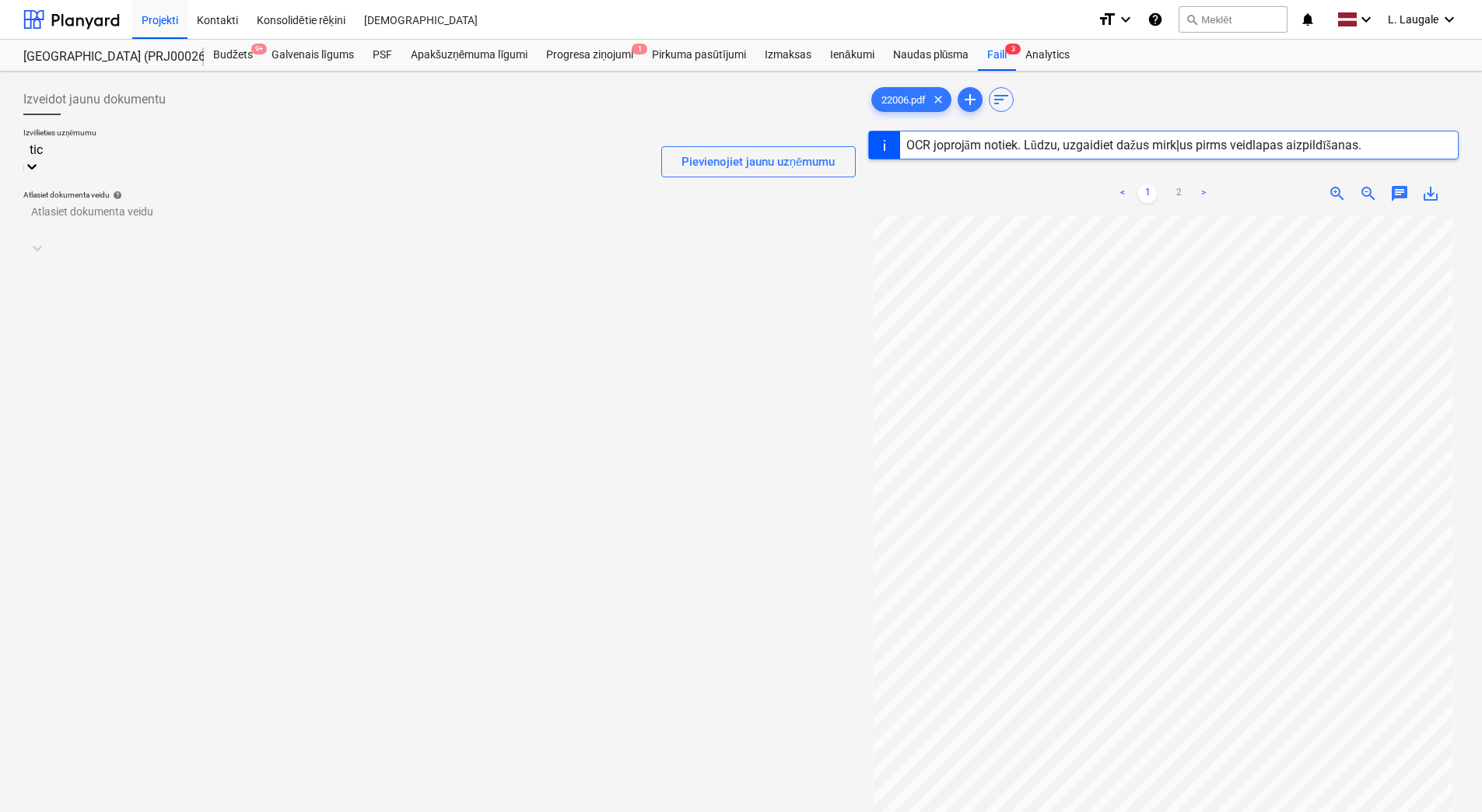
type input "tick"
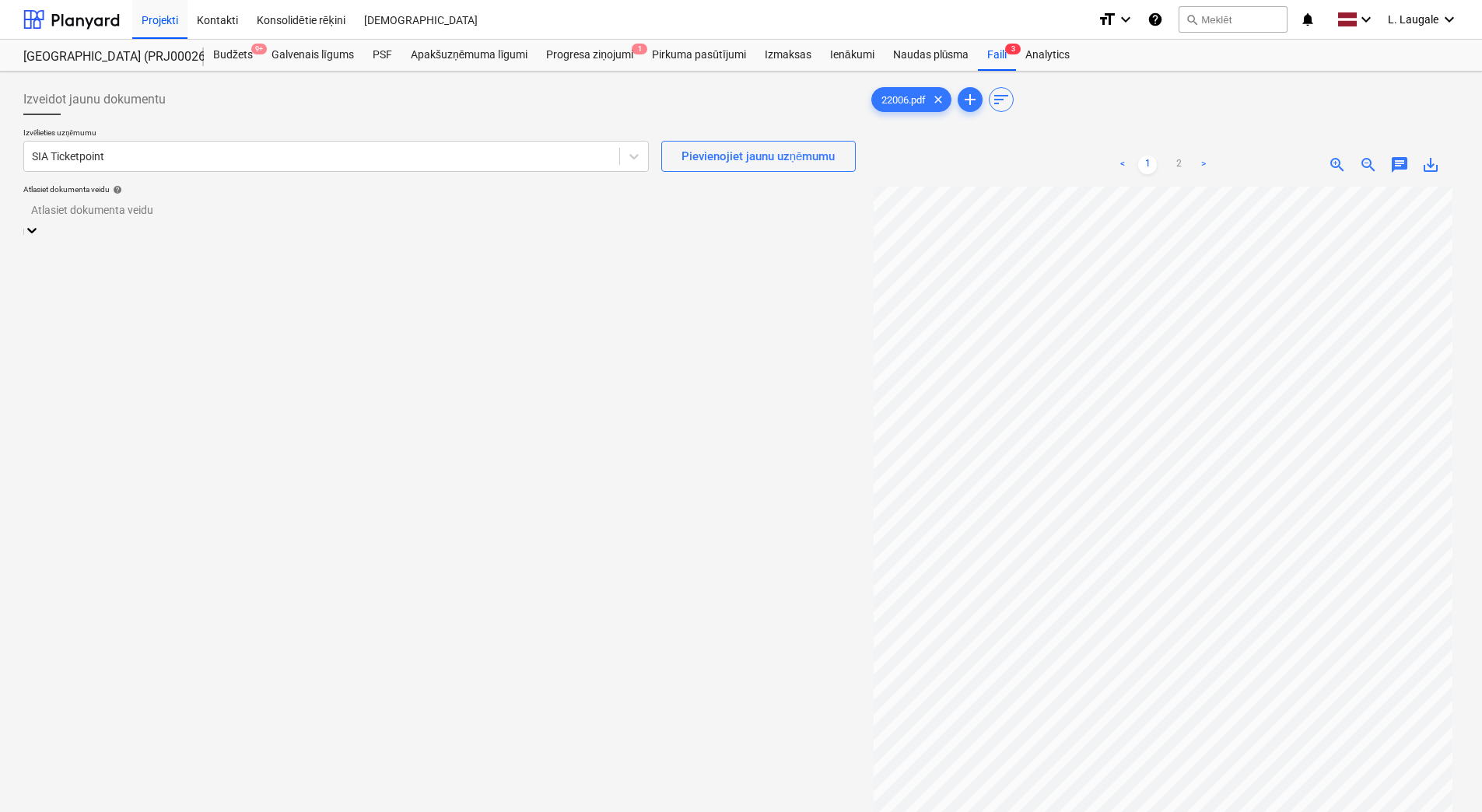
click at [292, 208] on div at bounding box center [439, 210] width 817 height 18
click at [294, 811] on div "Citas izmaksas (saņemšana, darbs utt.)" at bounding box center [741, 818] width 1482 height 13
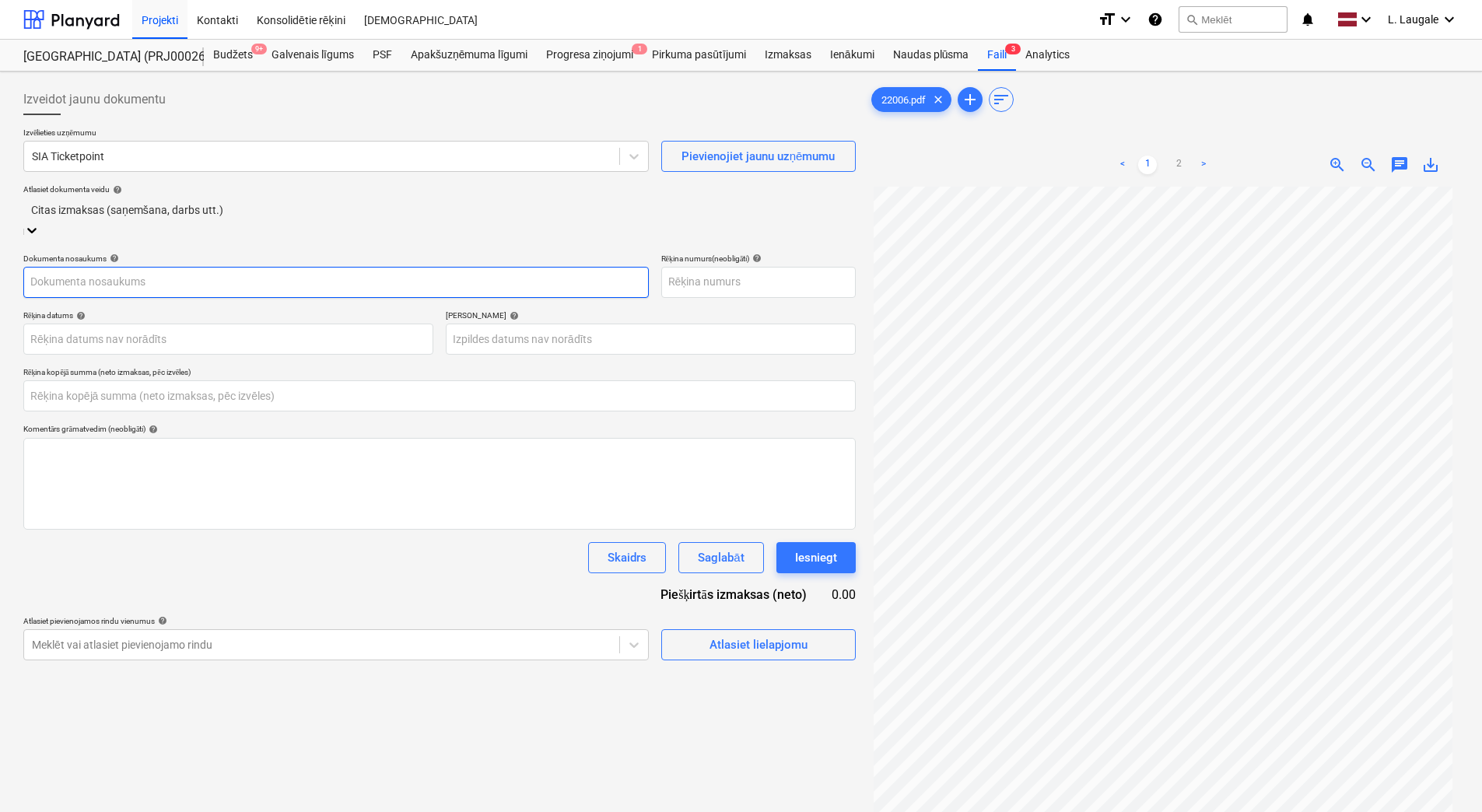
type input "22006"
type input "[DATE]"
type input "0.00"
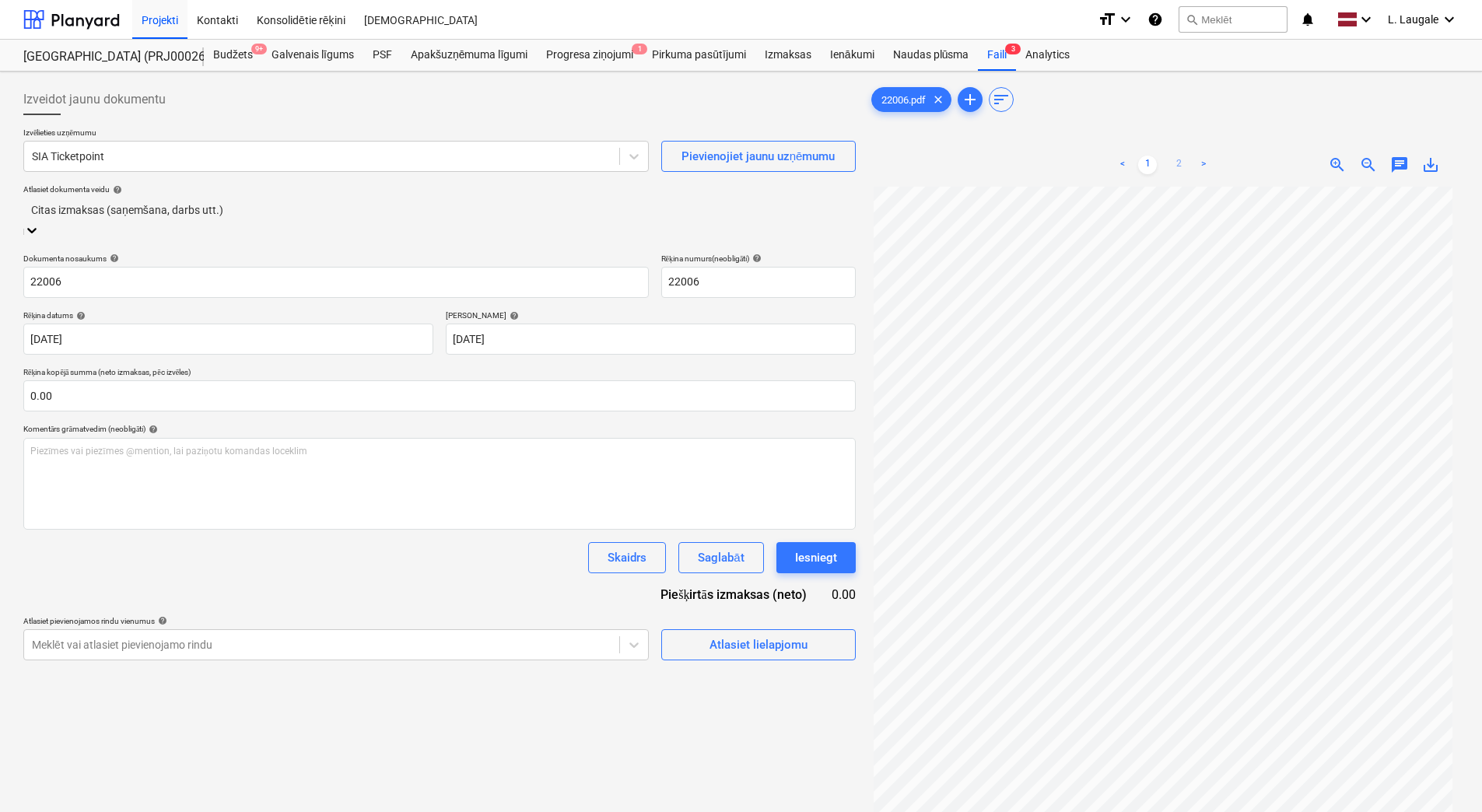
click at [1183, 165] on link "2" at bounding box center [1178, 165] width 19 height 18
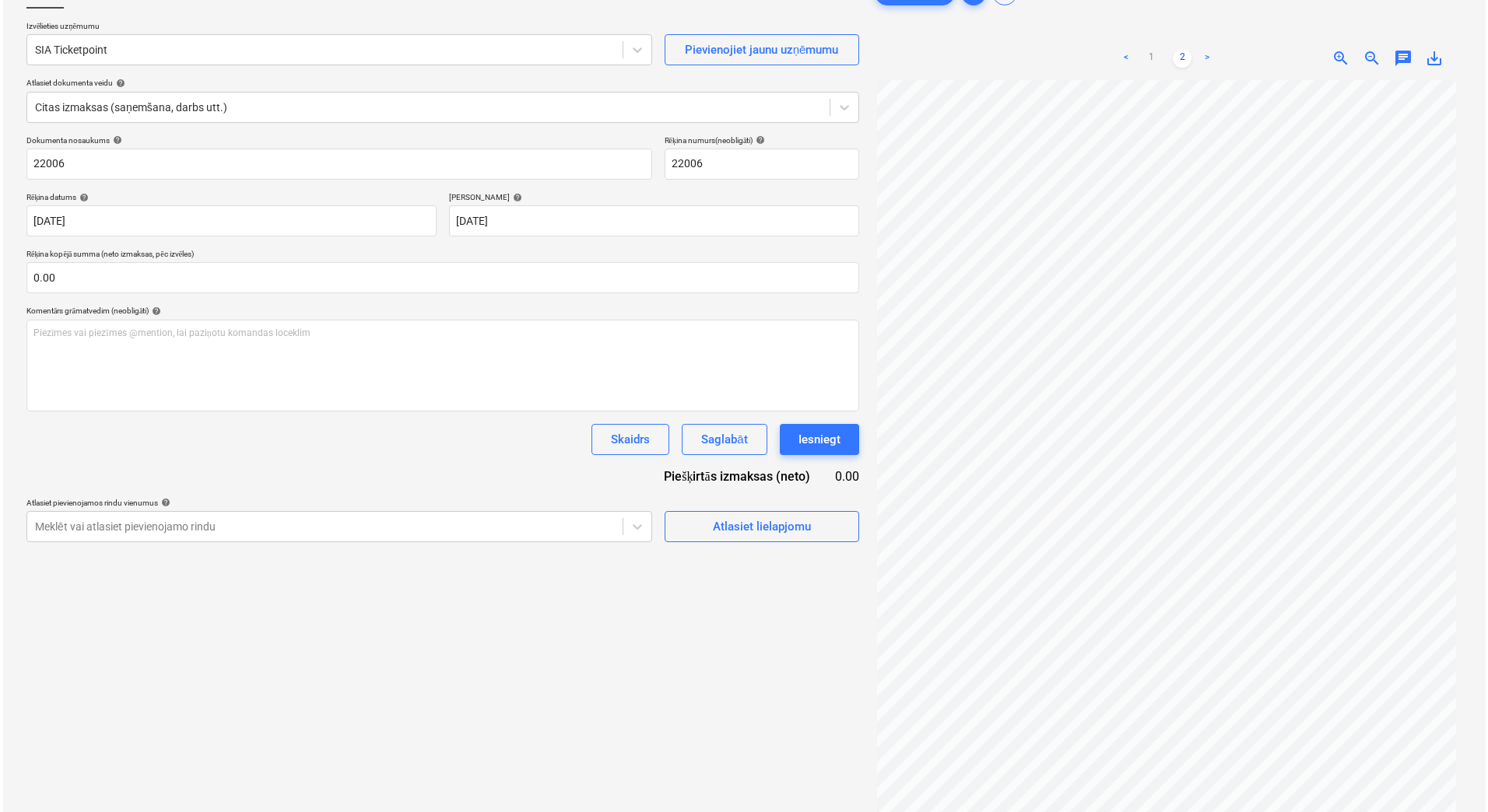
scroll to position [103, 0]
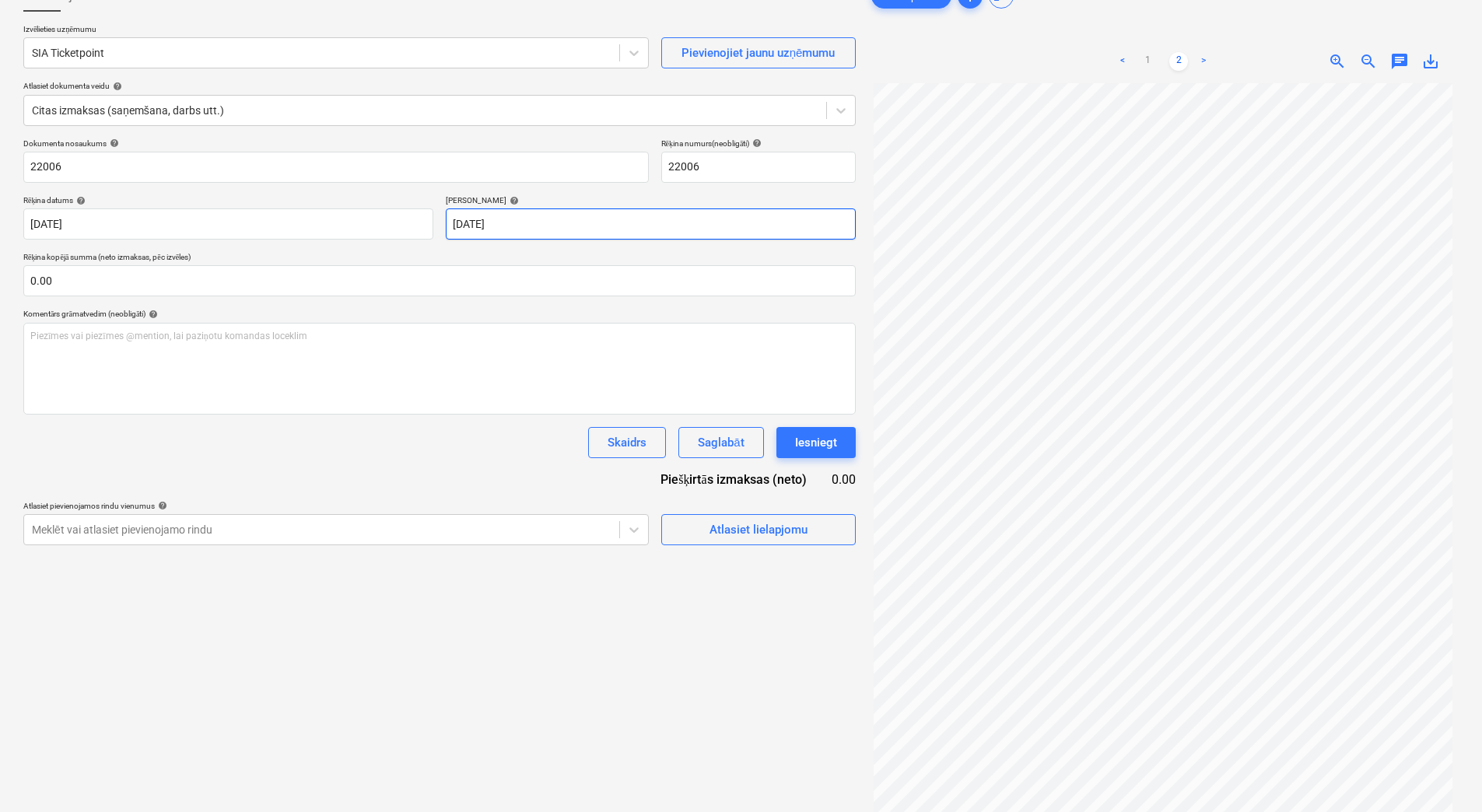
click at [524, 237] on body "Projekti Kontakti Konsolidētie rēķini Iesūtne format_size keyboard_arrow_down h…" at bounding box center [741, 303] width 1482 height 812
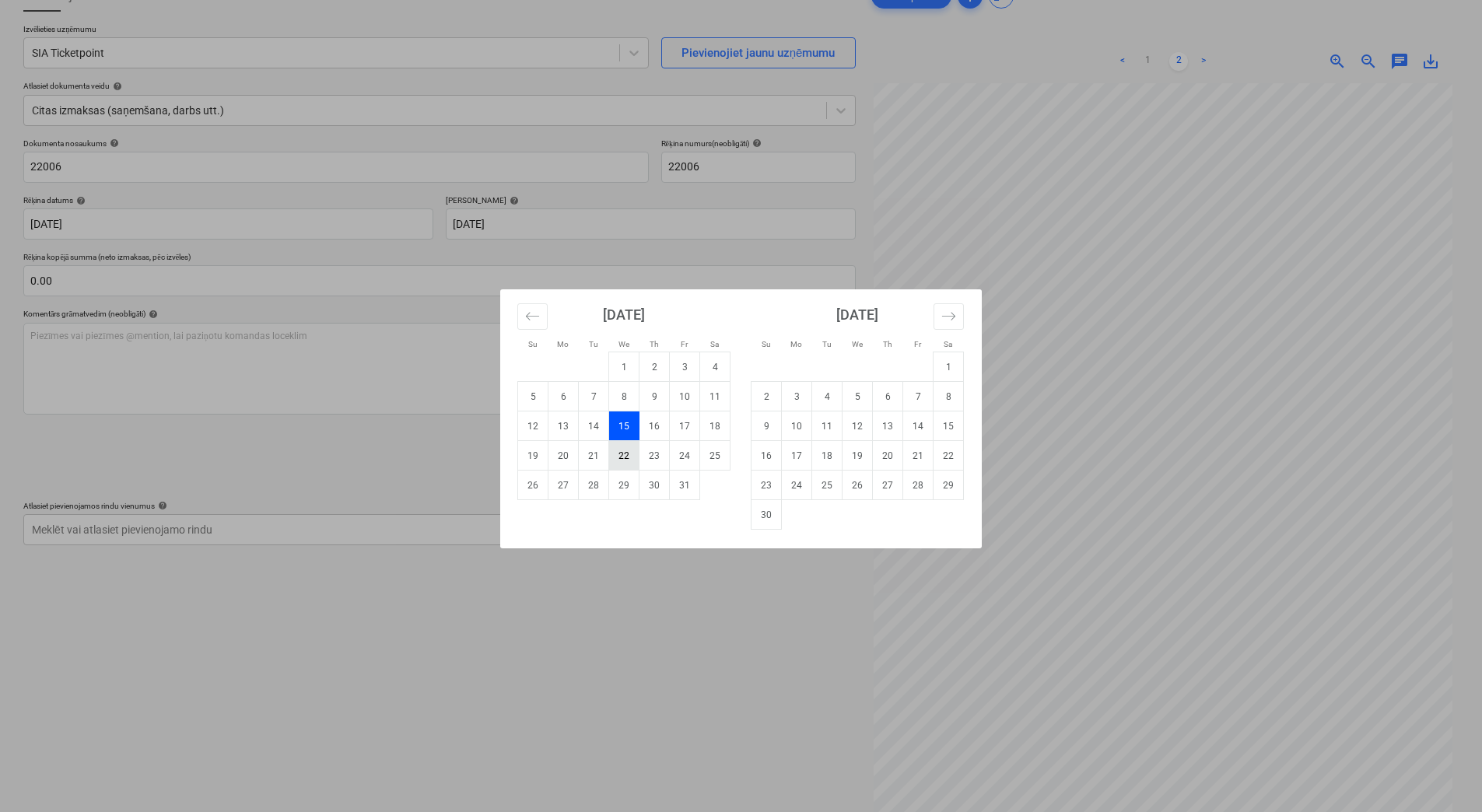
click at [629, 458] on td "22" at bounding box center [624, 456] width 30 height 29
type input "[DATE]"
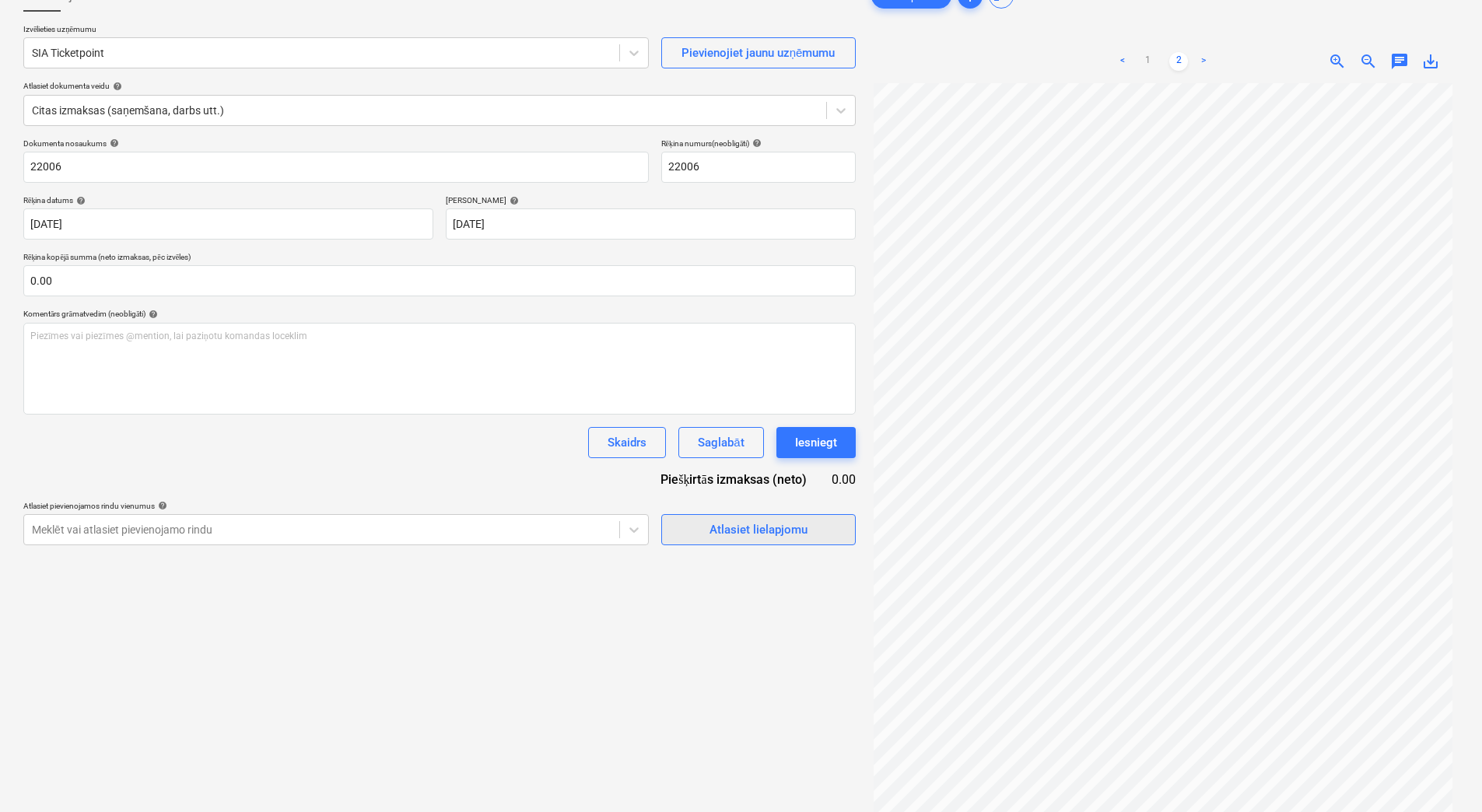
click at [699, 525] on span "Atlasiet lielapjomu" at bounding box center [759, 530] width 156 height 20
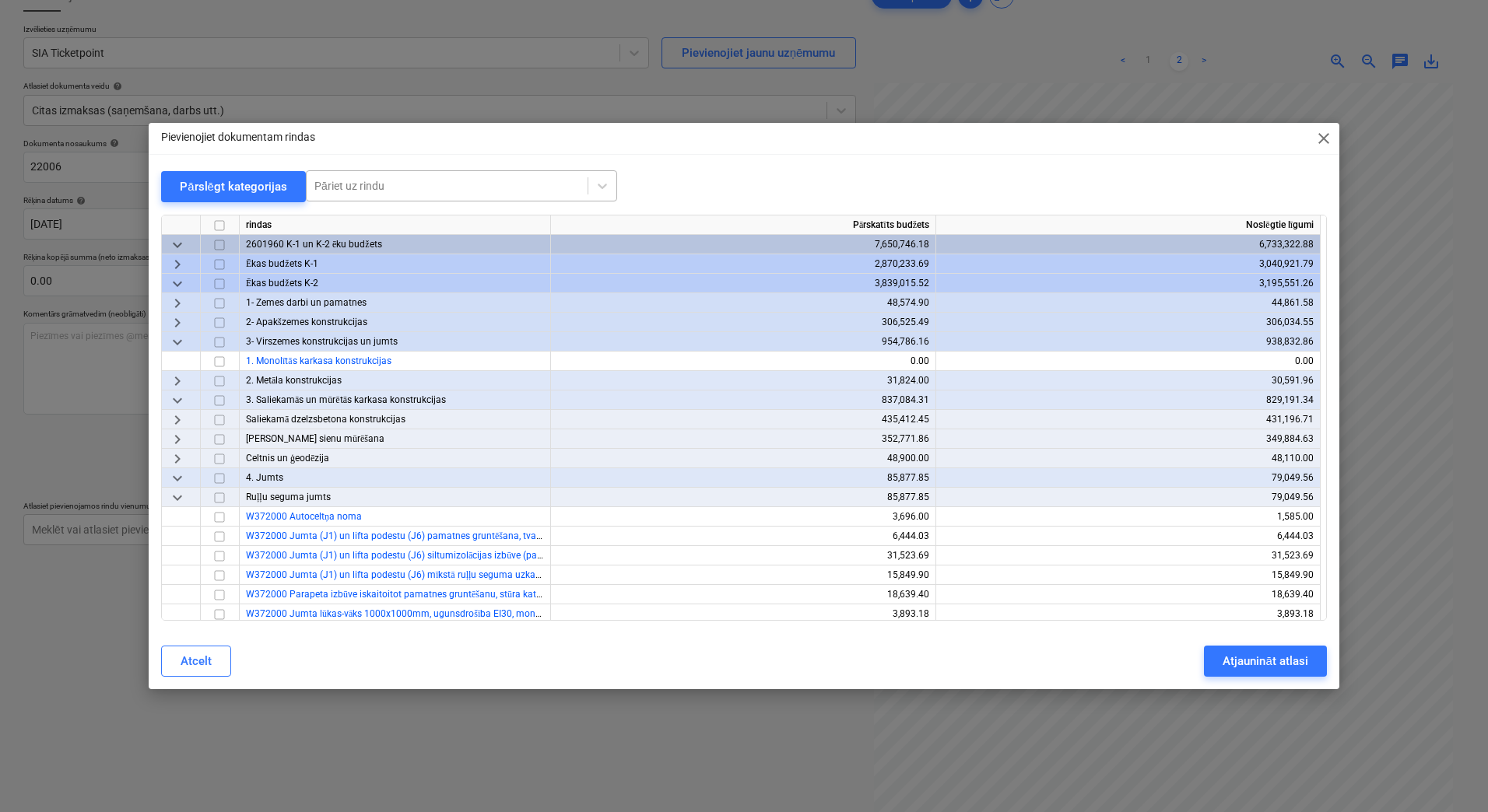
click at [411, 196] on div "Pāriet uz rindu" at bounding box center [447, 186] width 280 height 21
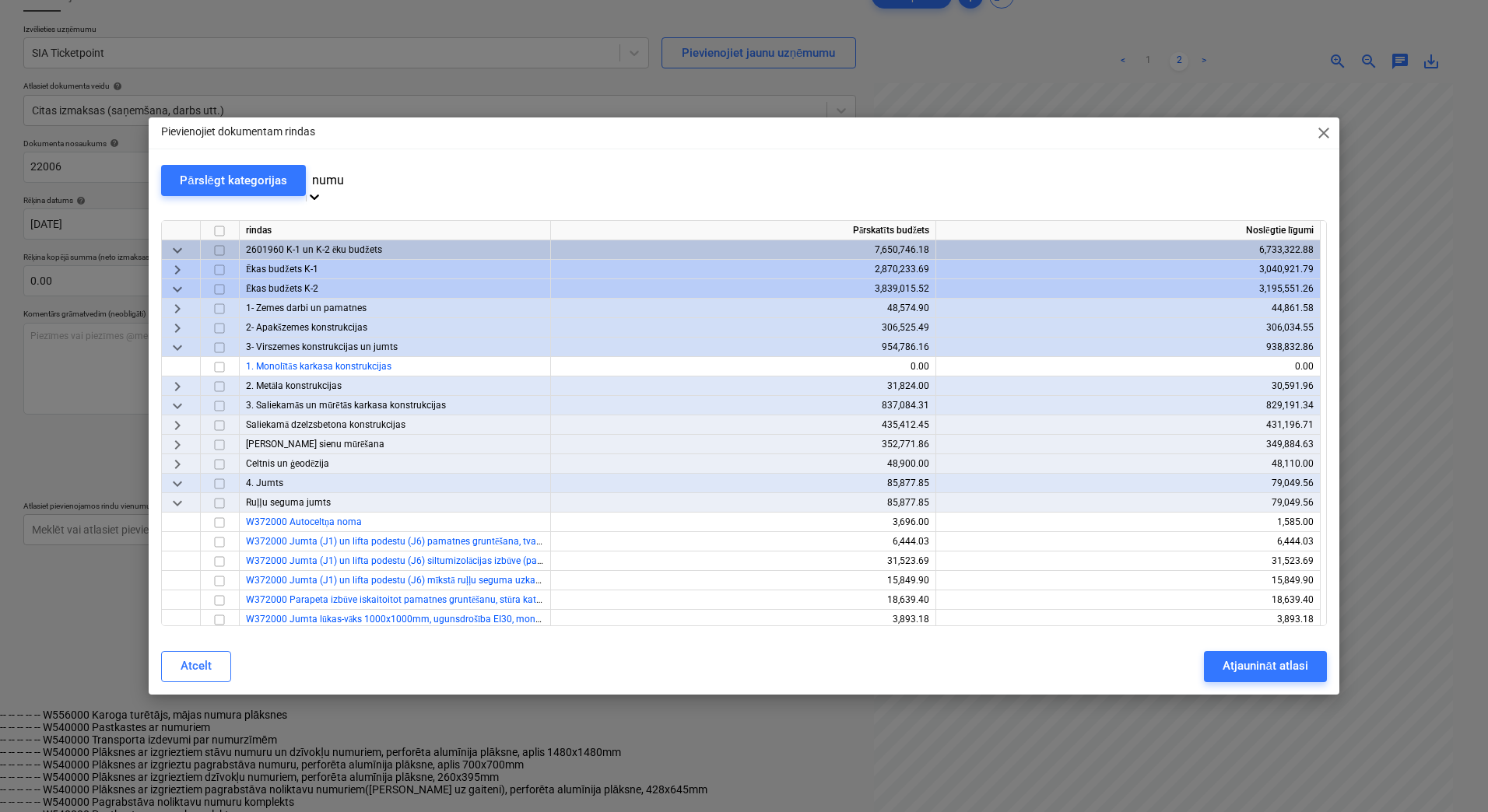
type input "numur"
click at [428, 709] on div "-- -- -- -- -- W556000 Karoga turētājs, mājas numura plāksnes" at bounding box center [741, 715] width 1482 height 13
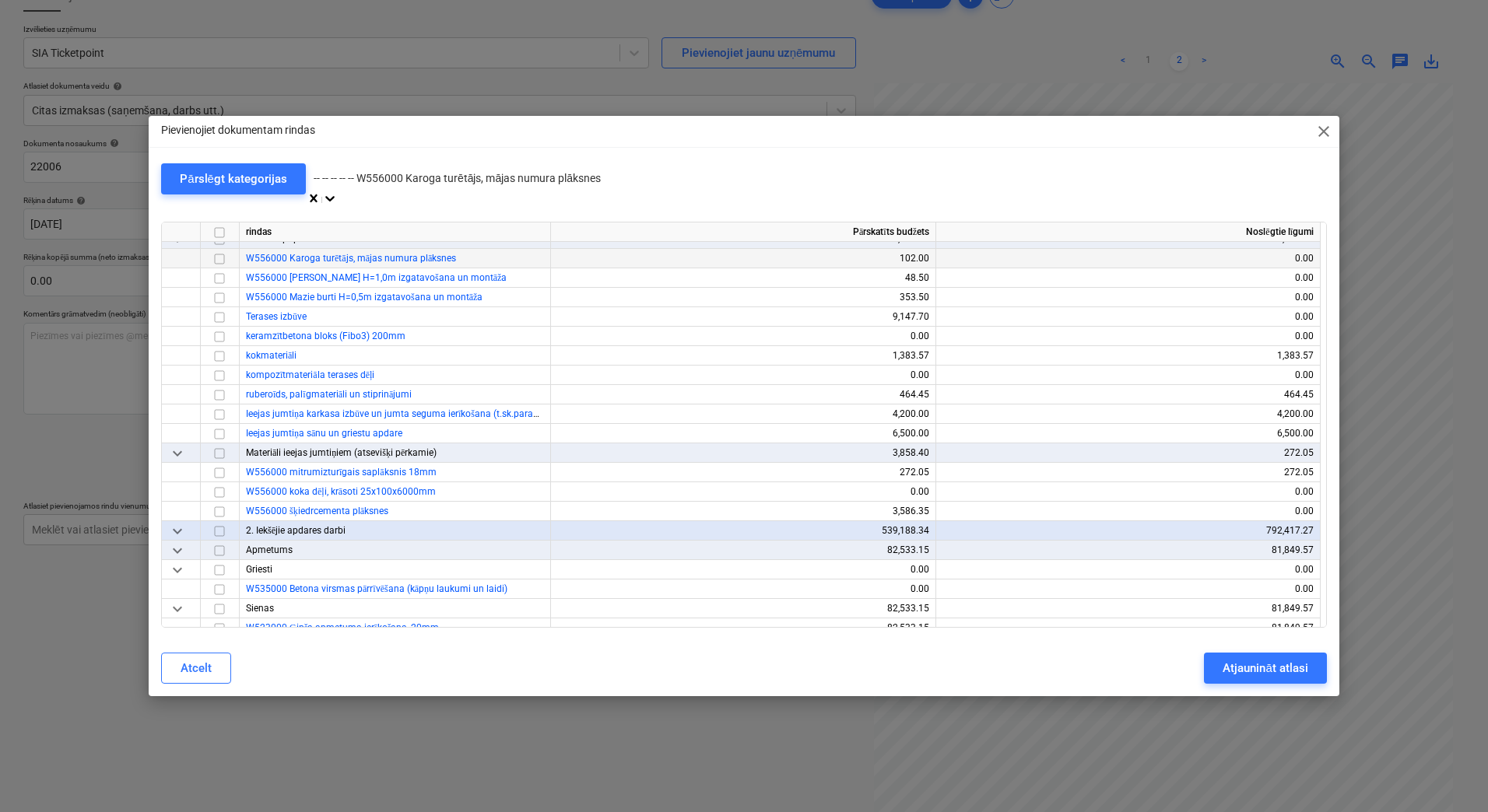
scroll to position [6944, 0]
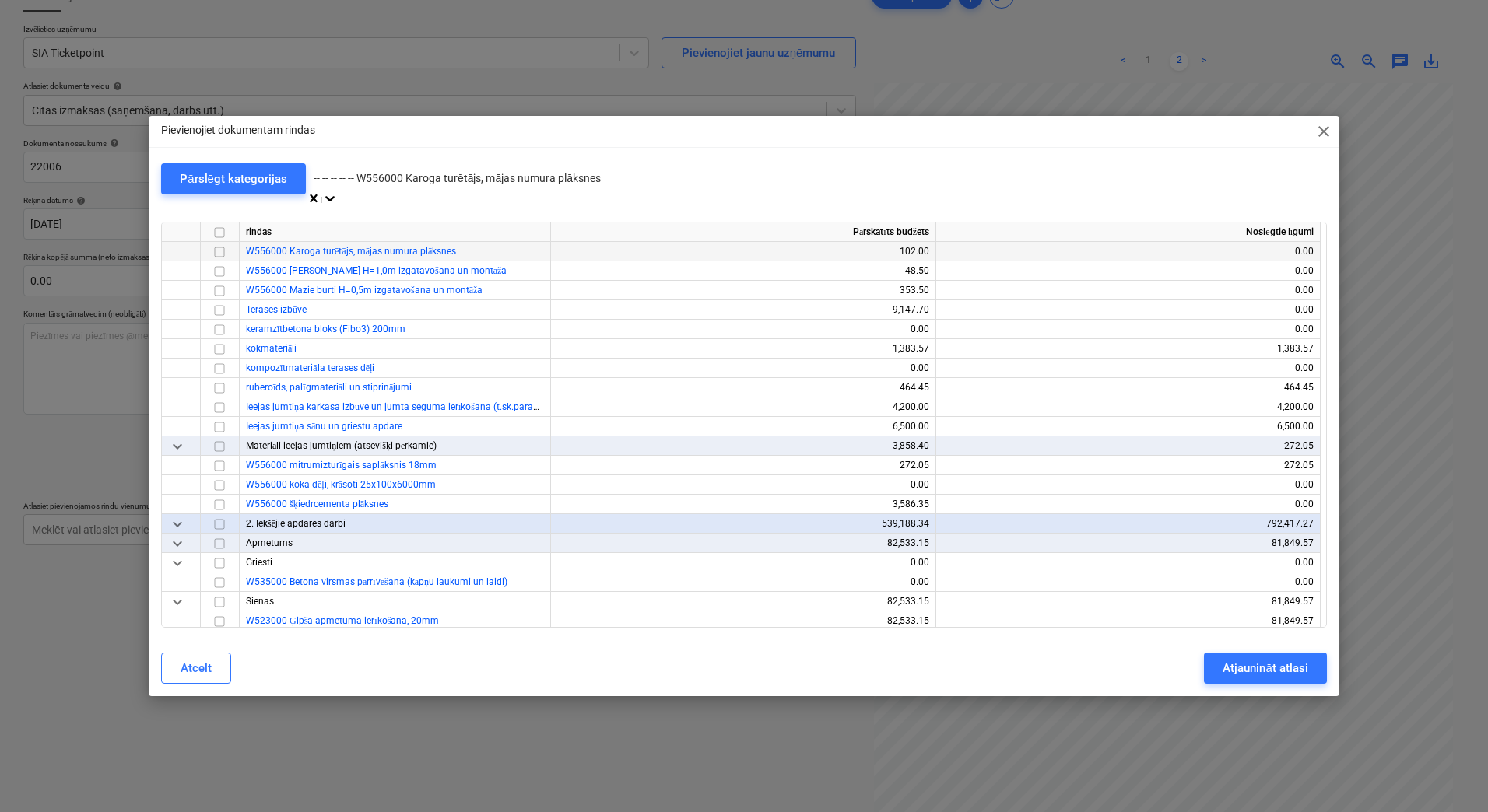
click at [218, 246] on input "checkbox" at bounding box center [219, 251] width 19 height 18
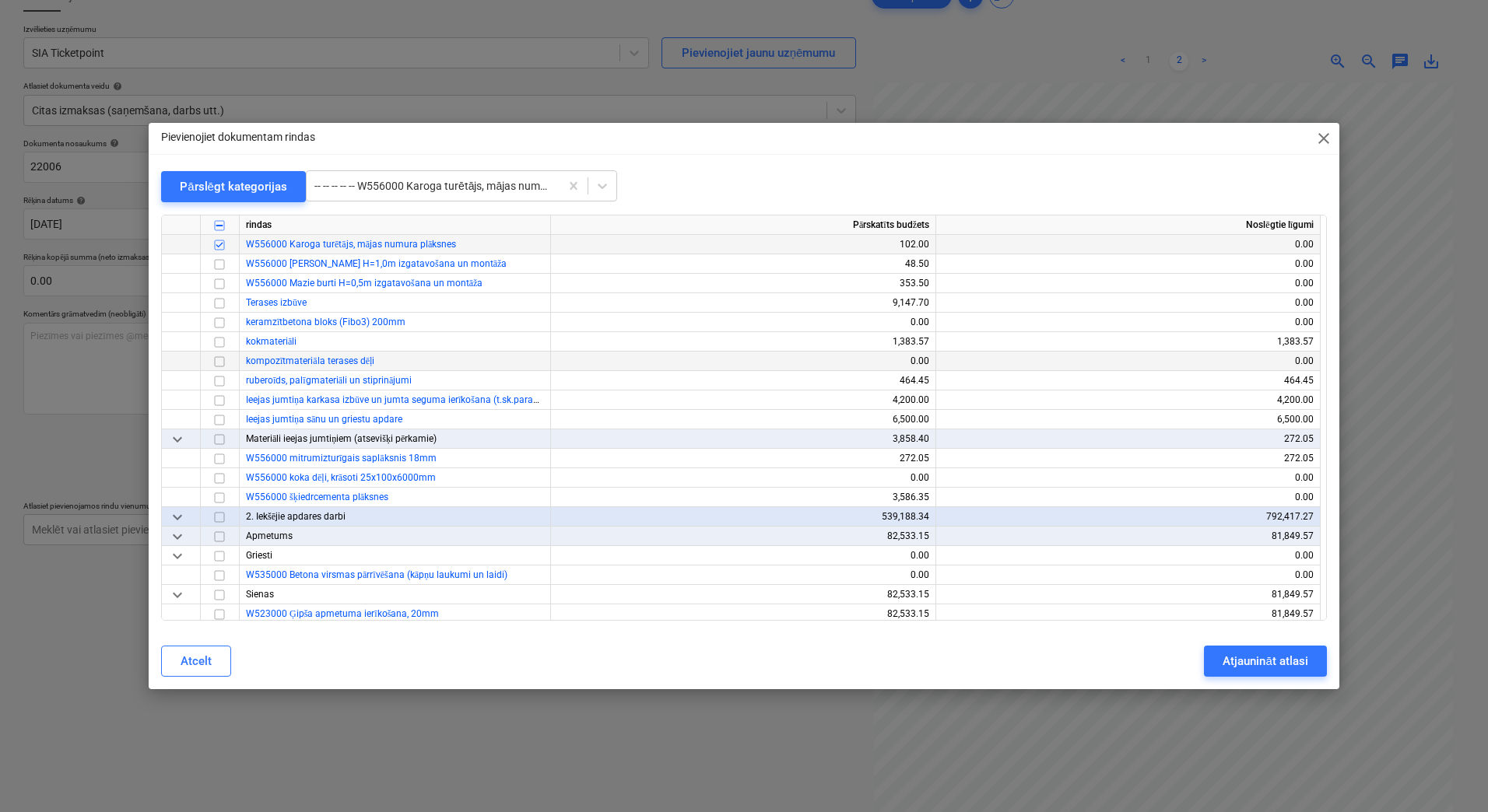
scroll to position [6891, 0]
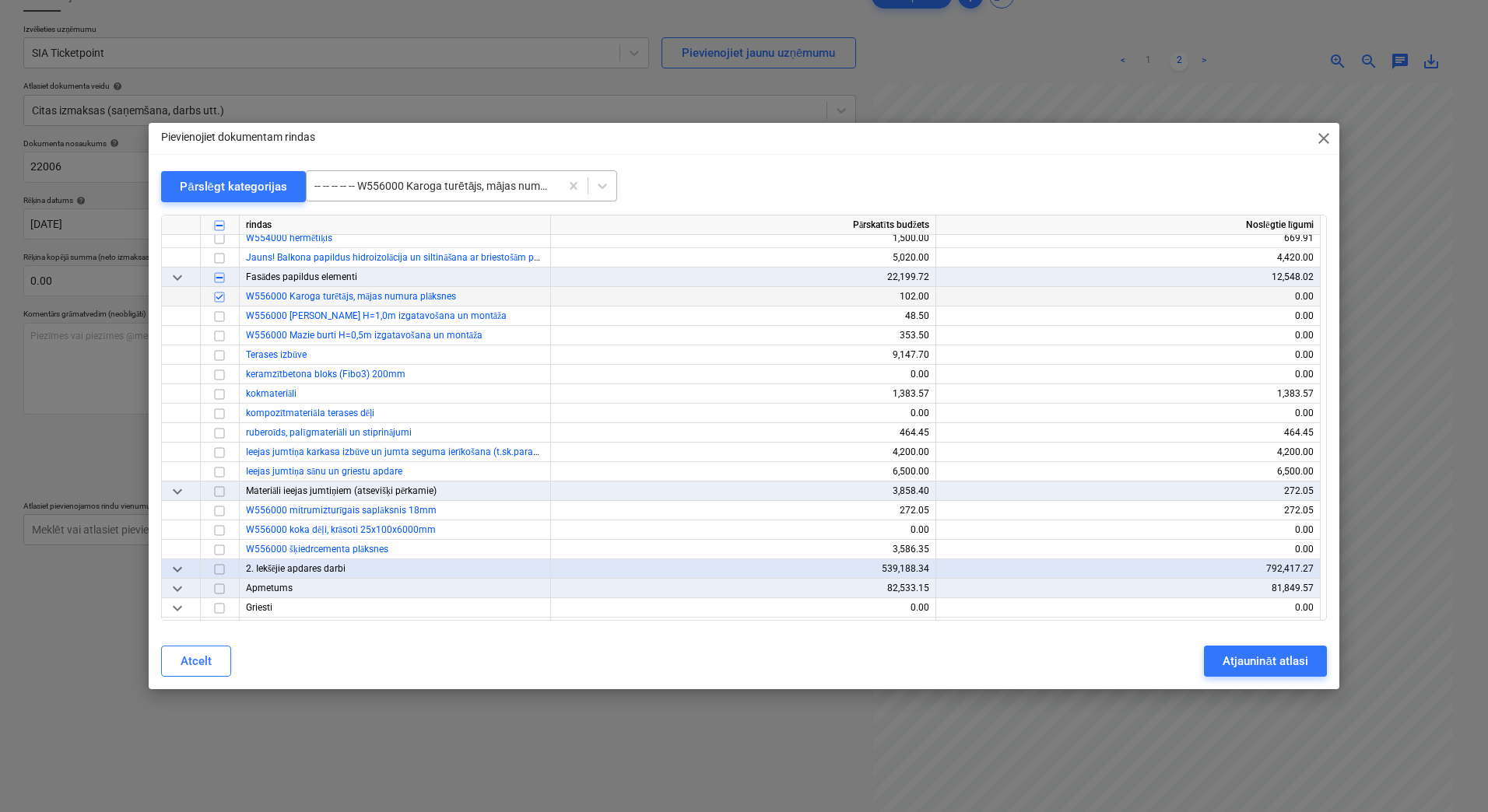
click at [451, 185] on div at bounding box center [433, 186] width 238 height 16
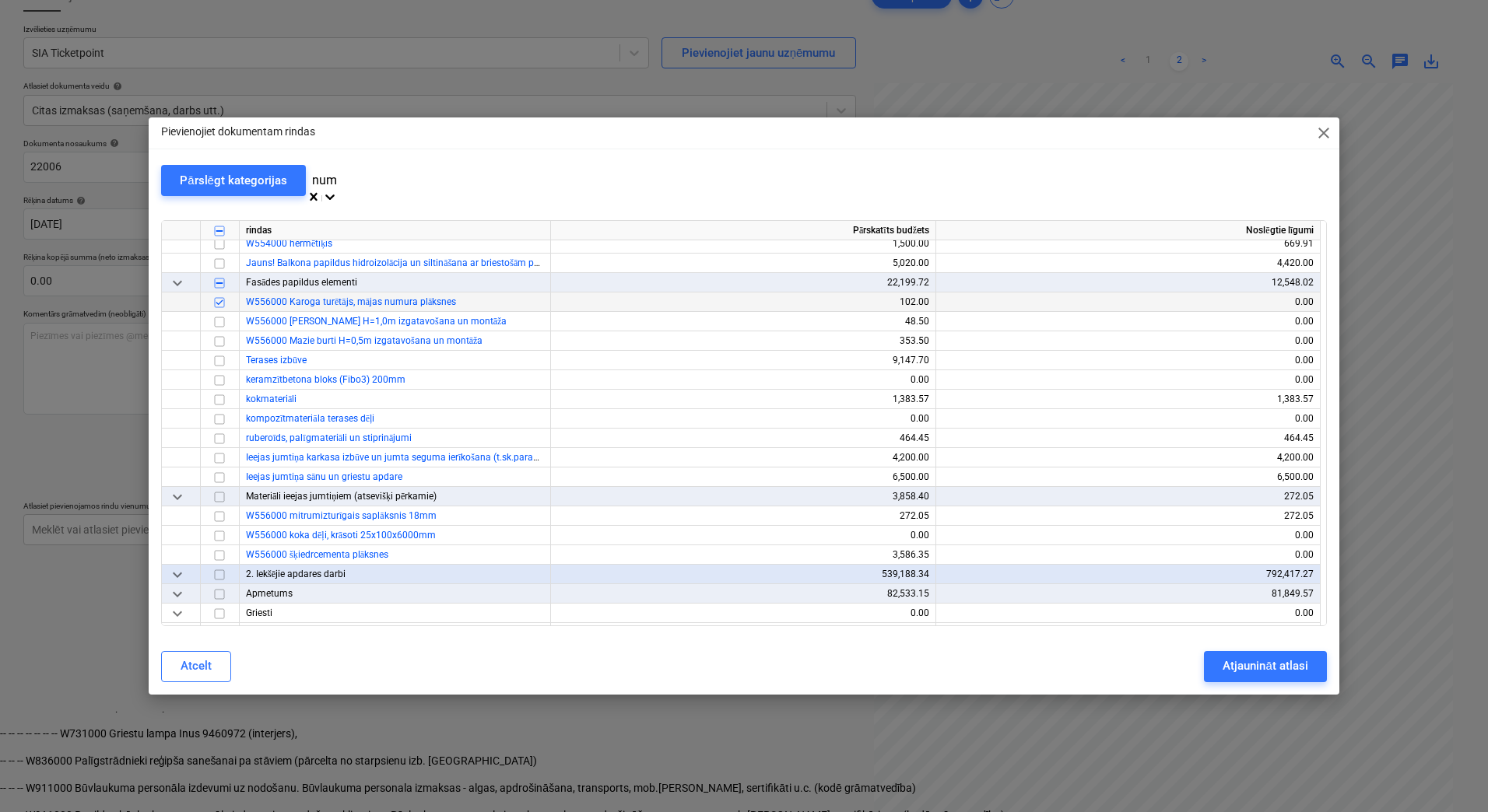
scroll to position [393, 0]
type input "numur"
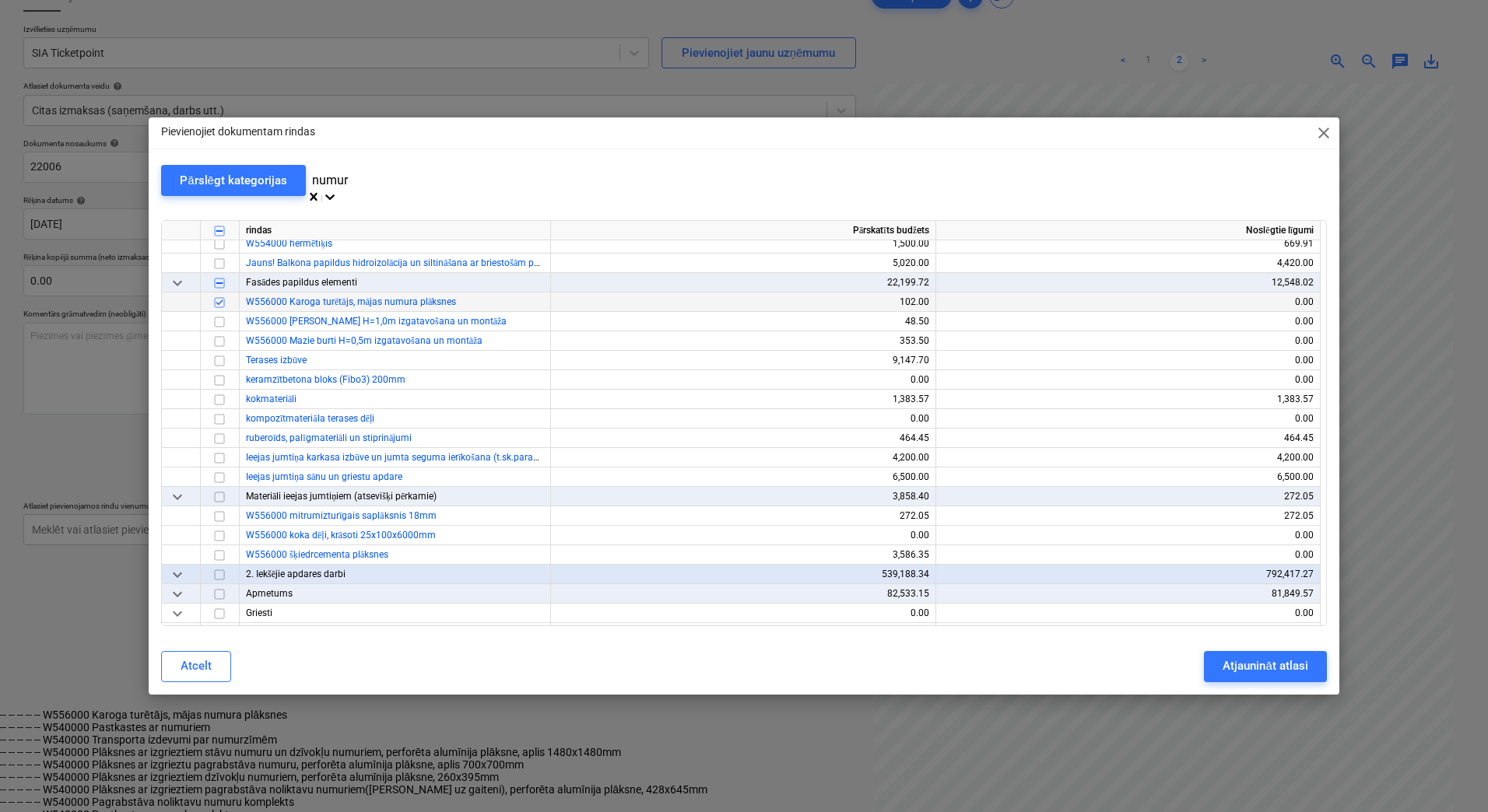
scroll to position [103, 0]
click at [514, 811] on div "-- -- -- -- -- W556000 Karoga turētājs, mājas numura plāksnes" at bounding box center [741, 827] width 1482 height 13
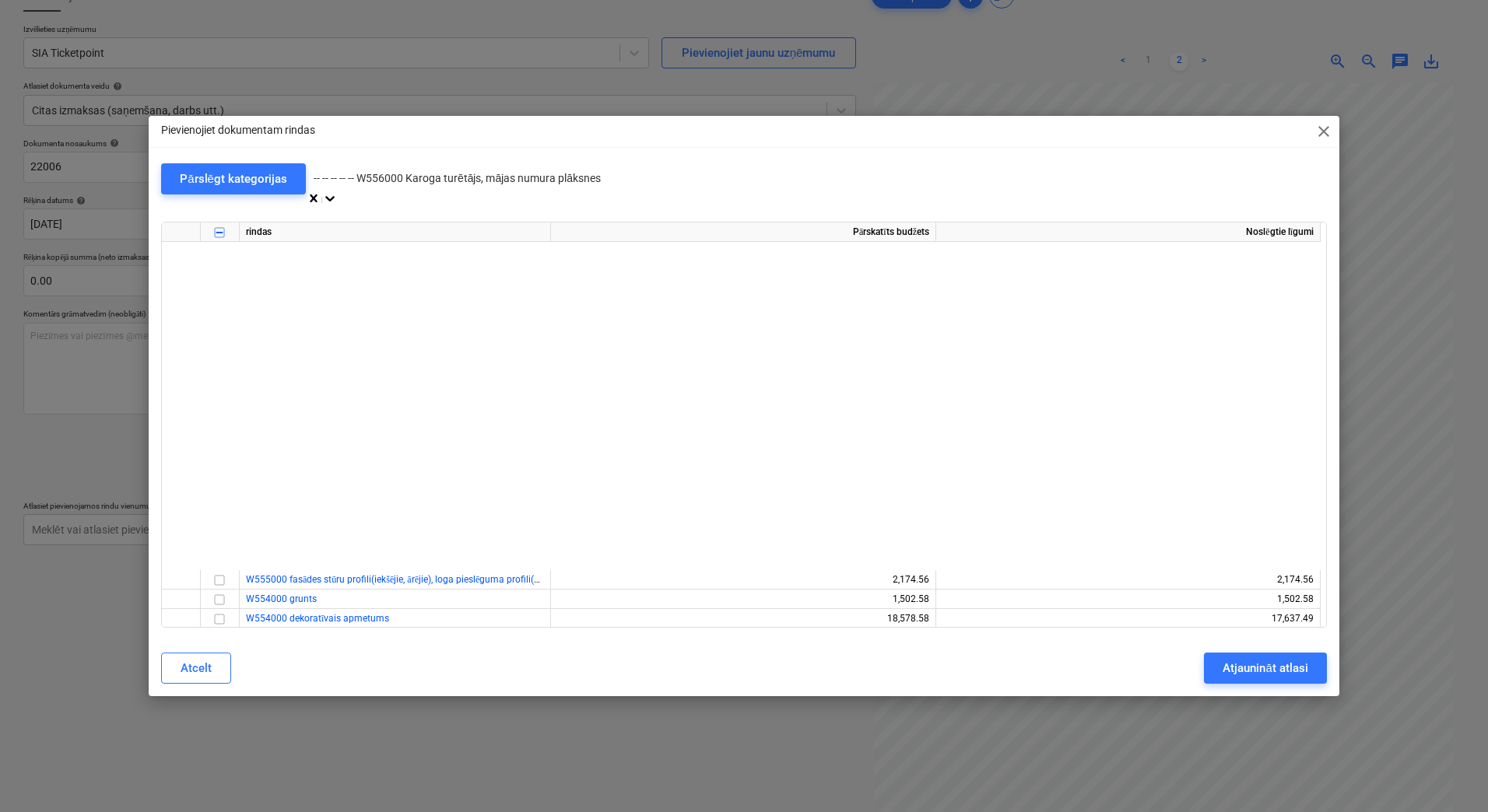
scroll to position [20306, 0]
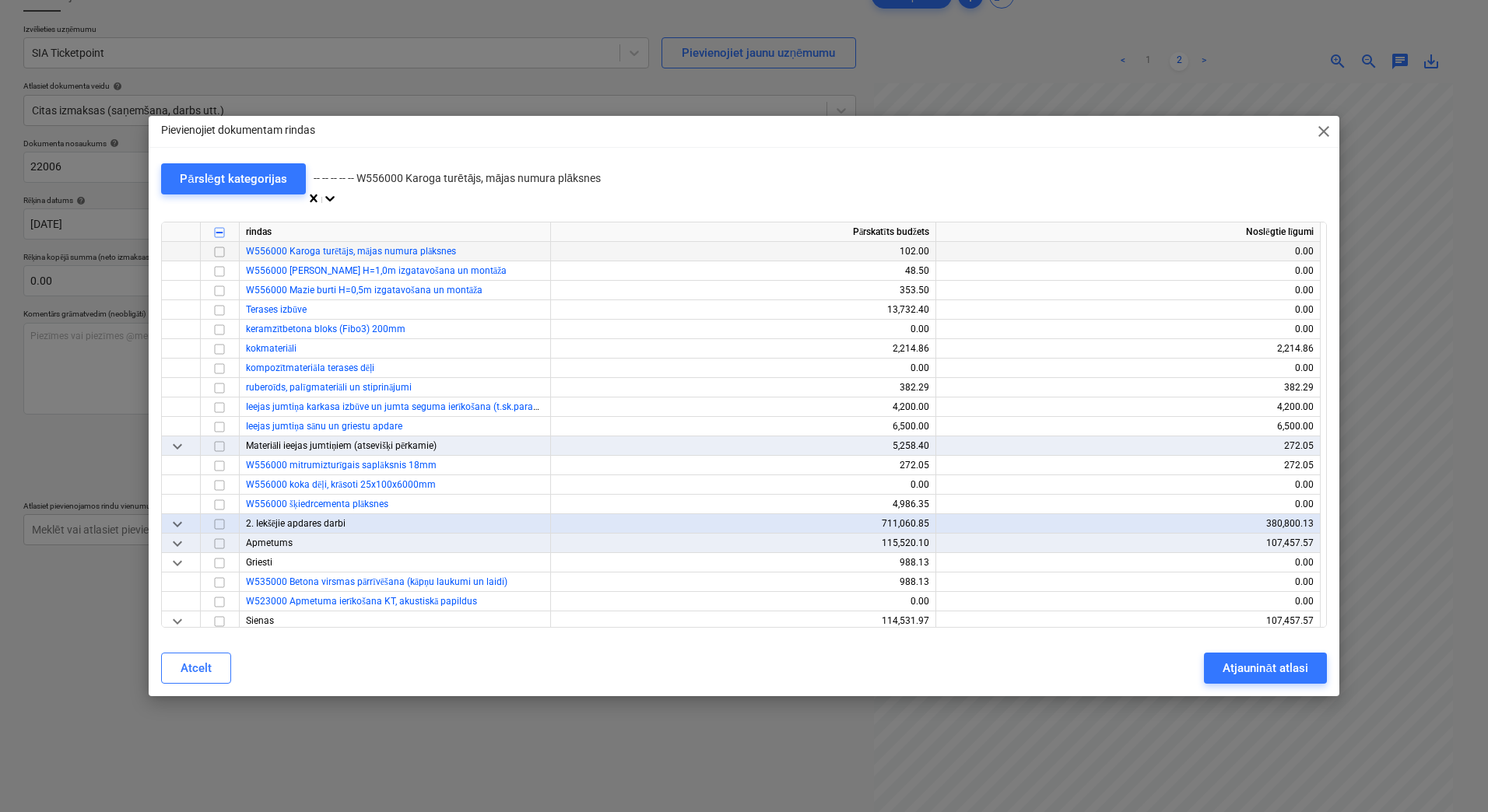
click at [219, 245] on input "checkbox" at bounding box center [219, 251] width 19 height 18
click at [465, 183] on div at bounding box center [462, 178] width 296 height 18
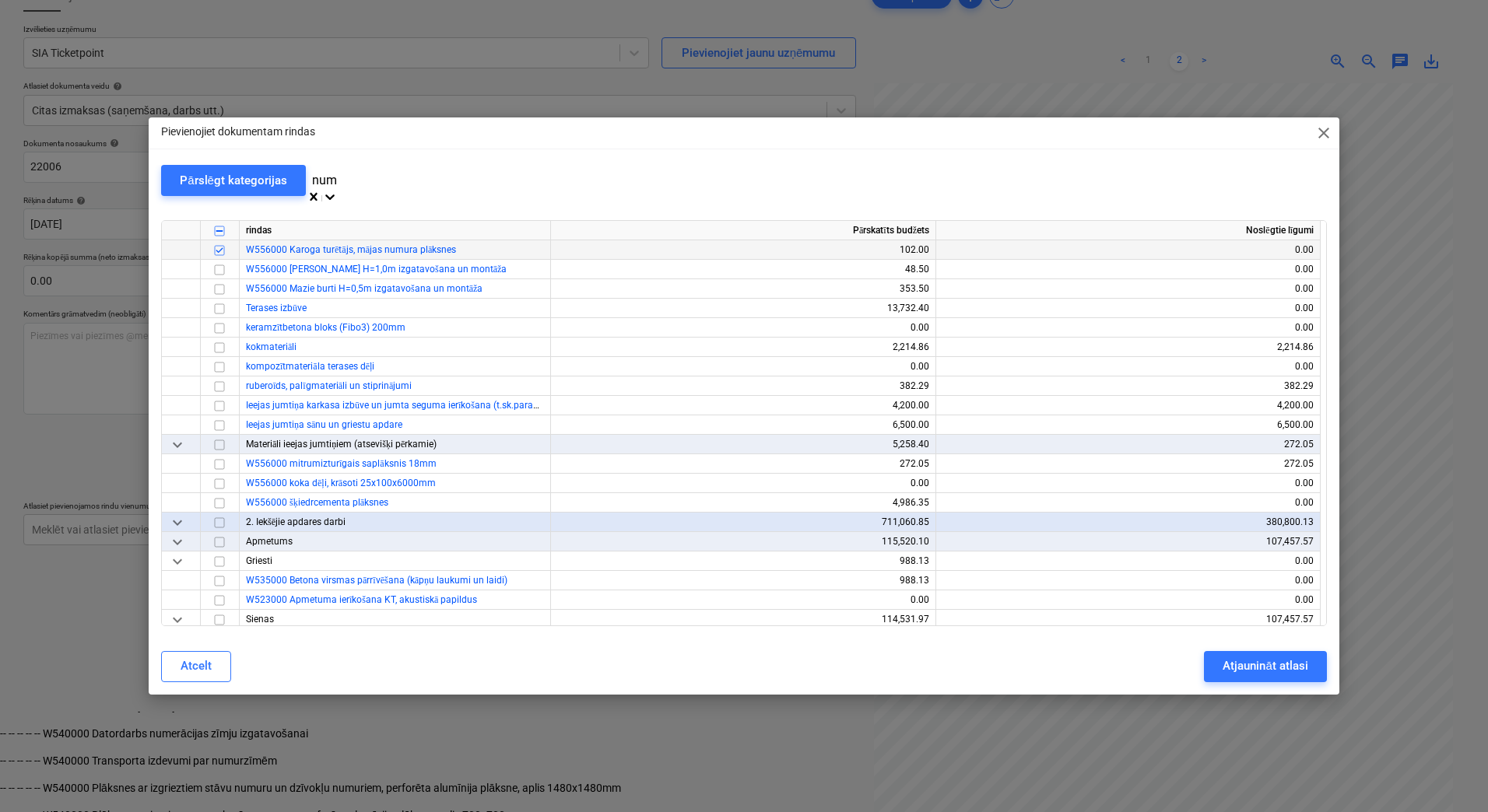
scroll to position [393, 0]
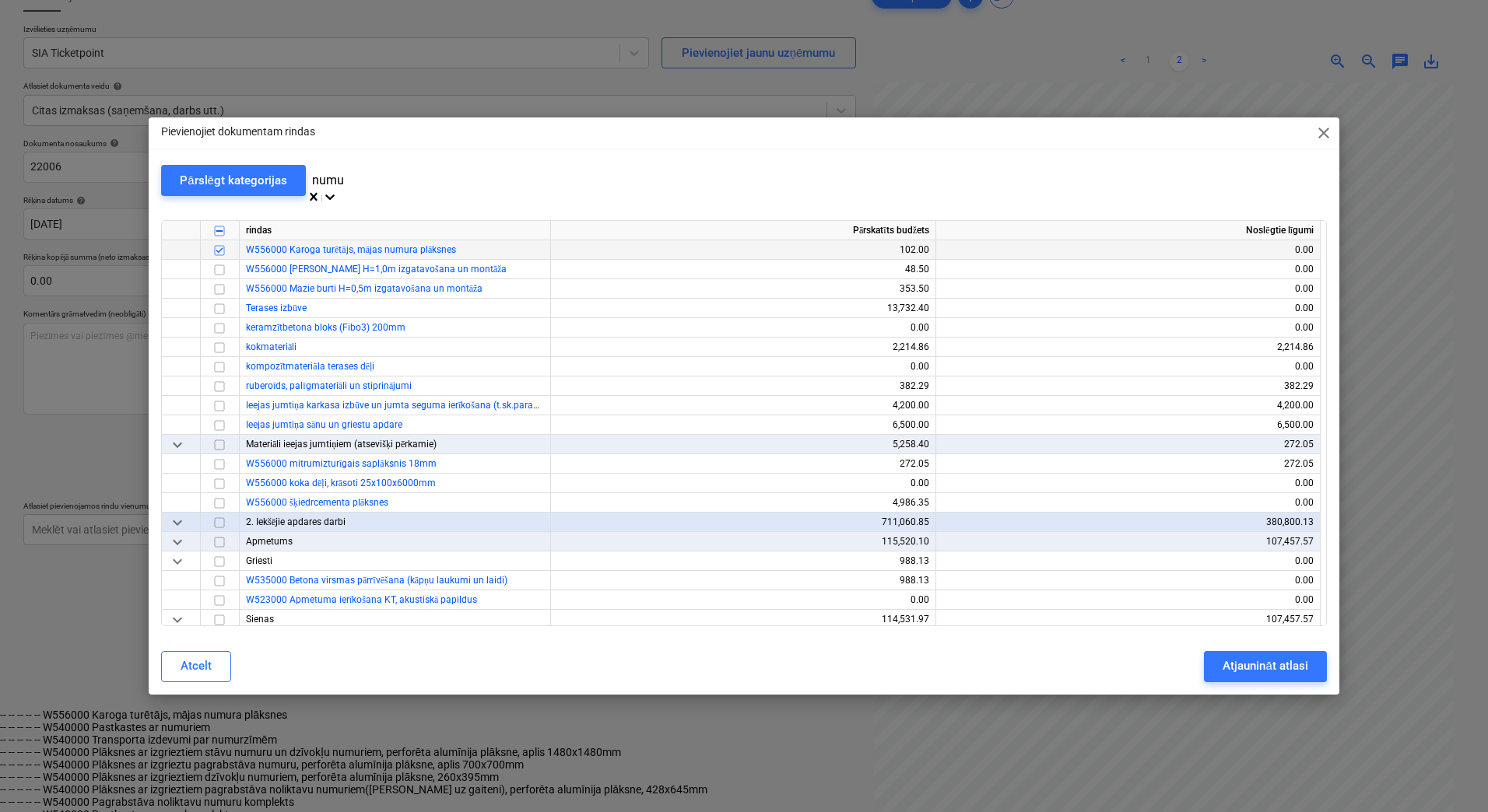
type input "numur"
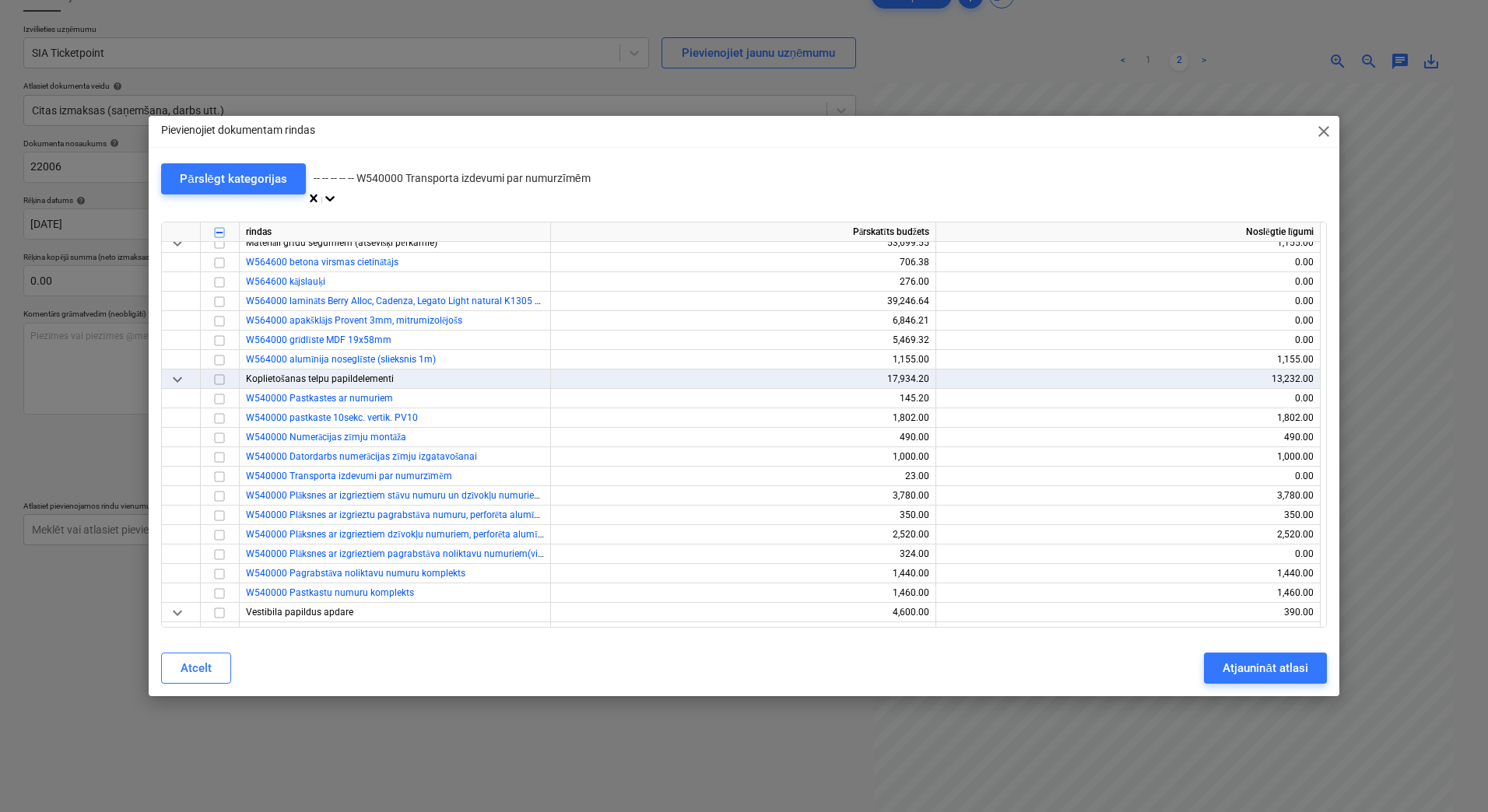
scroll to position [23379, 0]
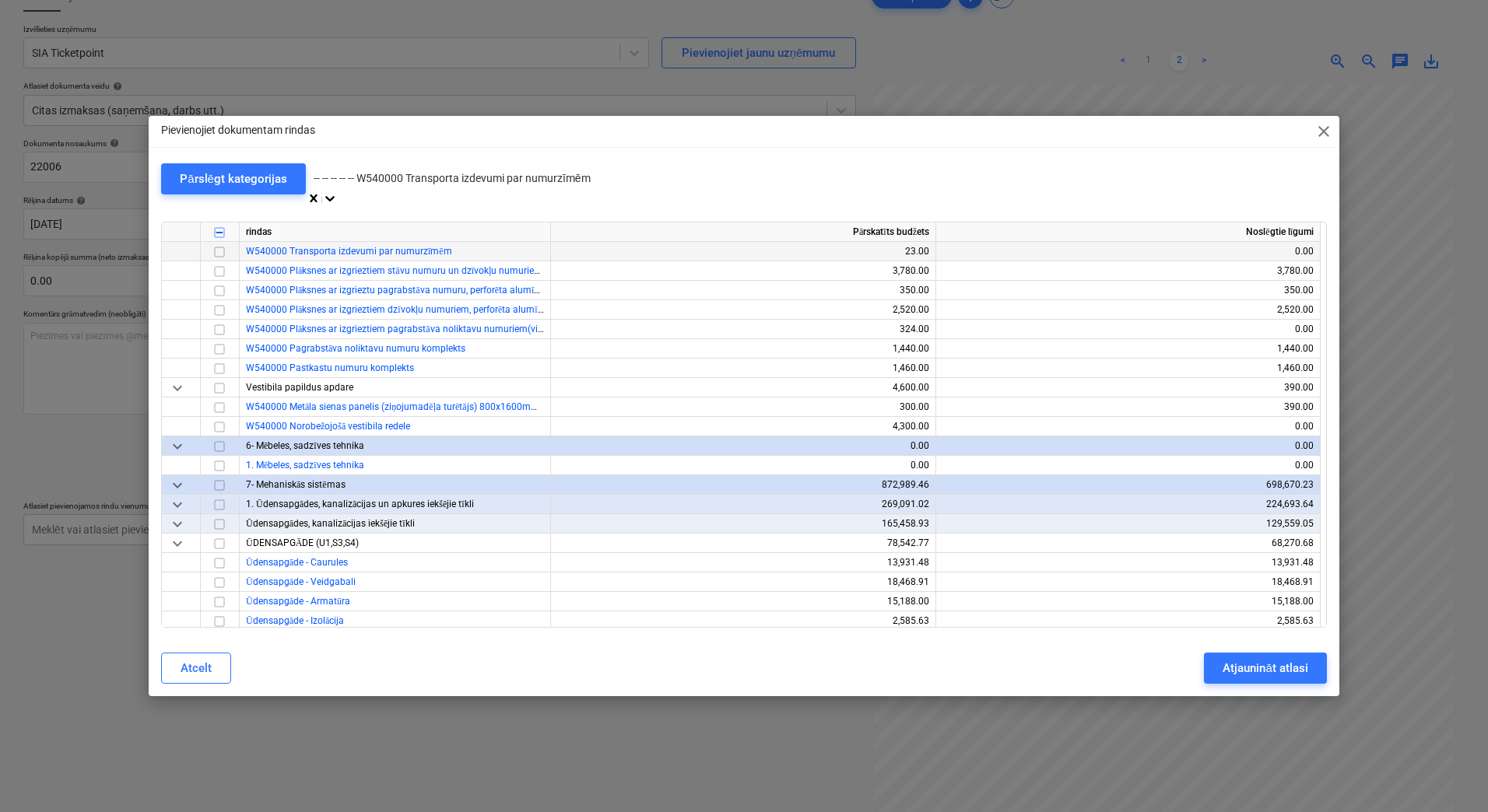
click at [223, 246] on input "checkbox" at bounding box center [219, 251] width 19 height 18
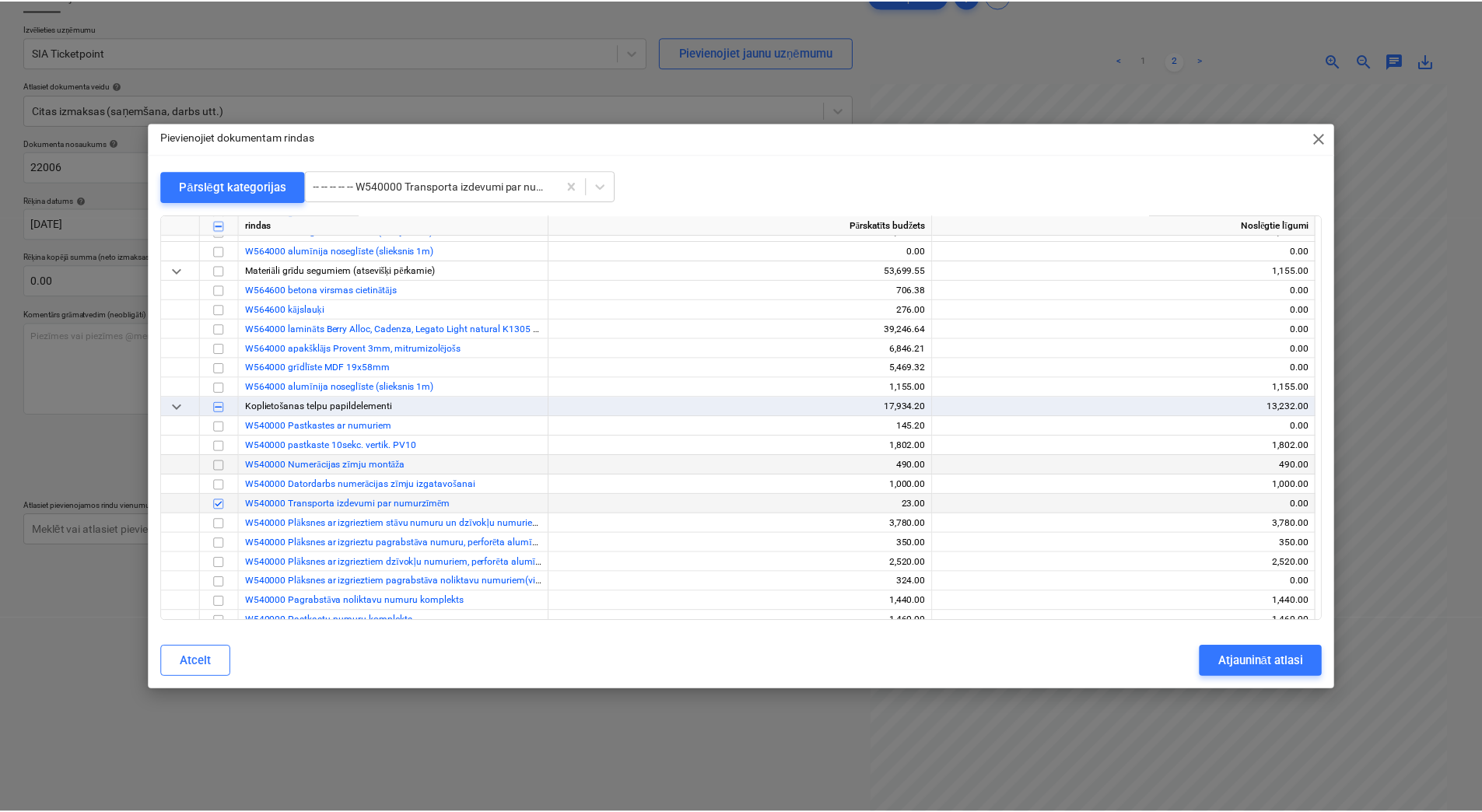
scroll to position [23171, 0]
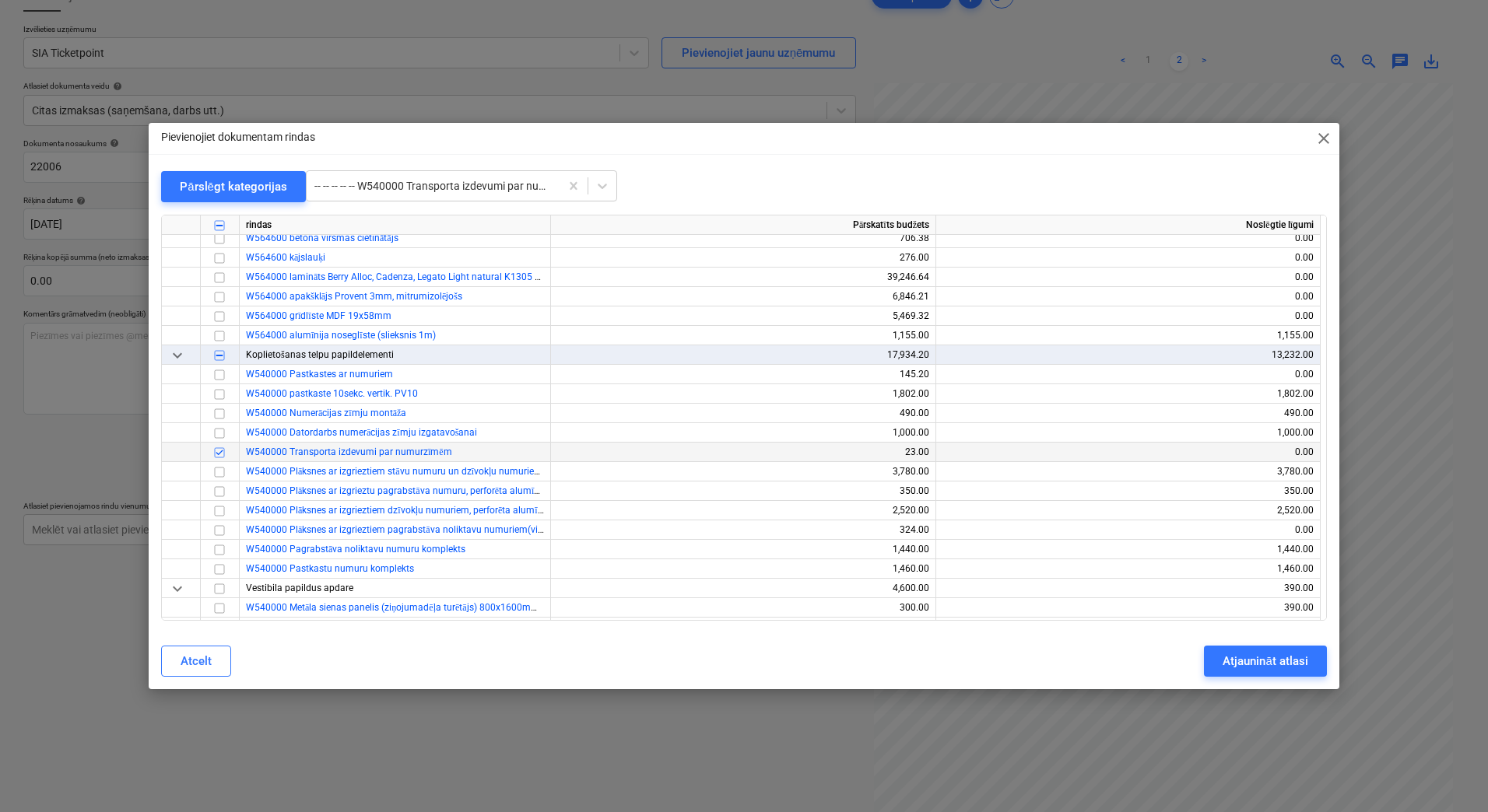
click at [219, 452] on input "checkbox" at bounding box center [219, 452] width 19 height 18
click at [1245, 656] on div "Atjaunināt atlasi" at bounding box center [1264, 661] width 85 height 20
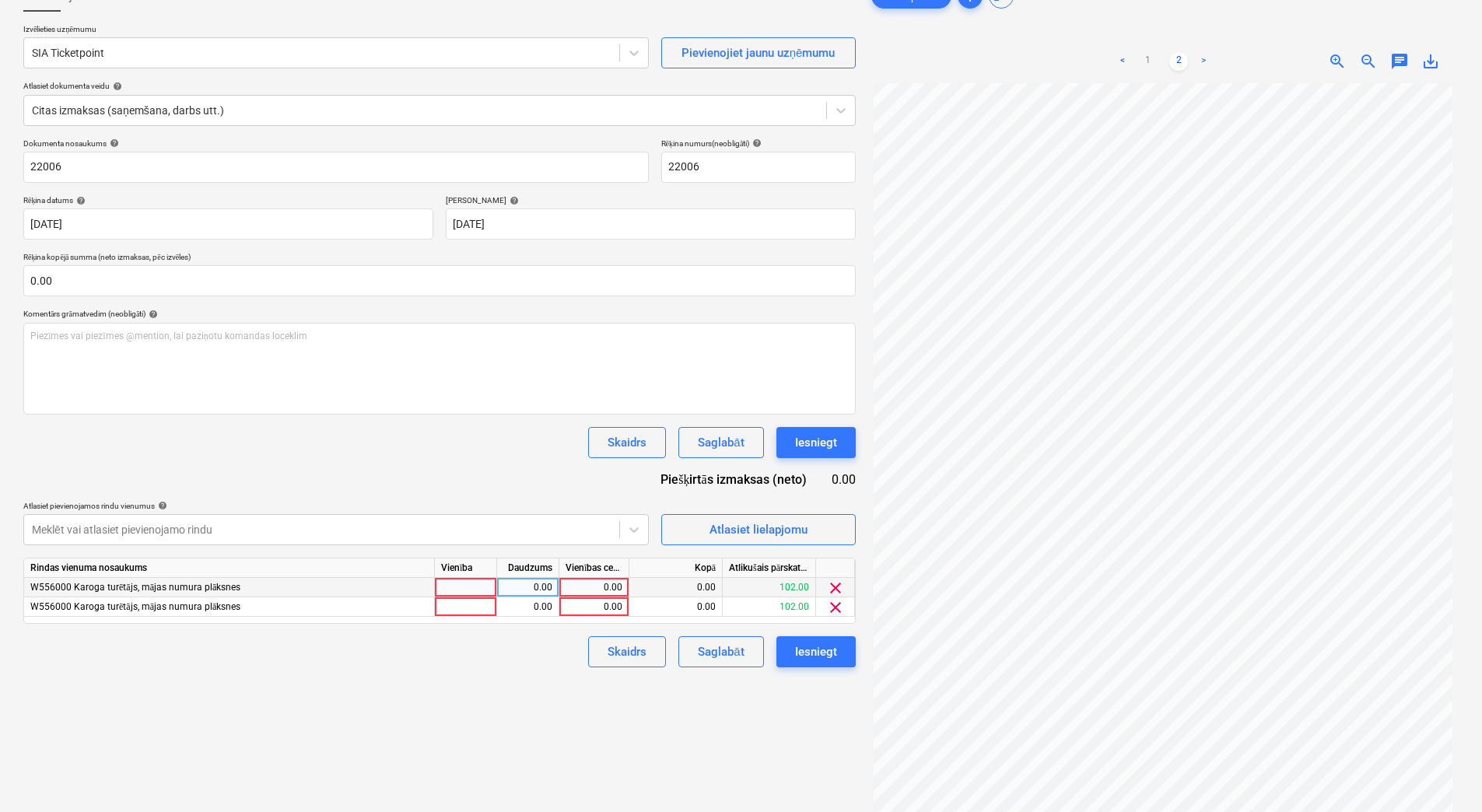
click at [455, 582] on div at bounding box center [466, 588] width 62 height 19
type input "1"
click at [466, 609] on div at bounding box center [466, 608] width 62 height 19
type input "1"
click at [536, 594] on div "0.00" at bounding box center [528, 588] width 49 height 19
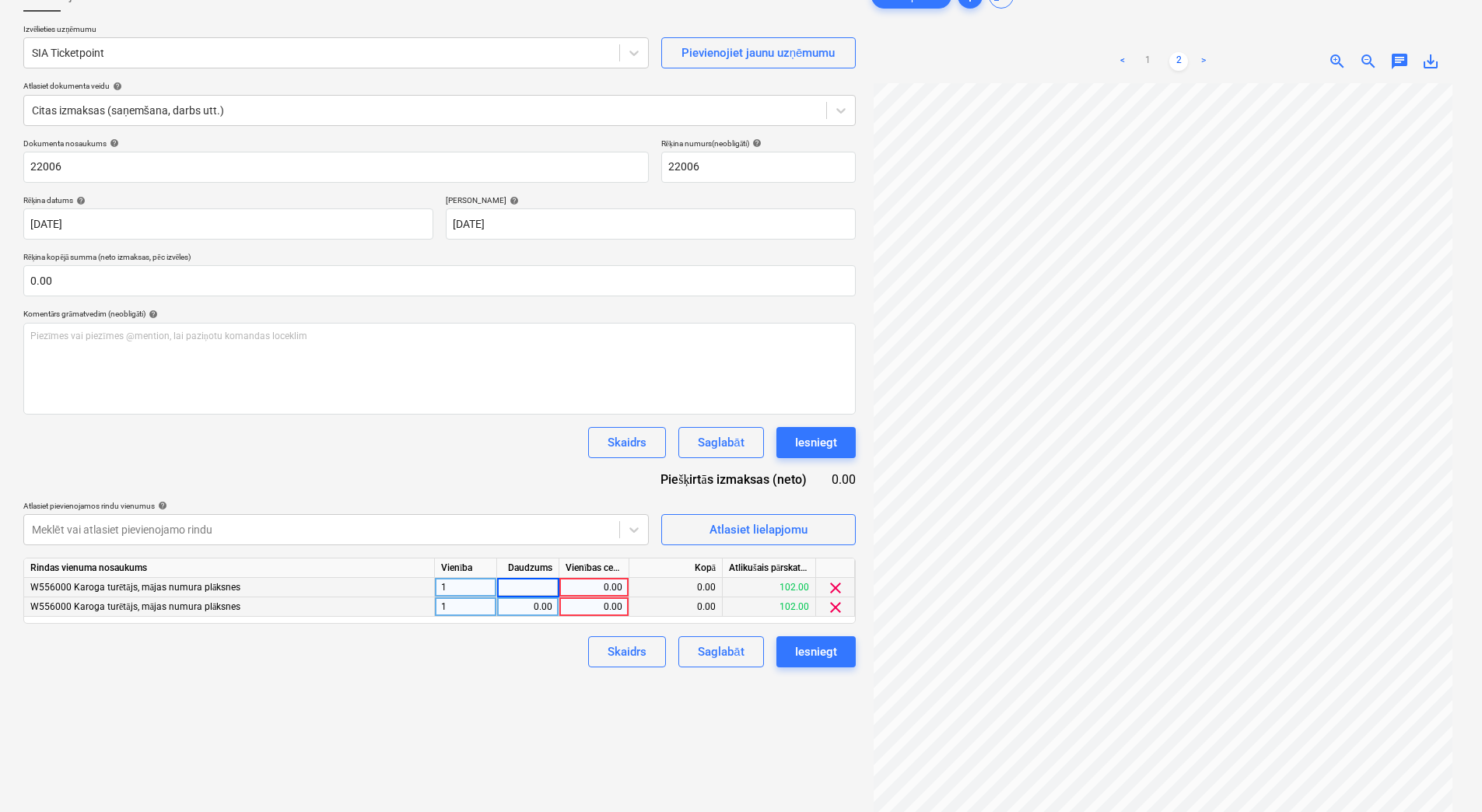
type input "1"
click at [534, 610] on div "0.00" at bounding box center [528, 608] width 49 height 19
type input "1"
click at [591, 591] on div "0.00" at bounding box center [594, 588] width 56 height 19
click at [533, 589] on div "1.00" at bounding box center [528, 588] width 49 height 19
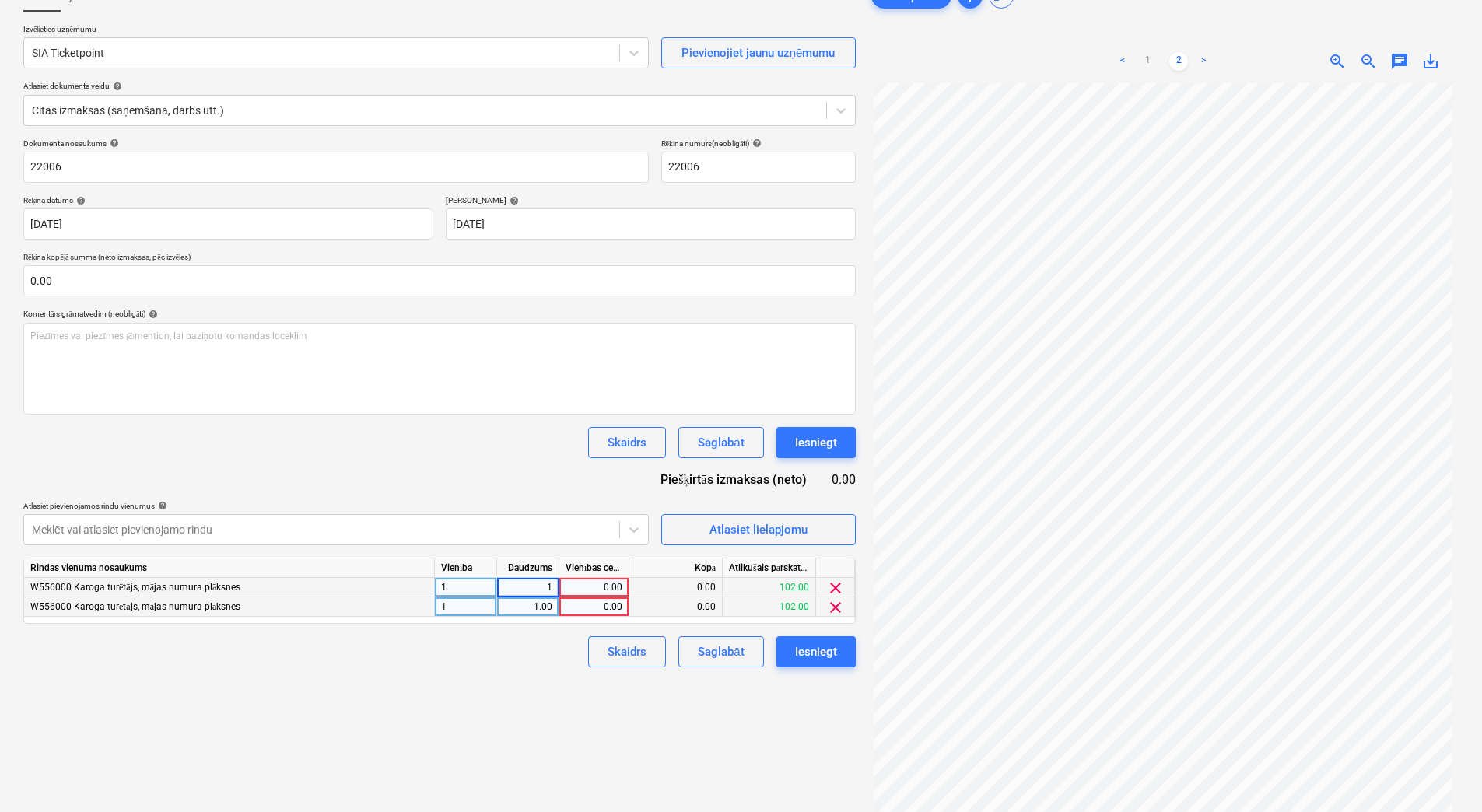
type input "2"
click at [541, 606] on div "1.00" at bounding box center [528, 608] width 49 height 19
type input "4"
click at [540, 583] on div "2.00" at bounding box center [528, 588] width 49 height 19
type input "4"
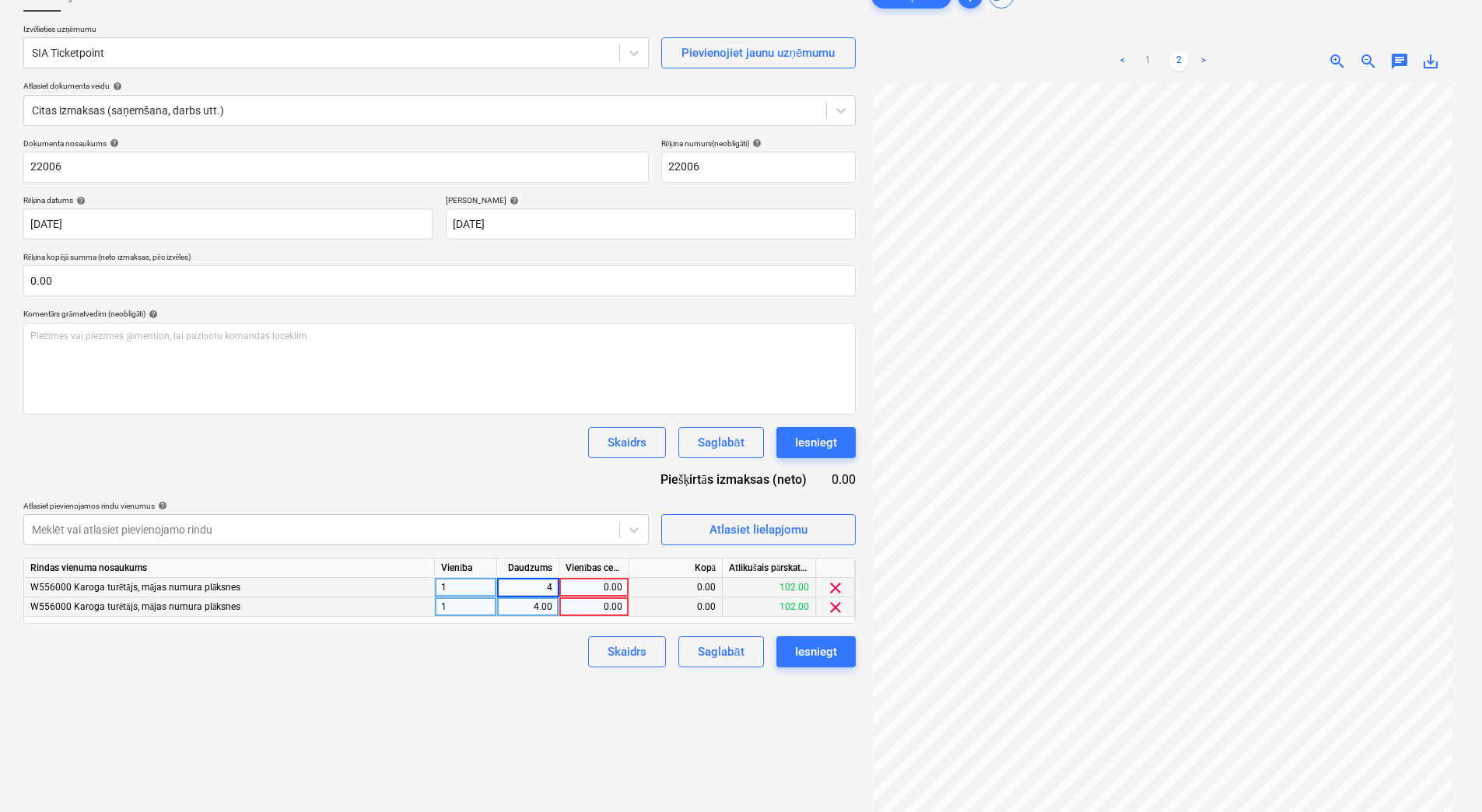
click at [539, 606] on div "4.00" at bounding box center [528, 608] width 49 height 19
click at [575, 588] on div "0.00" at bounding box center [594, 588] width 56 height 19
click at [579, 604] on div "0.00" at bounding box center [594, 608] width 56 height 19
type input "104.76"
click at [563, 646] on div "Skaidrs Saglabāt Iesniegt" at bounding box center [439, 652] width 833 height 31
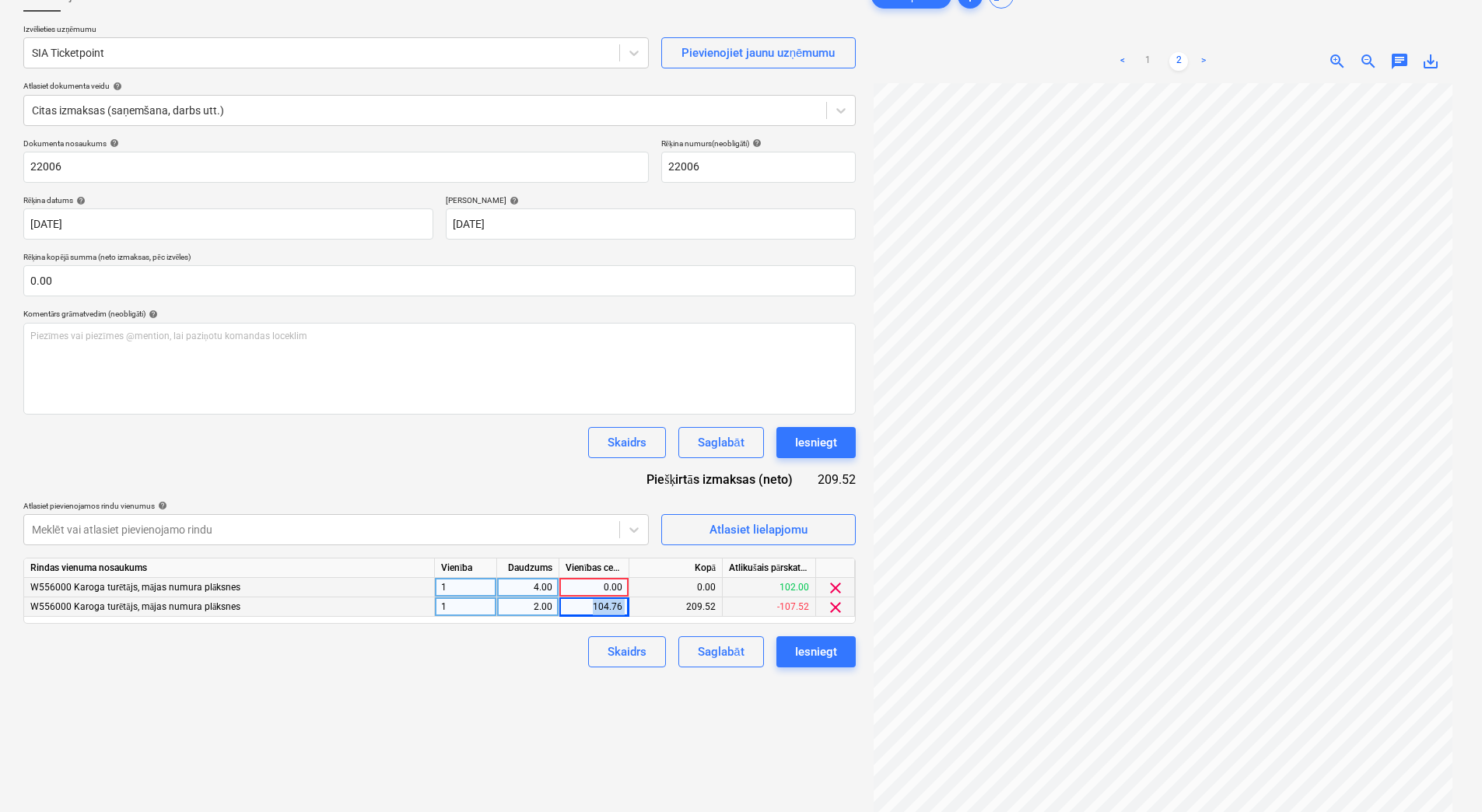
drag, startPoint x: 591, startPoint y: 610, endPoint x: 668, endPoint y: 609, distance: 77.0
click at [0, 0] on div "W556000 Karoga turētājs, mājas numura plāksnes 1 2.00 104.76 209.52 -107.52 cle…" at bounding box center [0, 0] width 0 height 0
drag, startPoint x: 483, startPoint y: 661, endPoint x: 521, endPoint y: 632, distance: 47.8
click at [486, 661] on div "Skaidrs Saglabāt Iesniegt" at bounding box center [439, 652] width 833 height 31
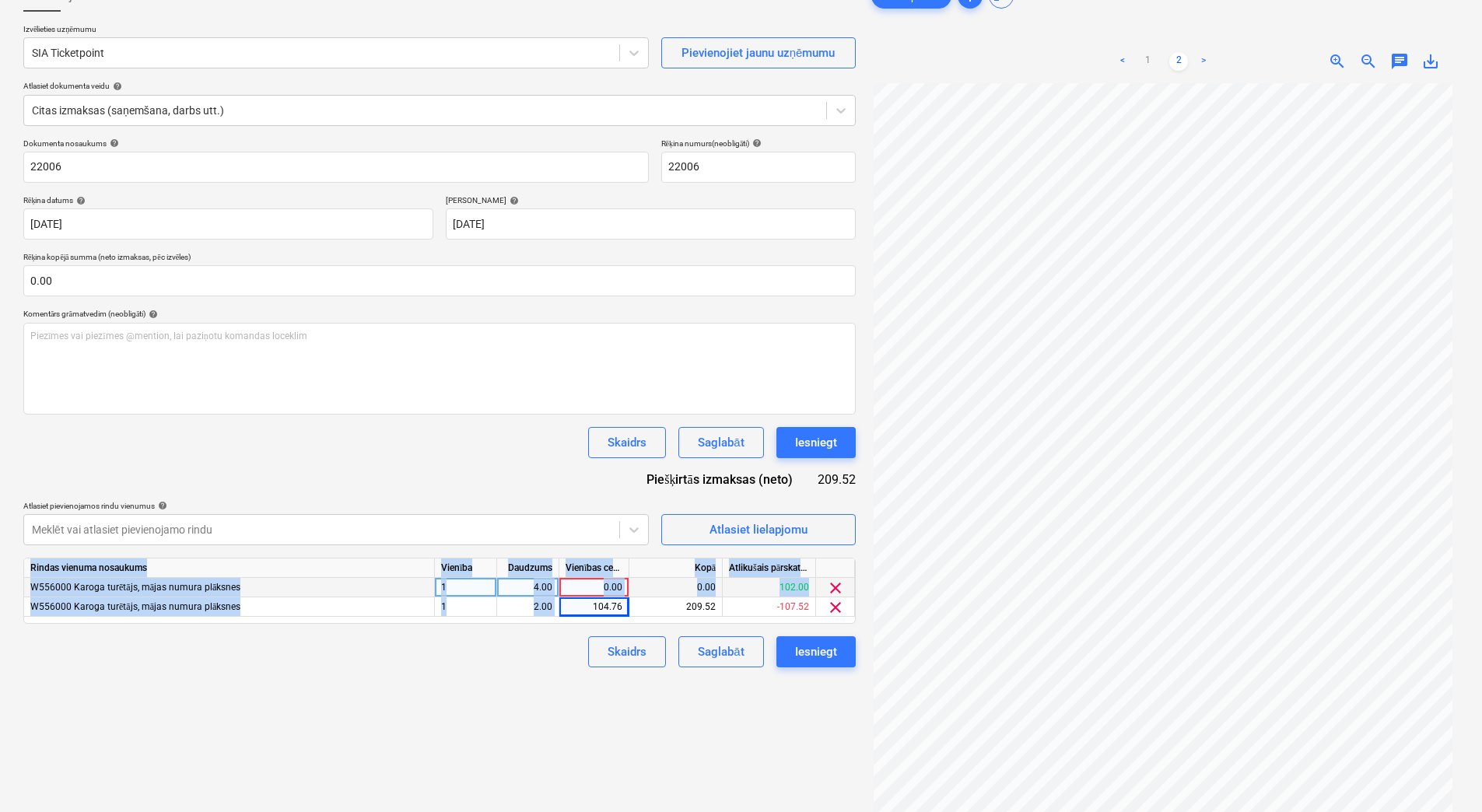
drag, startPoint x: 590, startPoint y: 602, endPoint x: 722, endPoint y: 621, distance: 133.4
click at [722, 621] on div "Rindas vienuma nosaukums Vienība Daudzums Vienības cena Kopā Atlikušais pārskat…" at bounding box center [439, 591] width 833 height 66
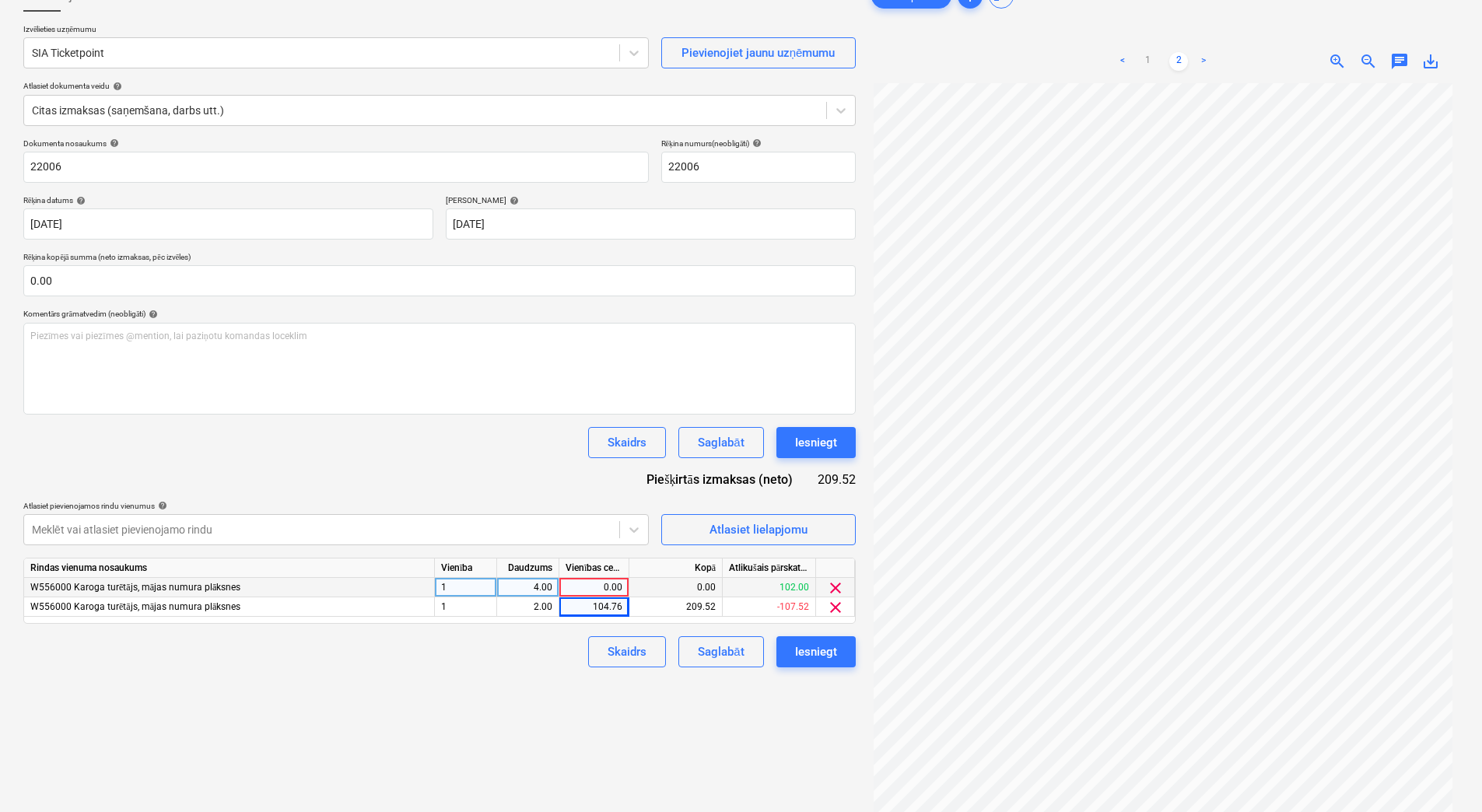
drag, startPoint x: 722, startPoint y: 621, endPoint x: 618, endPoint y: 617, distance: 104.1
click at [619, 621] on div "Rindas vienuma nosaukums Vienība Daudzums Vienības cena Kopā Atlikušais pārskat…" at bounding box center [439, 591] width 833 height 66
click at [617, 609] on div "104.76" at bounding box center [594, 608] width 56 height 19
type input "52.38"
click at [541, 666] on div "Skaidrs Saglabāt Iesniegt" at bounding box center [439, 652] width 833 height 31
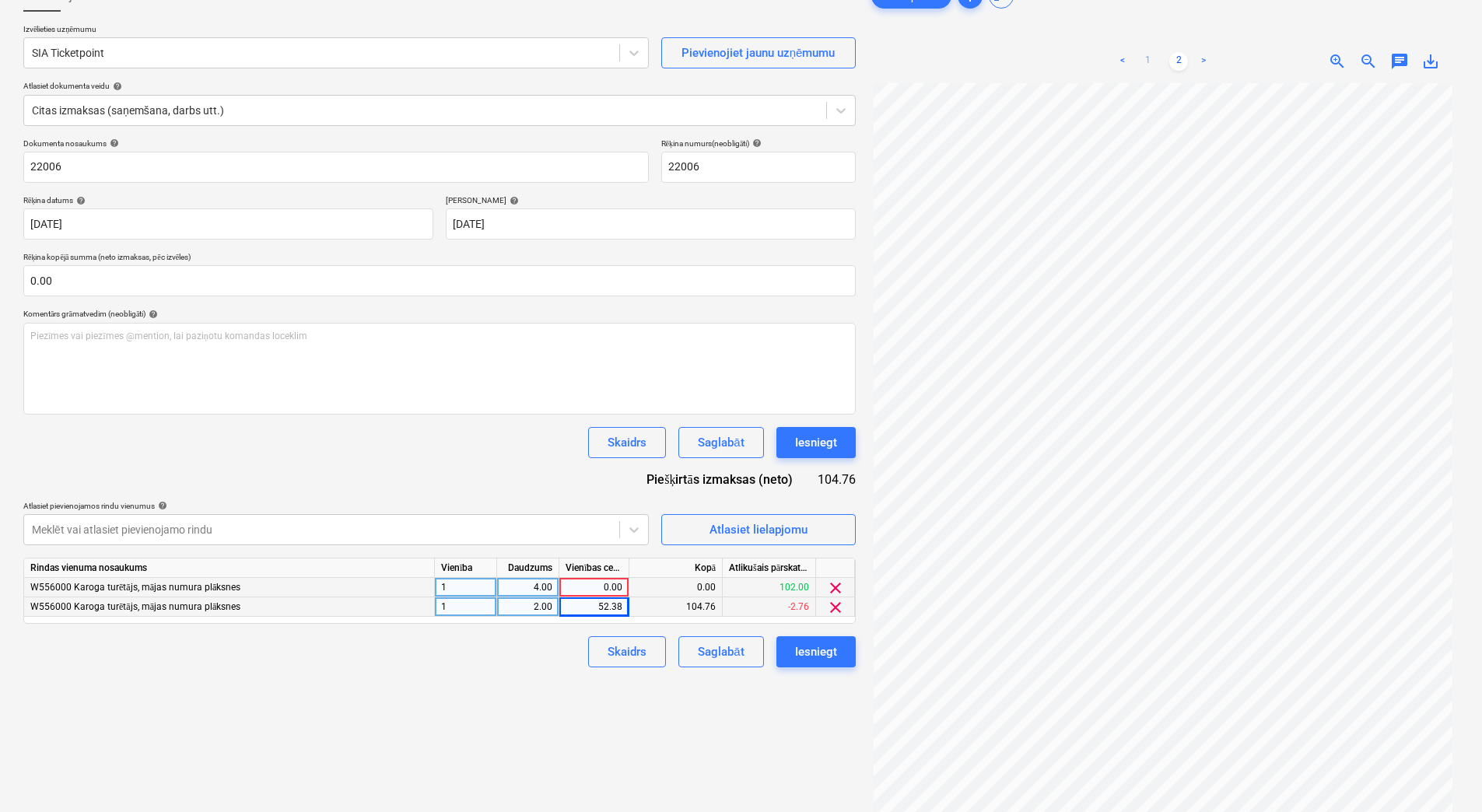
click at [1144, 63] on link "1" at bounding box center [1147, 61] width 19 height 18
click at [606, 590] on div "0.00" at bounding box center [594, 588] width 56 height 19
type input "52.38"
click at [560, 674] on div "Izveidot jaunu dokumentu Izvēlieties uzņēmumu SIA Ticketpoint Pievienojiet jaun…" at bounding box center [440, 417] width 845 height 884
click at [1176, 58] on link "2" at bounding box center [1178, 61] width 19 height 18
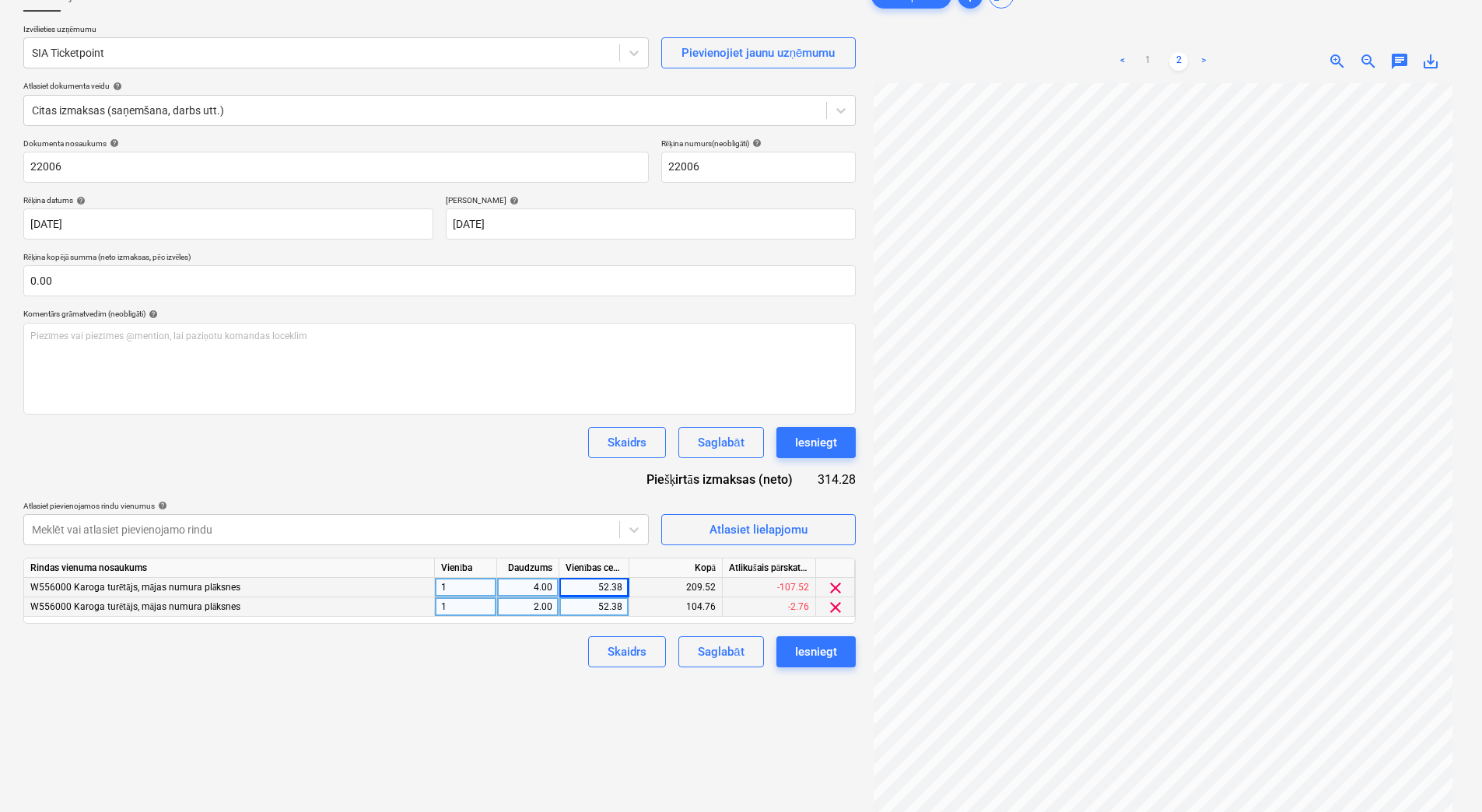
click at [525, 583] on div "4.00" at bounding box center [528, 588] width 49 height 19
type input "1"
click at [540, 610] on div "2.00" at bounding box center [528, 608] width 49 height 19
type input "1"
click at [588, 606] on div "52.38" at bounding box center [594, 608] width 56 height 19
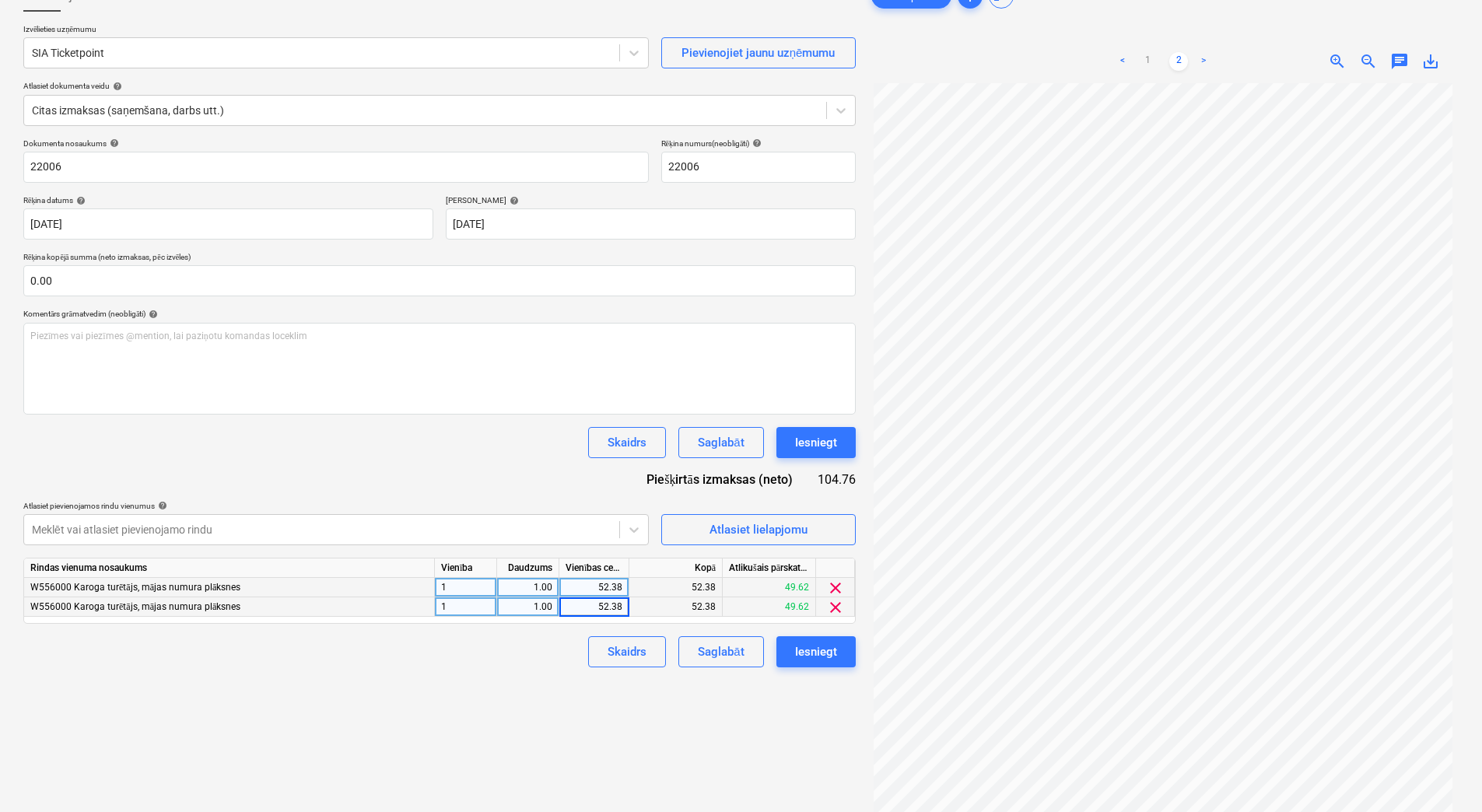
click at [591, 594] on div "52.38" at bounding box center [594, 588] width 56 height 19
click at [1146, 58] on link "1" at bounding box center [1147, 61] width 19 height 18
click at [600, 586] on div "52.38" at bounding box center [594, 588] width 56 height 19
type input "209.52"
click at [1187, 63] on link "2" at bounding box center [1178, 61] width 19 height 18
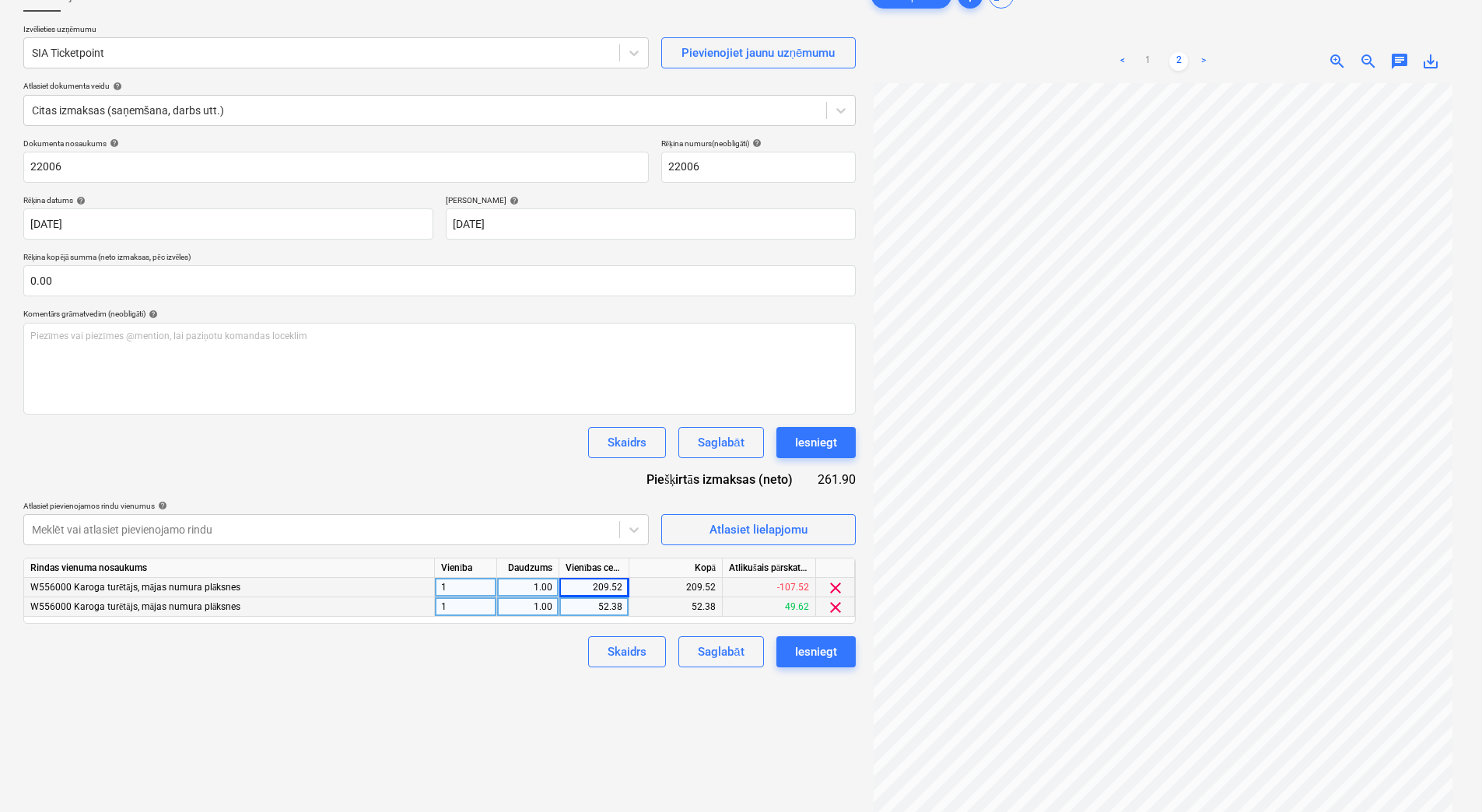
click at [602, 612] on div "52.38" at bounding box center [594, 608] width 56 height 19
type input "110.66"
click at [544, 660] on div "Skaidrs Saglabāt Iesniegt" at bounding box center [439, 652] width 833 height 31
click at [1147, 64] on link "1" at bounding box center [1147, 61] width 19 height 18
click at [1175, 59] on link "2" at bounding box center [1178, 61] width 19 height 18
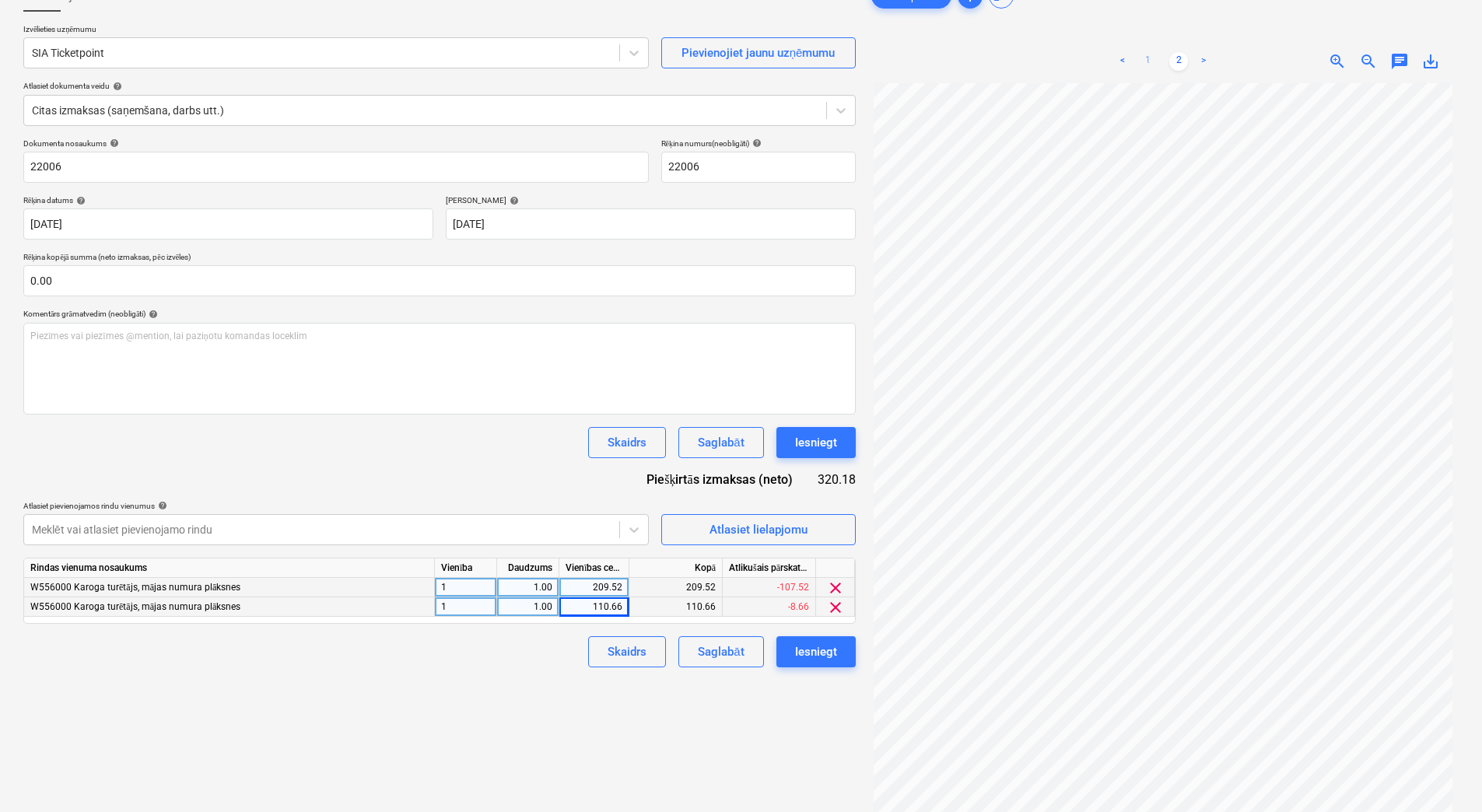
click at [1150, 57] on link "1" at bounding box center [1147, 61] width 19 height 18
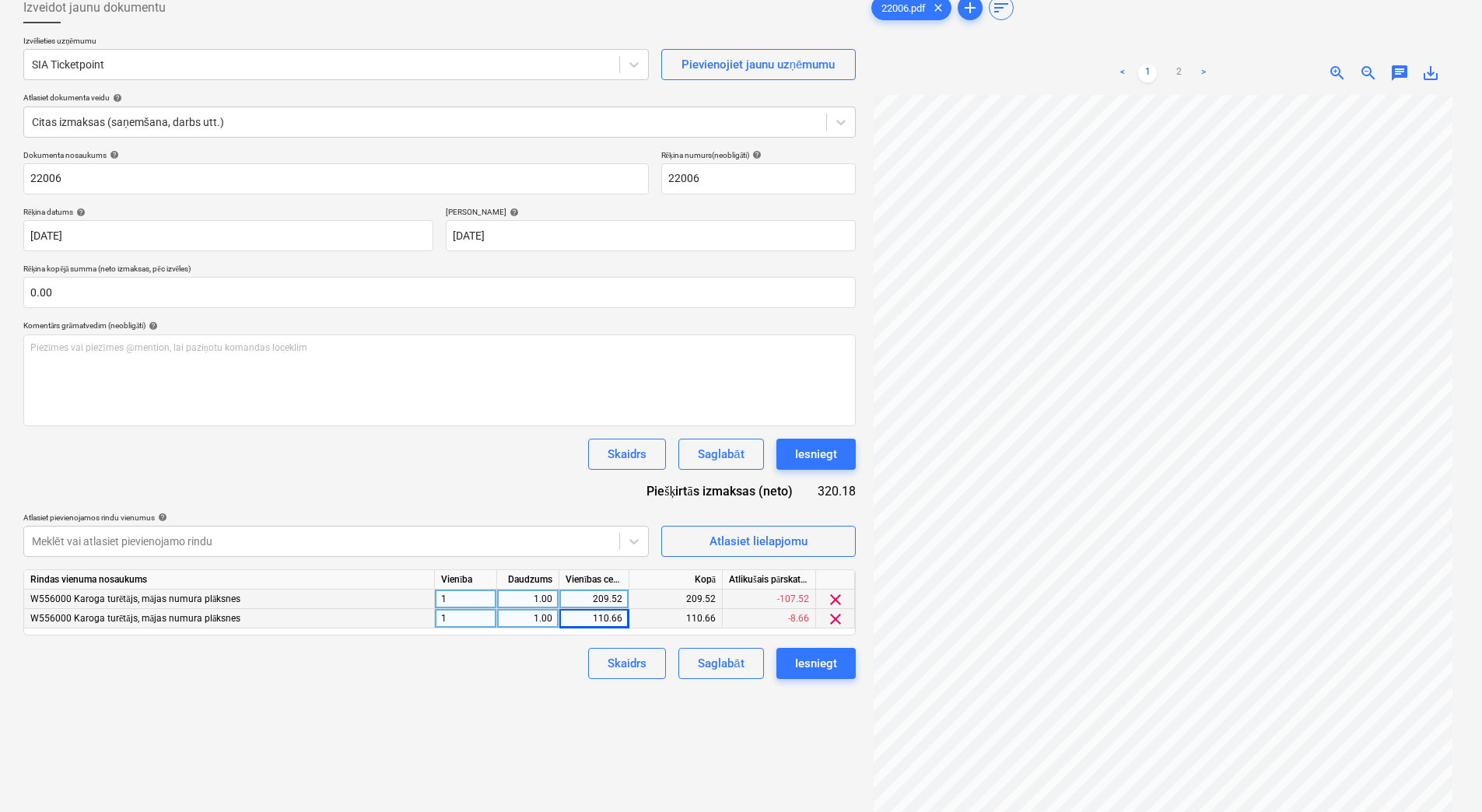
scroll to position [0, 0]
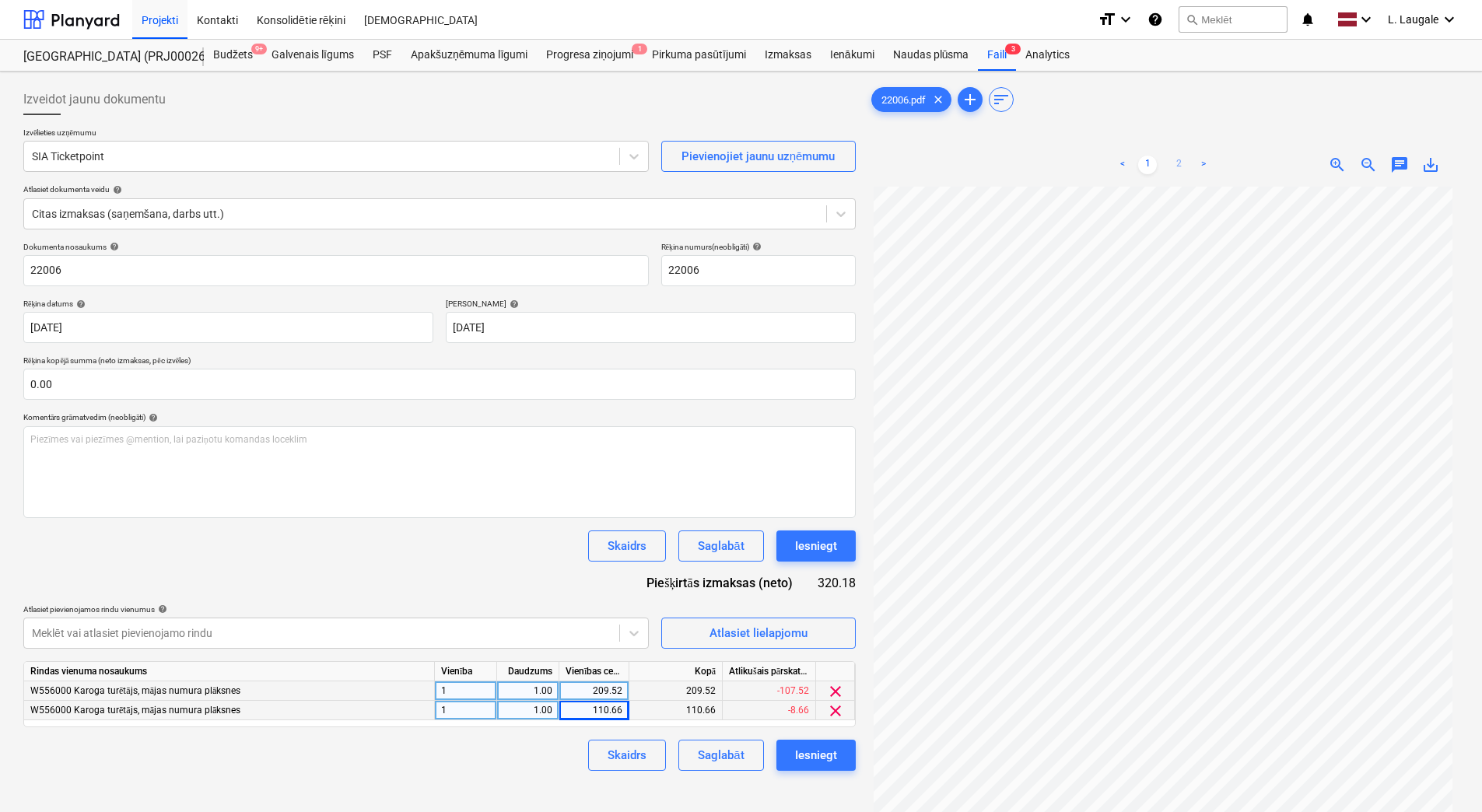
click at [1178, 163] on link "2" at bounding box center [1178, 165] width 19 height 18
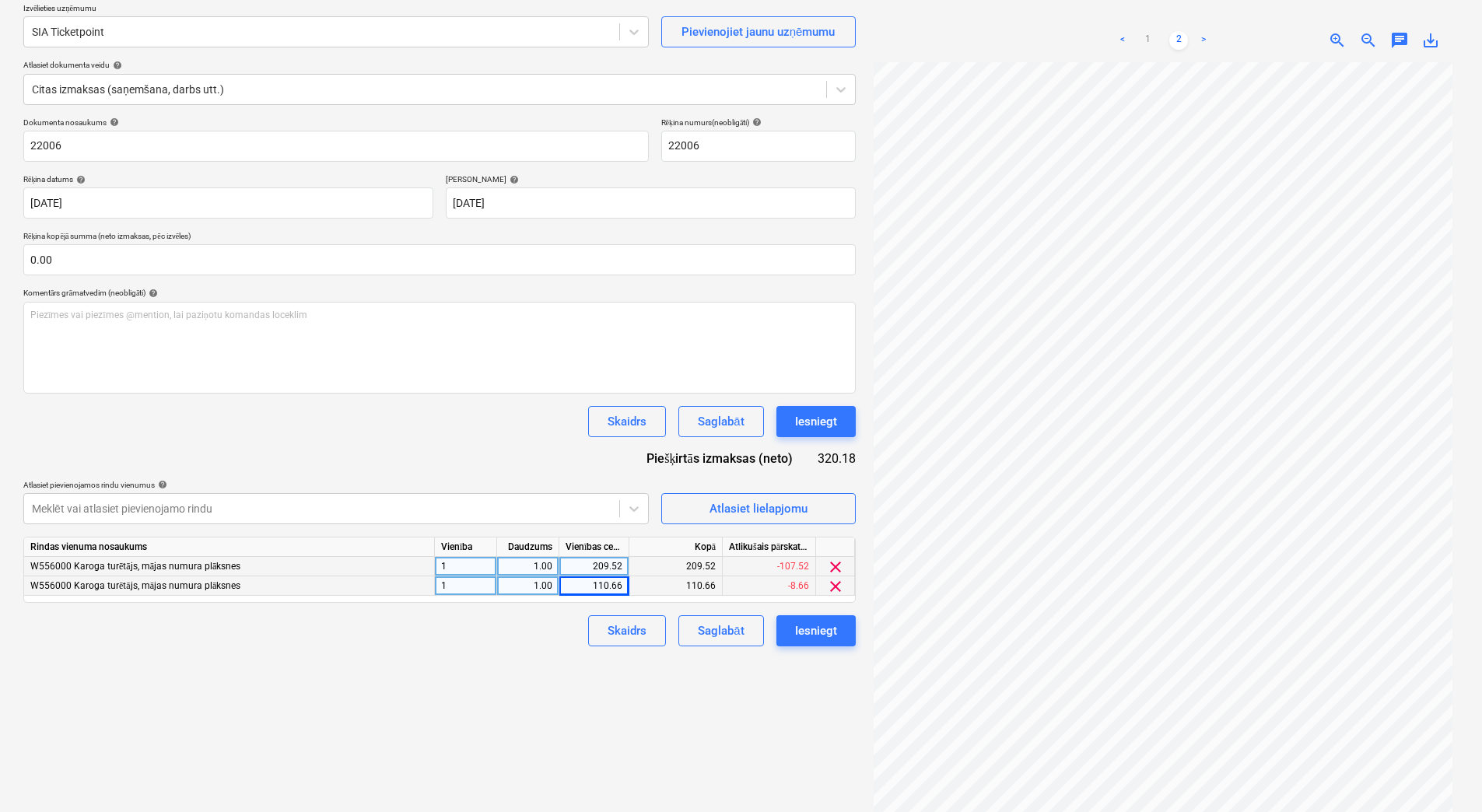
scroll to position [156, 0]
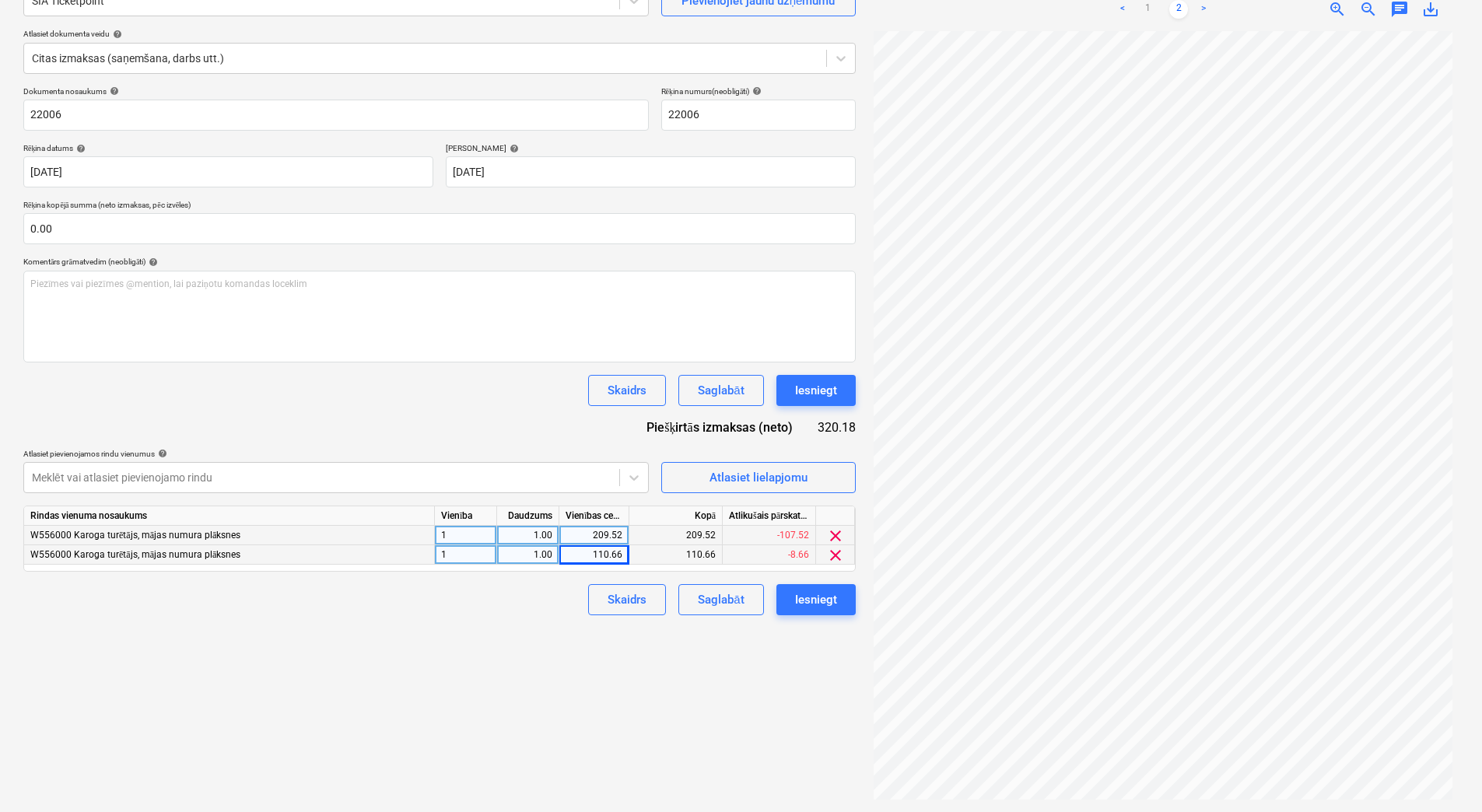
click at [611, 535] on div "209.52" at bounding box center [594, 535] width 56 height 19
click at [554, 623] on div "Izveidot jaunu dokumentu Izvēlieties uzņēmumu SIA Ticketpoint Pievienojiet jaun…" at bounding box center [440, 364] width 845 height 884
click at [610, 555] on div "110.66" at bounding box center [594, 555] width 56 height 19
click at [562, 613] on div "Skaidrs Saglabāt Iesniegt" at bounding box center [439, 600] width 833 height 31
click at [608, 553] on div "0.00" at bounding box center [594, 555] width 56 height 19
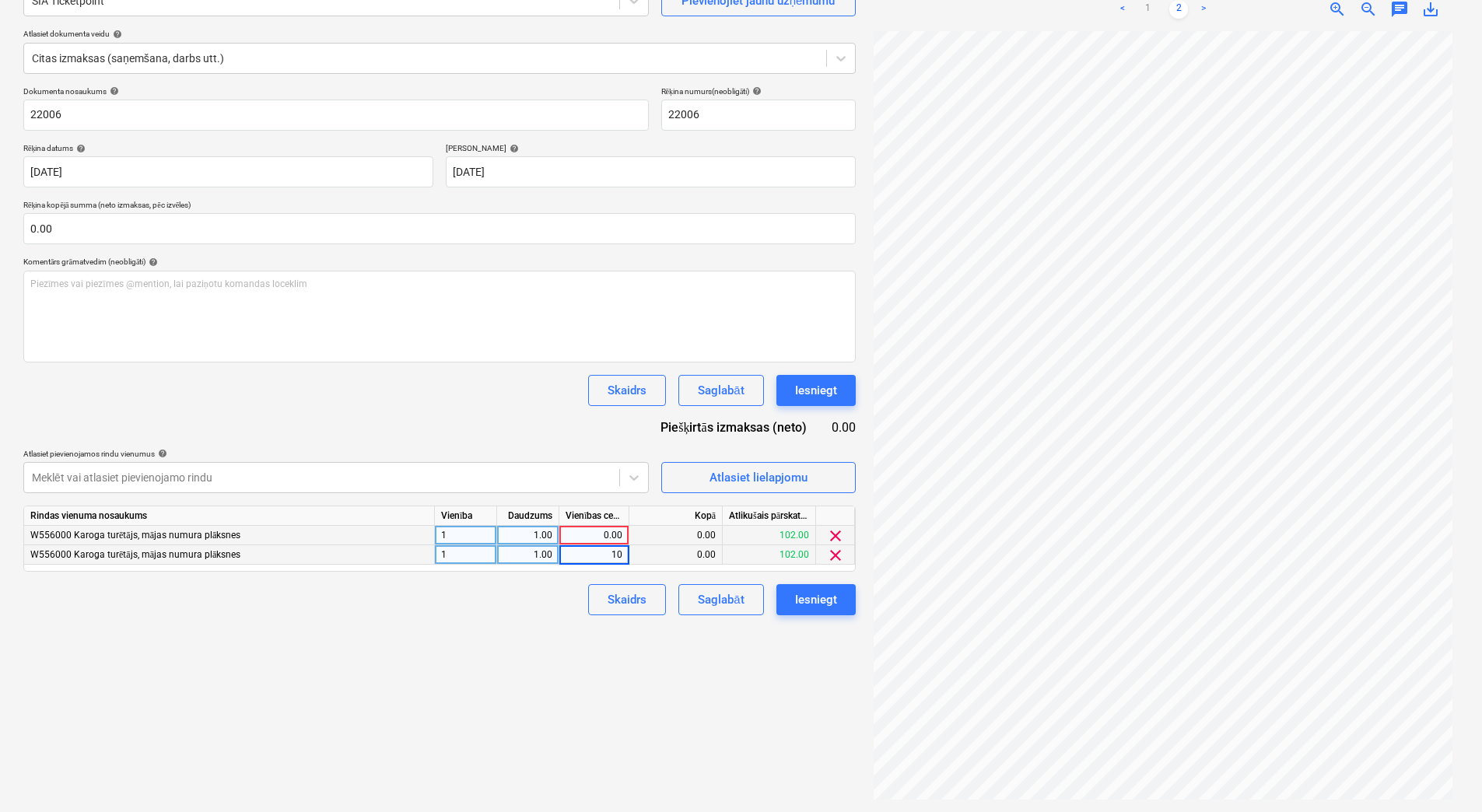
type input "102"
click at [537, 611] on div "Skaidrs Saglabāt Iesniegt" at bounding box center [439, 600] width 833 height 31
click at [609, 529] on div "0.00" at bounding box center [594, 535] width 56 height 19
type input "170.05"
click at [519, 637] on div "Izveidot jaunu dokumentu Izvēlieties uzņēmumu SIA Ticketpoint Pievienojiet jaun…" at bounding box center [440, 364] width 845 height 884
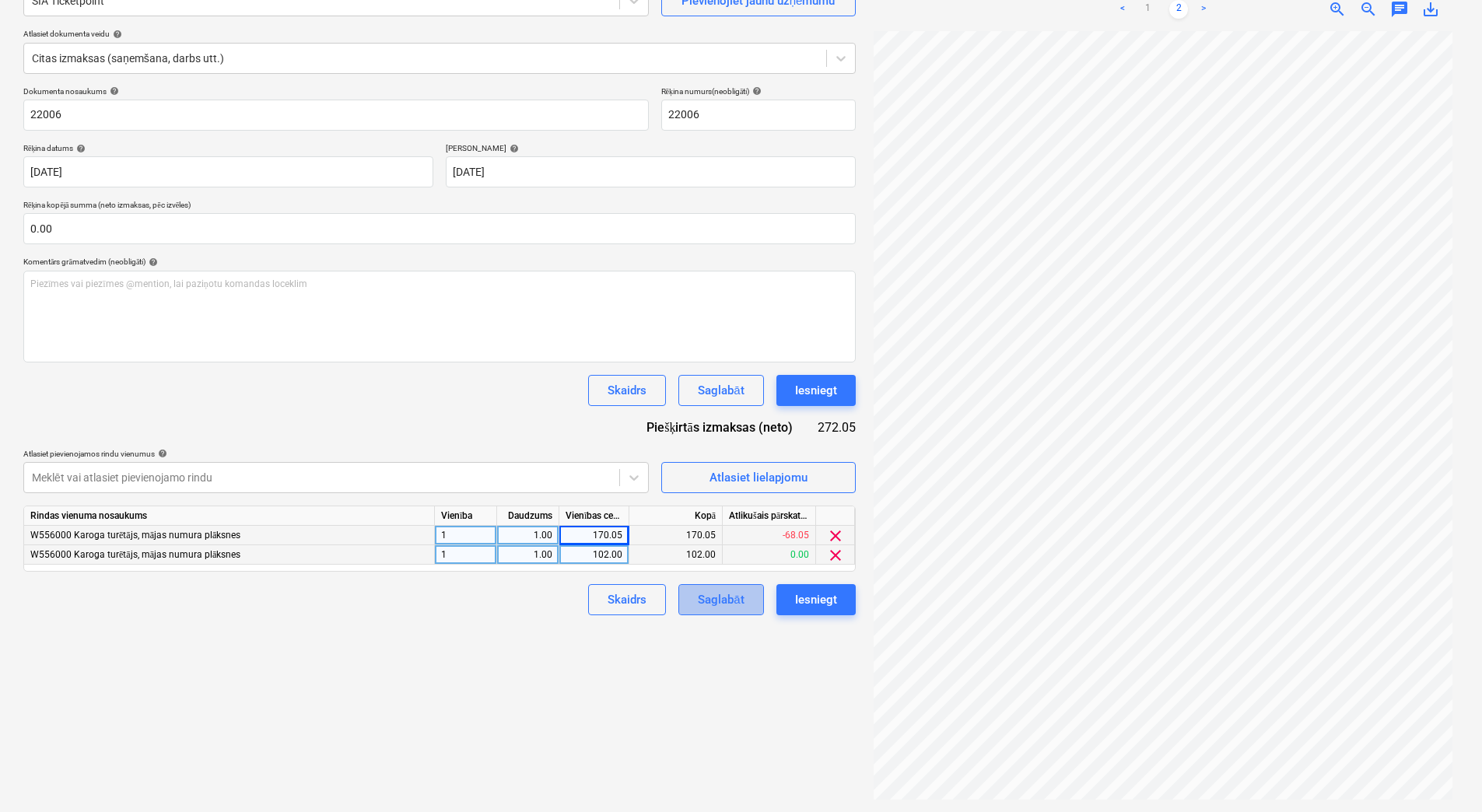
click at [704, 593] on div "Saglabāt" at bounding box center [721, 600] width 46 height 20
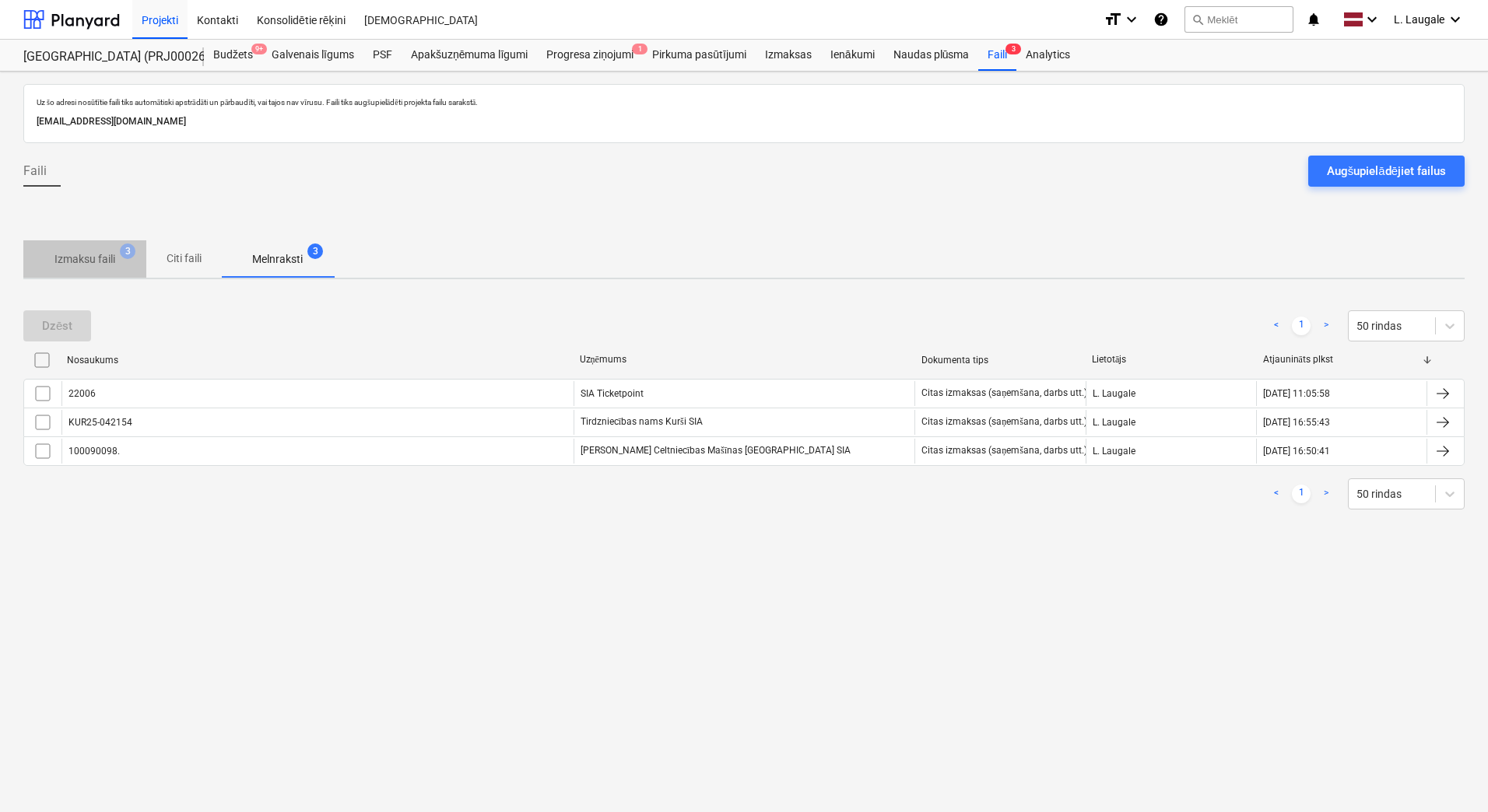
click at [107, 265] on p "Izmaksu faili" at bounding box center [85, 259] width 60 height 17
